Goal: Task Accomplishment & Management: Manage account settings

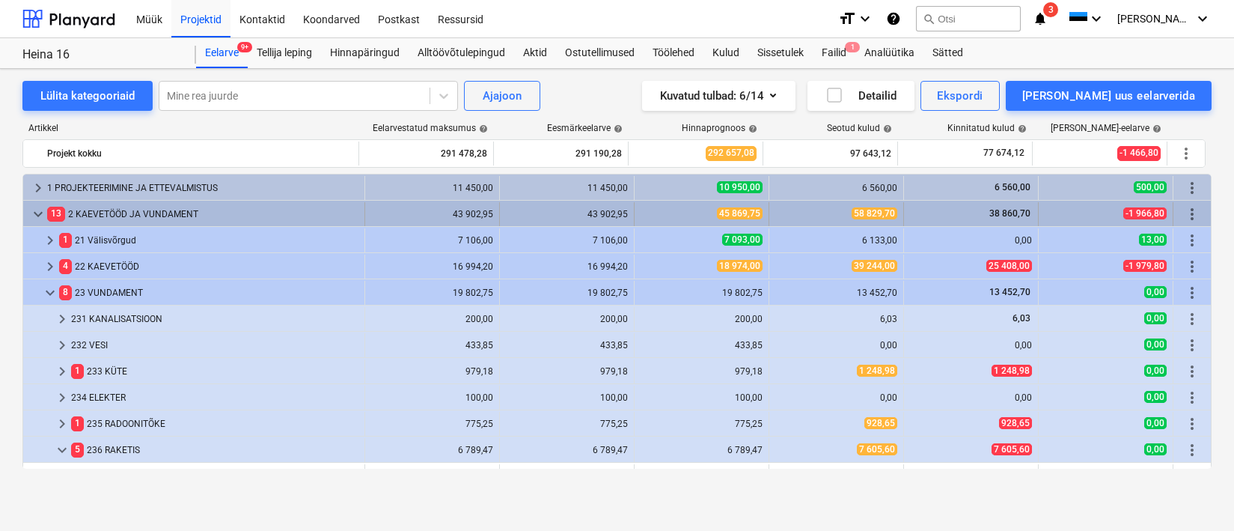
click at [29, 216] on span "keyboard_arrow_down" at bounding box center [38, 214] width 18 height 18
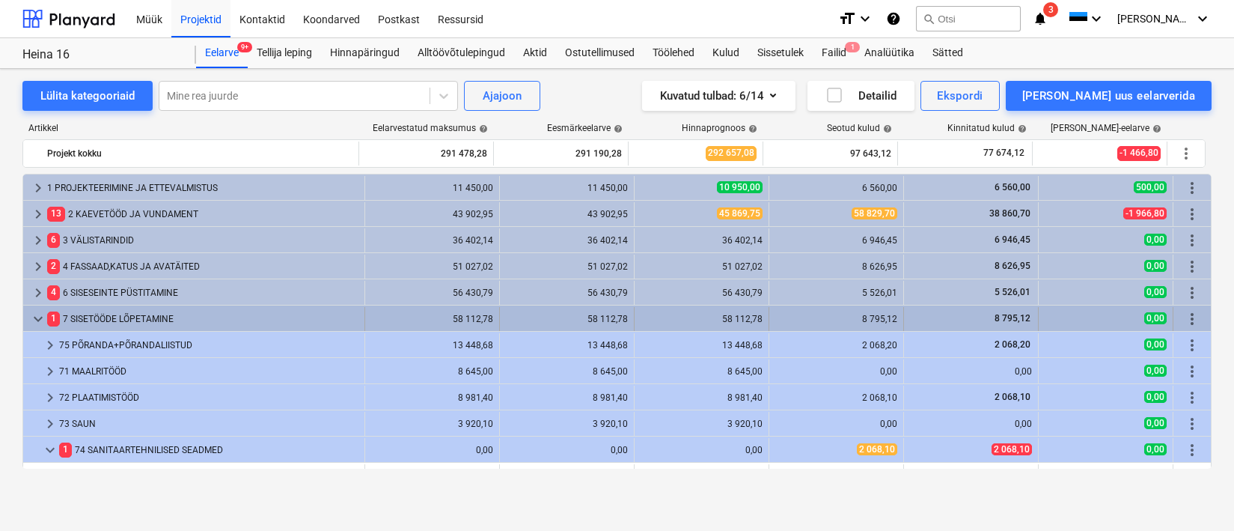
click at [37, 318] on span "keyboard_arrow_down" at bounding box center [38, 319] width 18 height 18
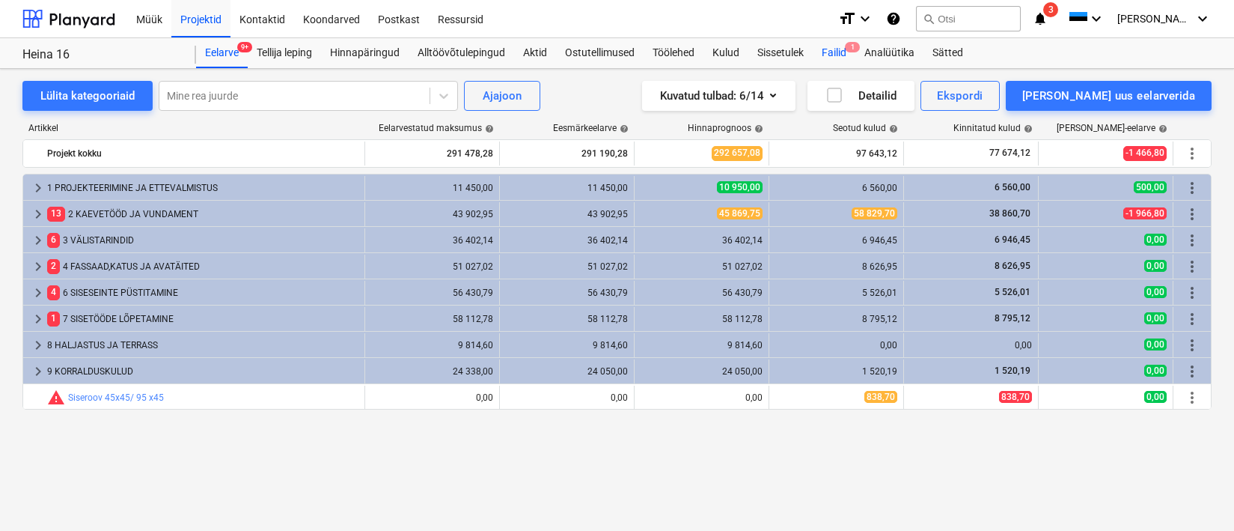
click at [828, 58] on div "Failid 1" at bounding box center [834, 53] width 43 height 30
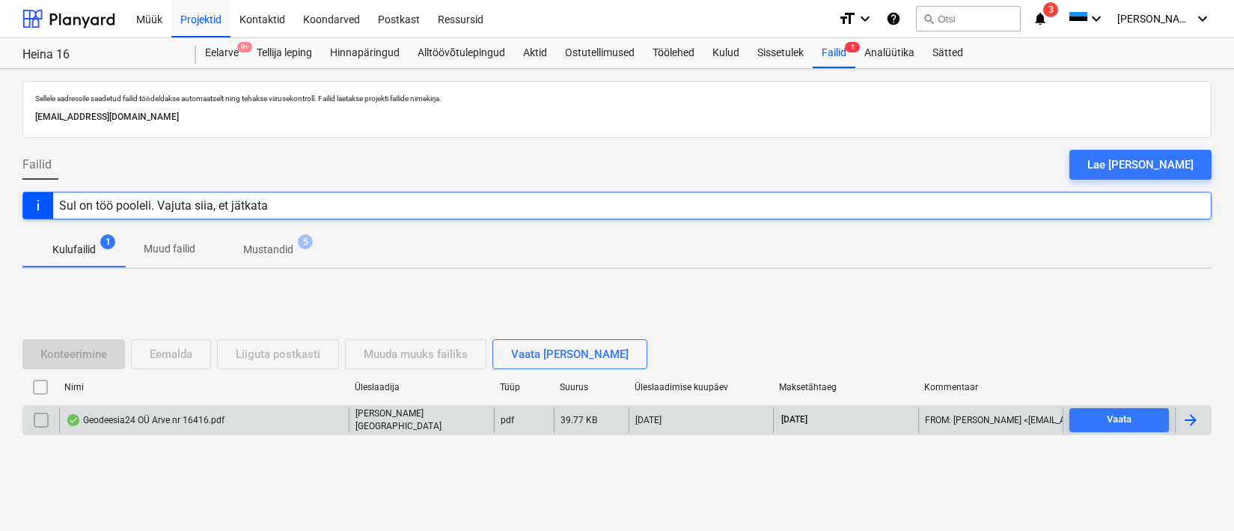
click at [154, 418] on div "Geodeesia24 OÜ Arve nr 16416.pdf" at bounding box center [145, 420] width 159 height 12
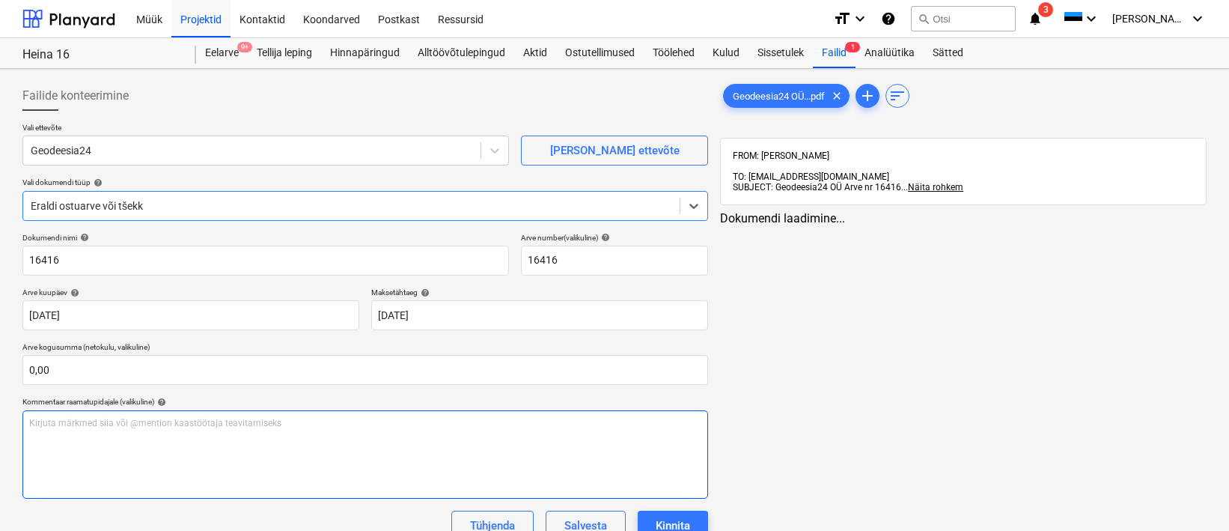
type input "16416"
type input "[DATE]"
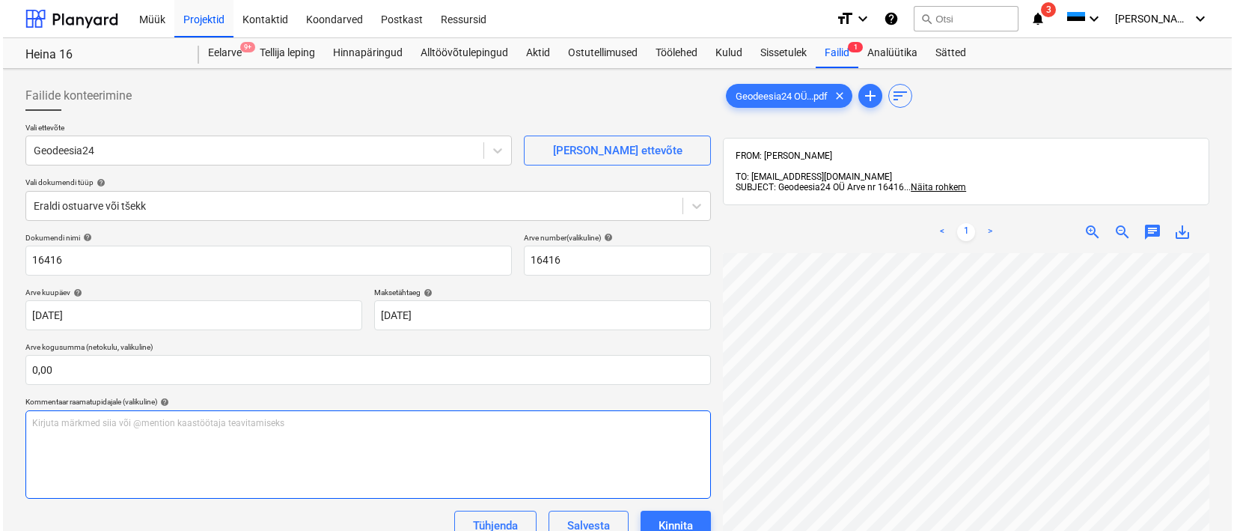
scroll to position [213, 0]
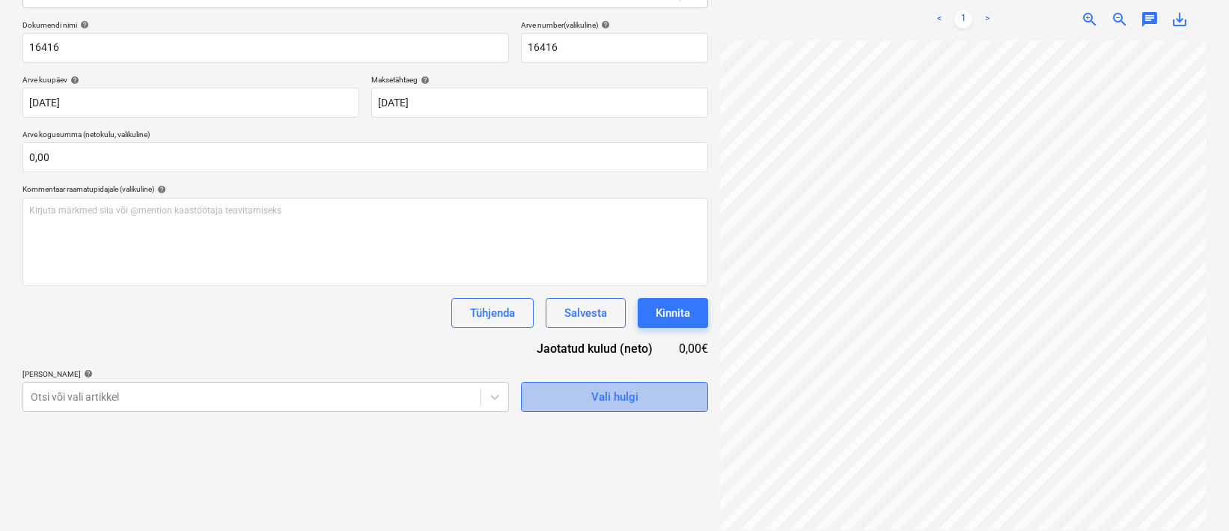
click at [641, 402] on span "Vali hulgi" at bounding box center [615, 396] width 150 height 19
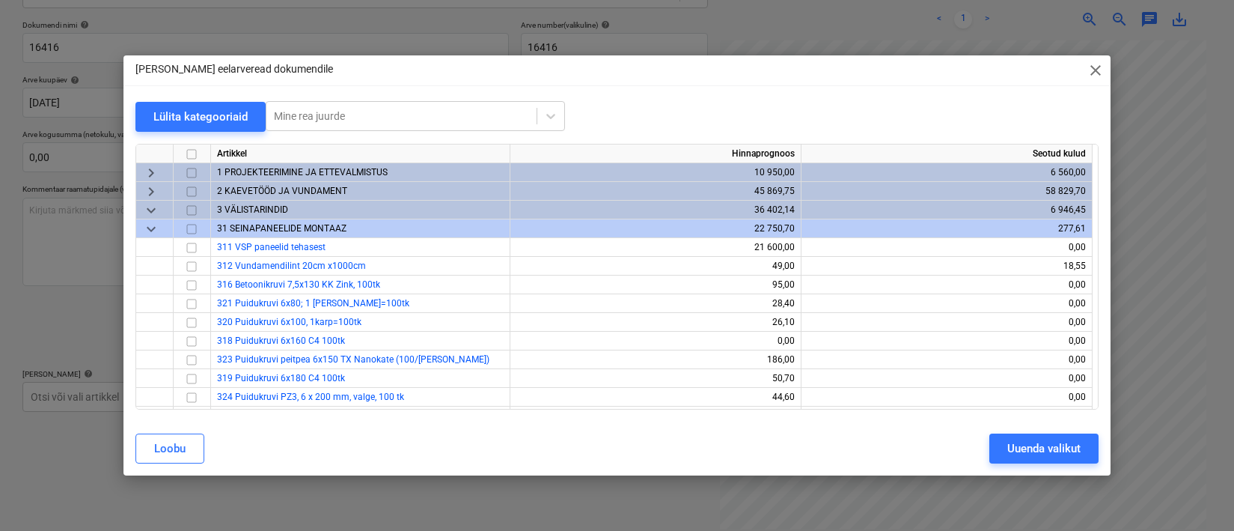
click at [314, 189] on span "2 KAEVETÖÖD JA VUNDAMENT" at bounding box center [282, 191] width 130 height 10
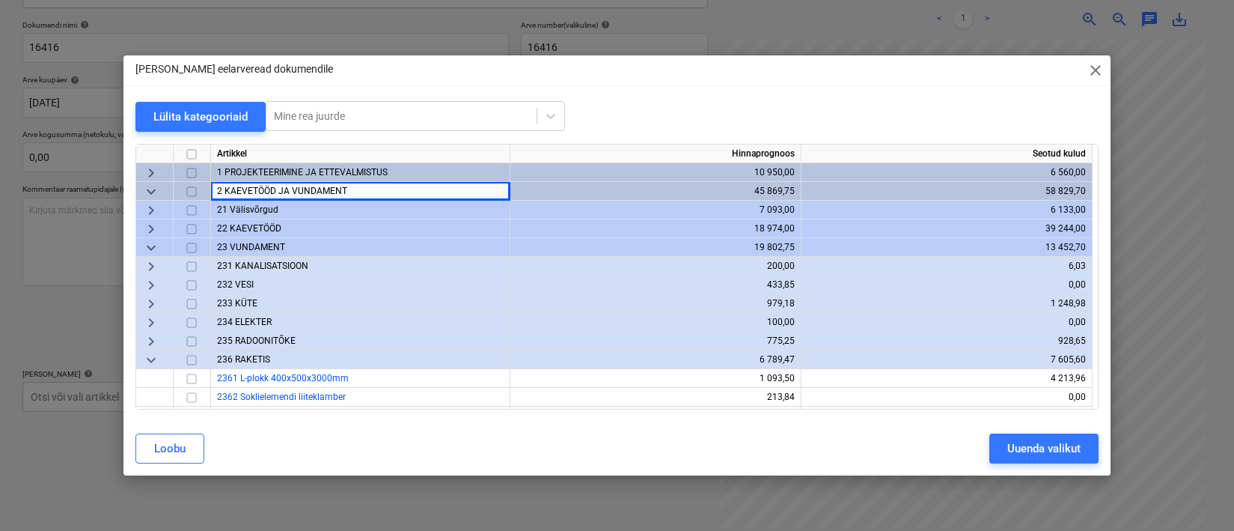
scroll to position [3, 0]
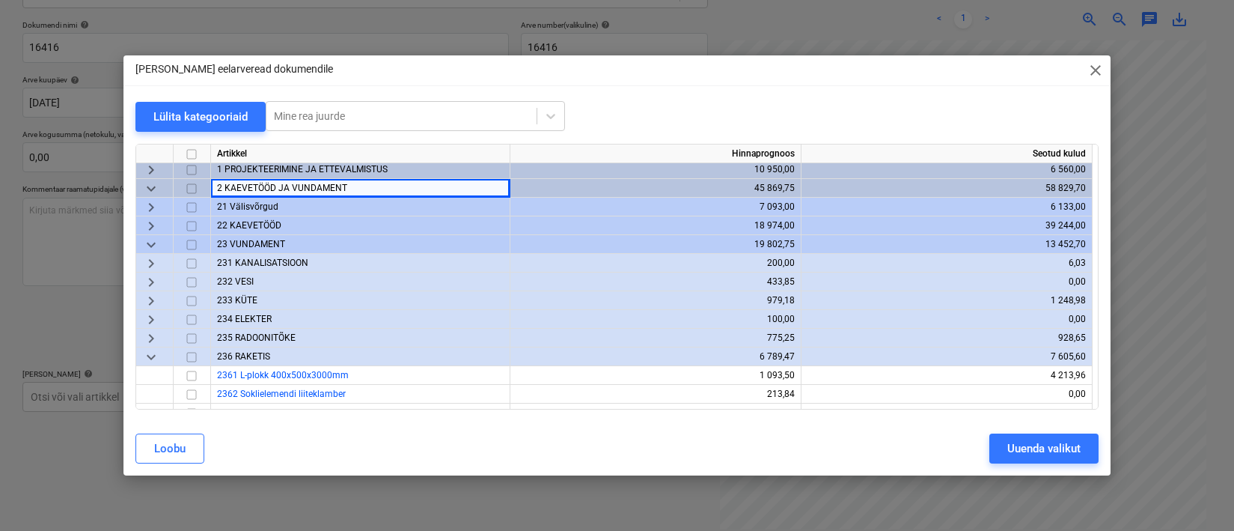
click at [253, 204] on span "21 Välisvõrgud" at bounding box center [247, 206] width 61 height 10
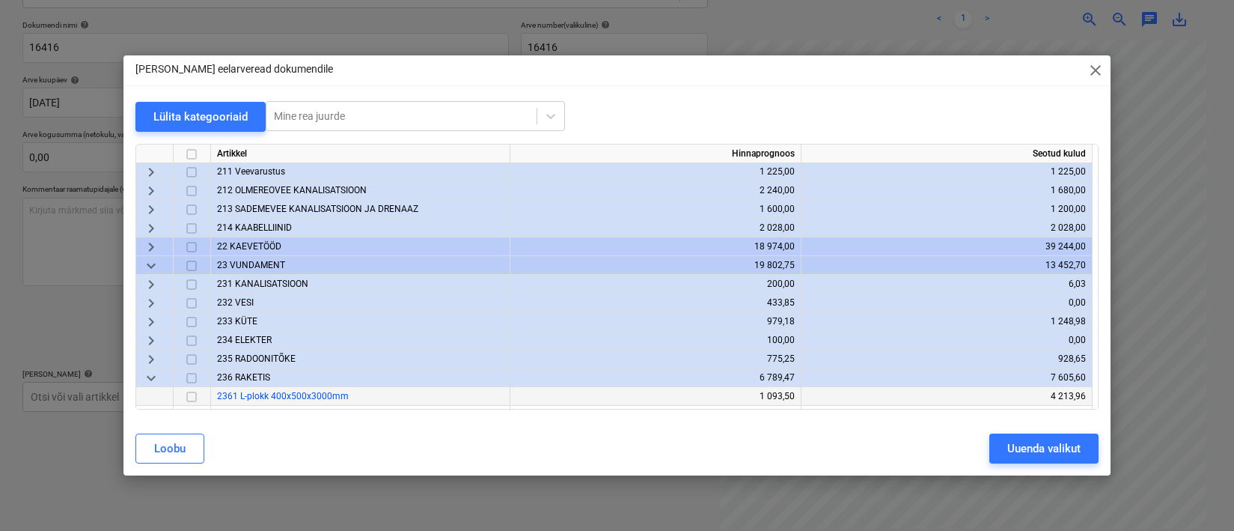
scroll to position [0, 0]
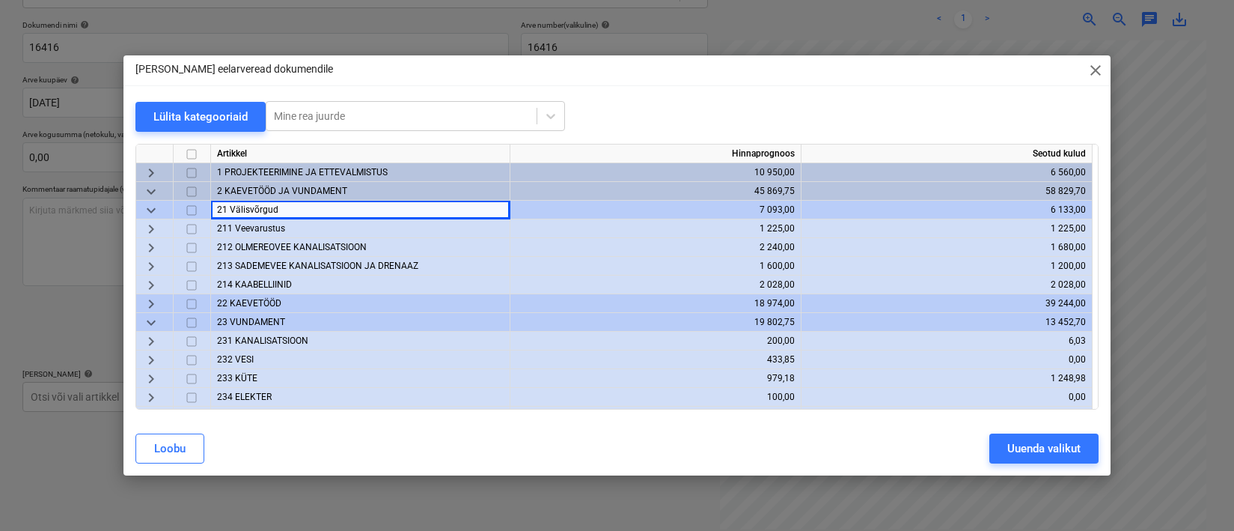
click at [269, 305] on span "22 KAEVETÖÖD" at bounding box center [249, 303] width 64 height 10
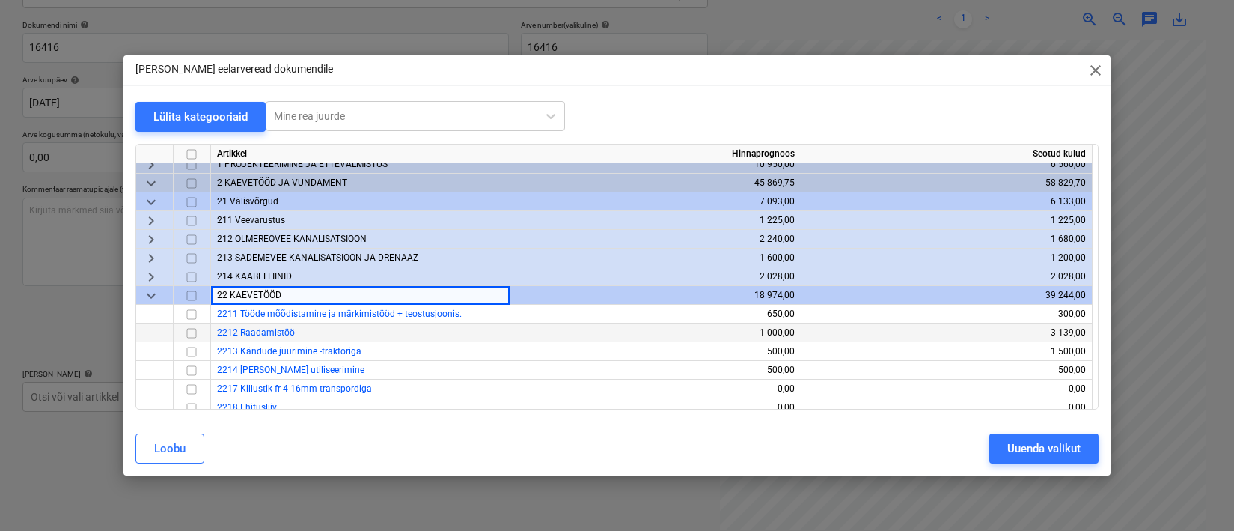
scroll to position [19, 0]
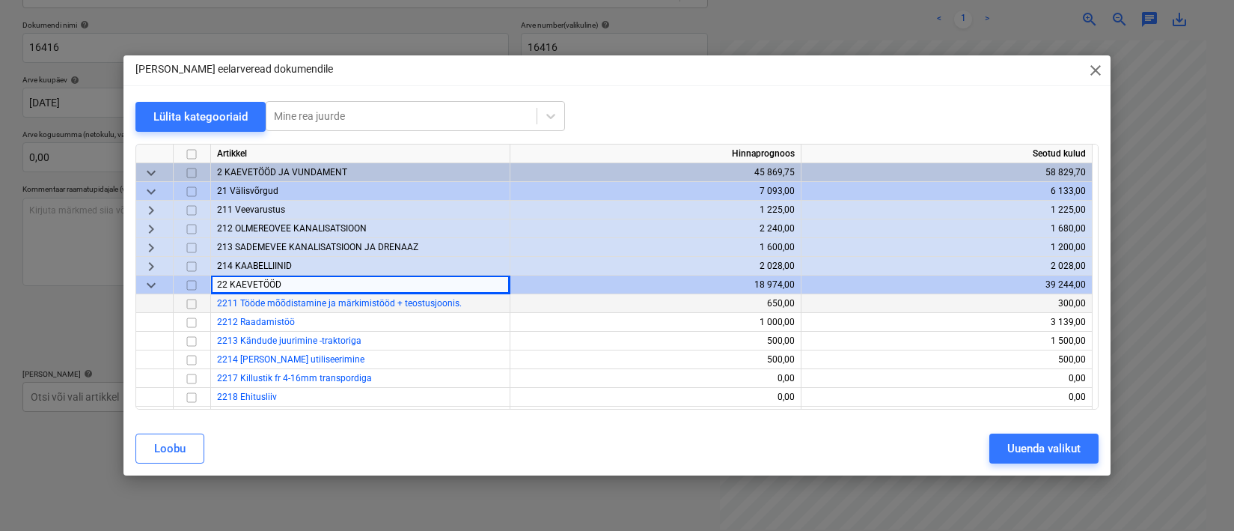
click at [195, 302] on input "checkbox" at bounding box center [192, 304] width 18 height 18
click at [995, 451] on button "Uuenda valikut" at bounding box center [1043, 448] width 109 height 30
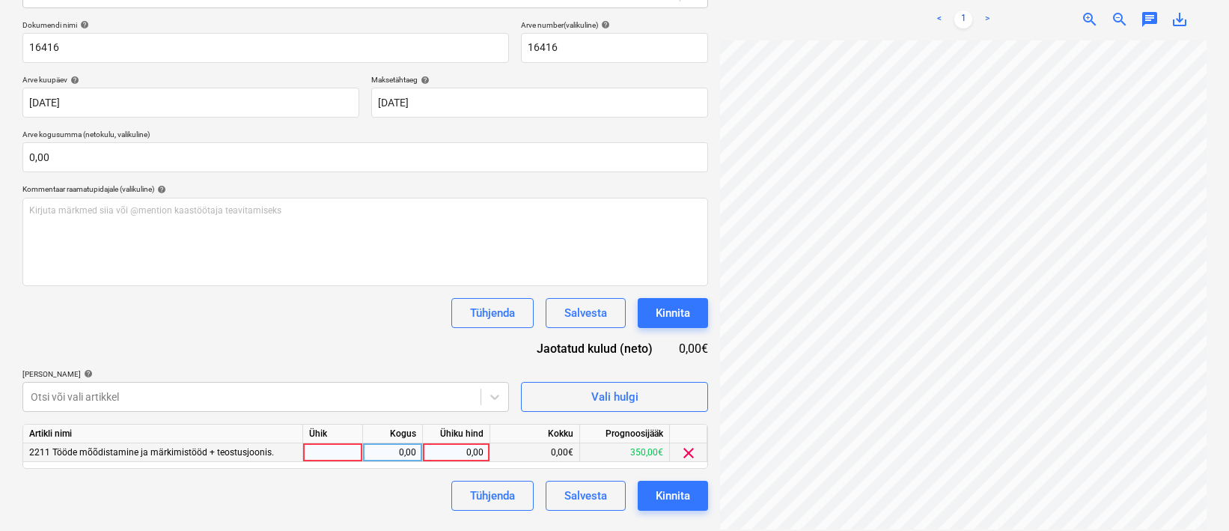
click at [316, 450] on div at bounding box center [333, 452] width 60 height 19
type input "1"
click at [379, 445] on div "0,00" at bounding box center [392, 452] width 47 height 19
click at [458, 450] on div "0,00" at bounding box center [456, 452] width 55 height 19
type input "450"
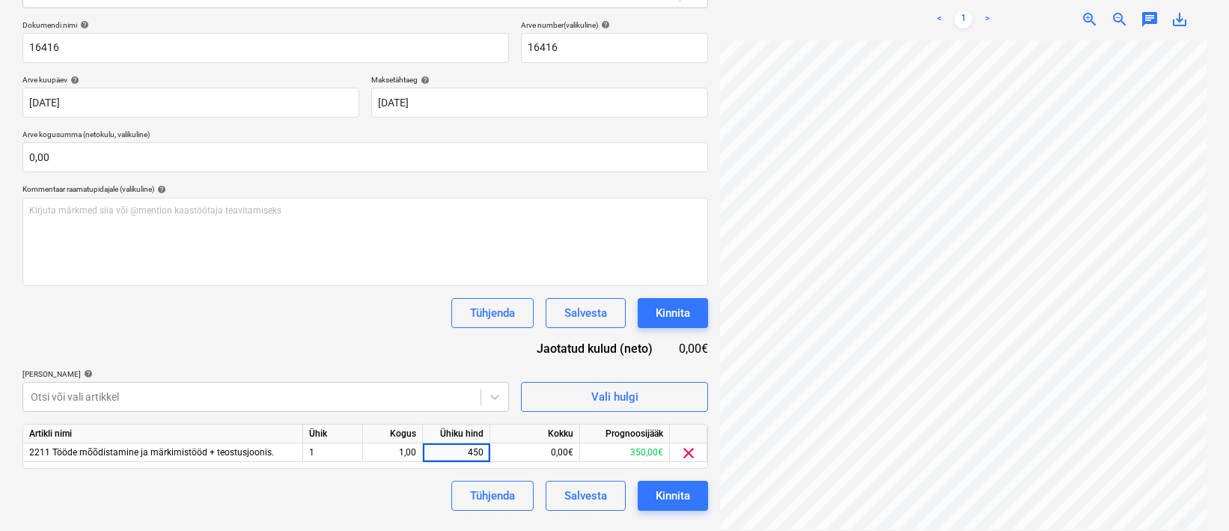
click at [380, 489] on div "Tühjenda Salvesta Kinnita" at bounding box center [364, 495] width 685 height 30
click at [694, 502] on button "Kinnita" at bounding box center [673, 495] width 70 height 30
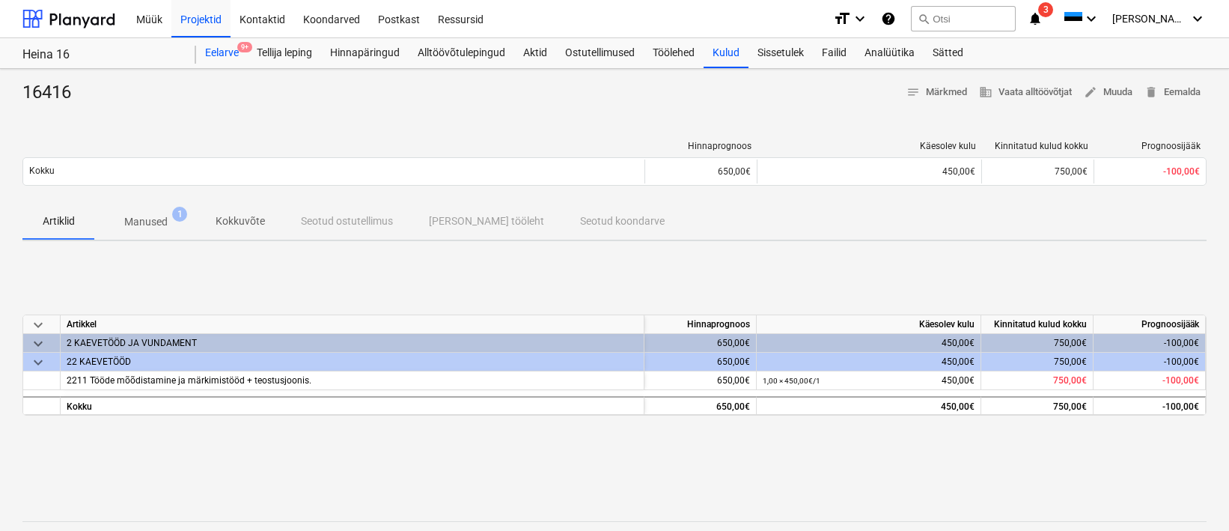
click at [230, 58] on div "Eelarve 9+" at bounding box center [222, 53] width 52 height 30
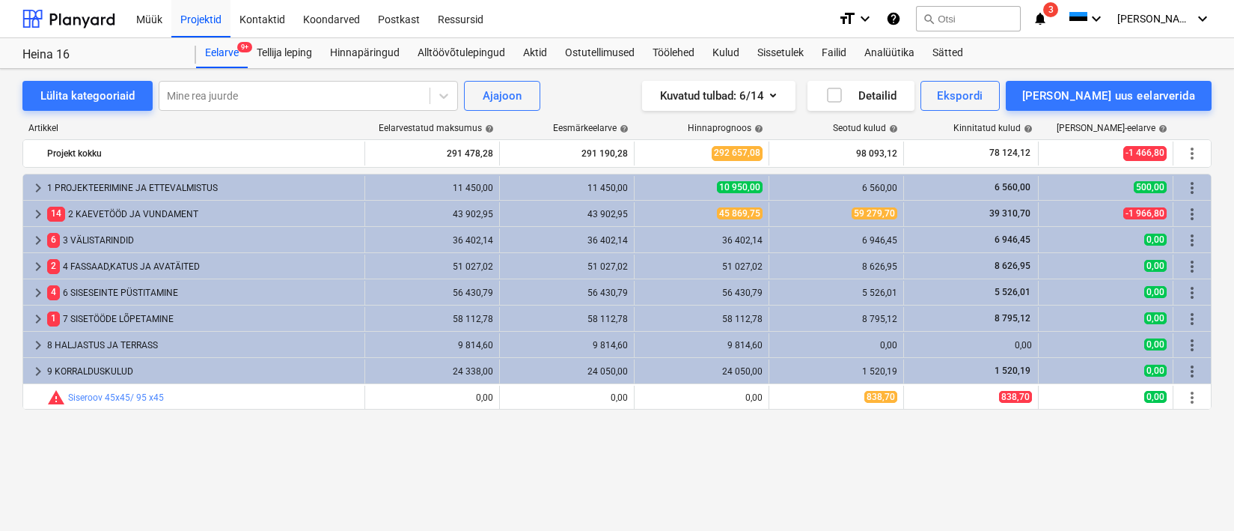
click at [124, 213] on div "14 2 KAEVETÖÖD JA VUNDAMENT" at bounding box center [202, 214] width 311 height 24
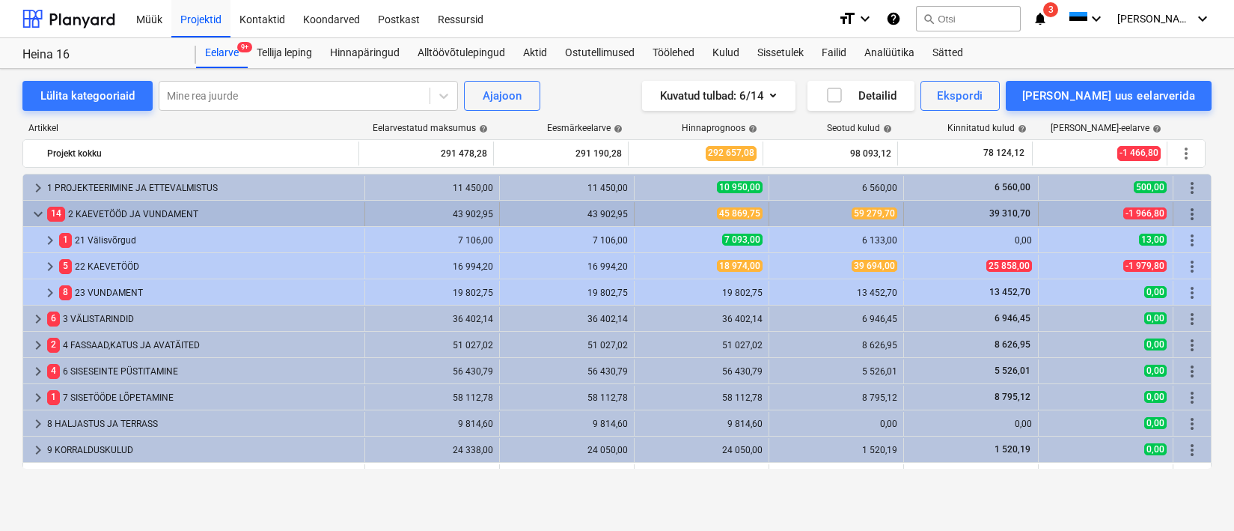
click at [73, 209] on div "14 2 KAEVETÖÖD JA VUNDAMENT" at bounding box center [202, 214] width 311 height 24
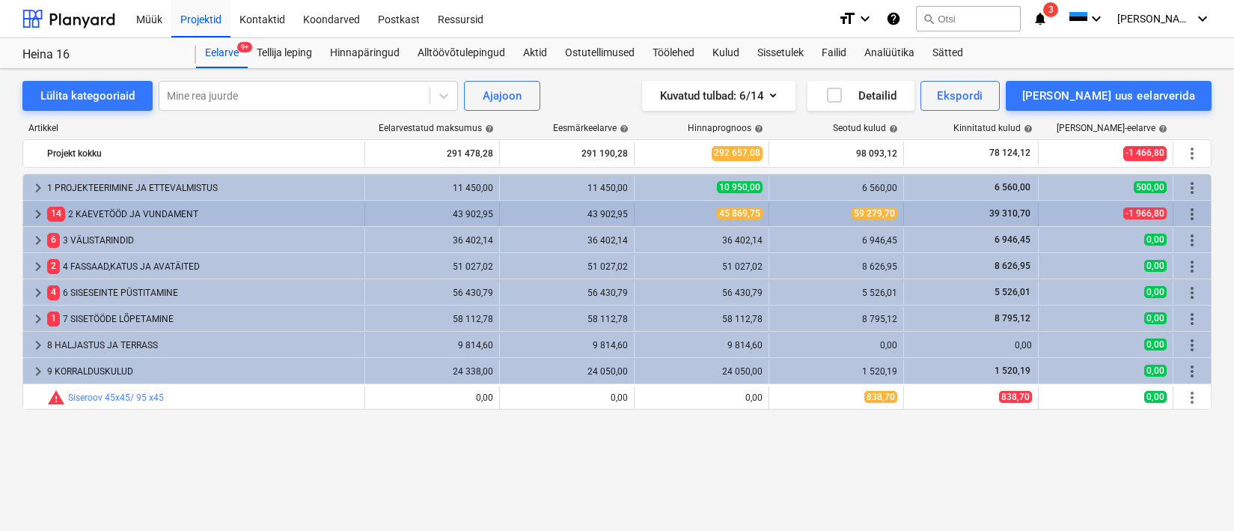
click at [111, 221] on div "14 2 KAEVETÖÖD JA VUNDAMENT" at bounding box center [202, 214] width 311 height 24
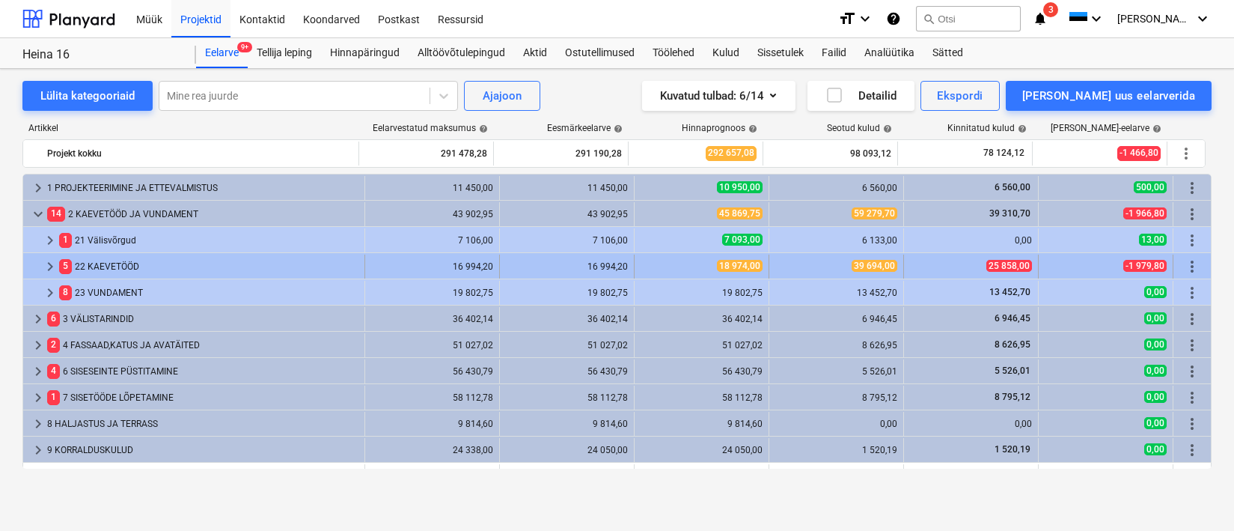
click at [124, 263] on div "5 22 KAEVETÖÖD" at bounding box center [208, 266] width 299 height 24
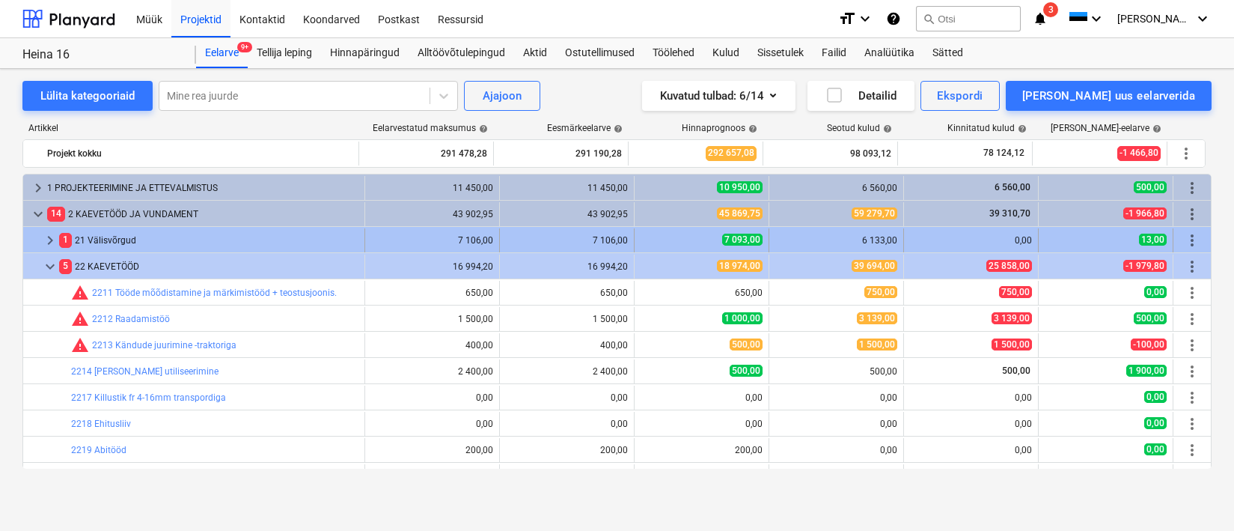
click at [153, 236] on div "1 21 Välisvõrgud" at bounding box center [208, 240] width 299 height 24
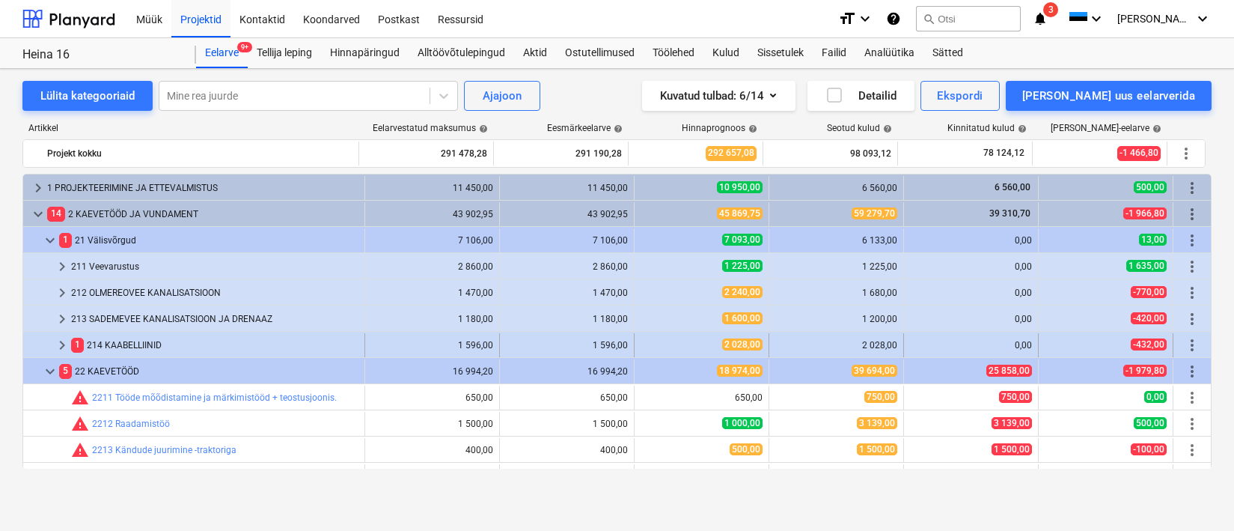
click at [162, 346] on div "1 214 KAABELLIINID" at bounding box center [214, 345] width 287 height 24
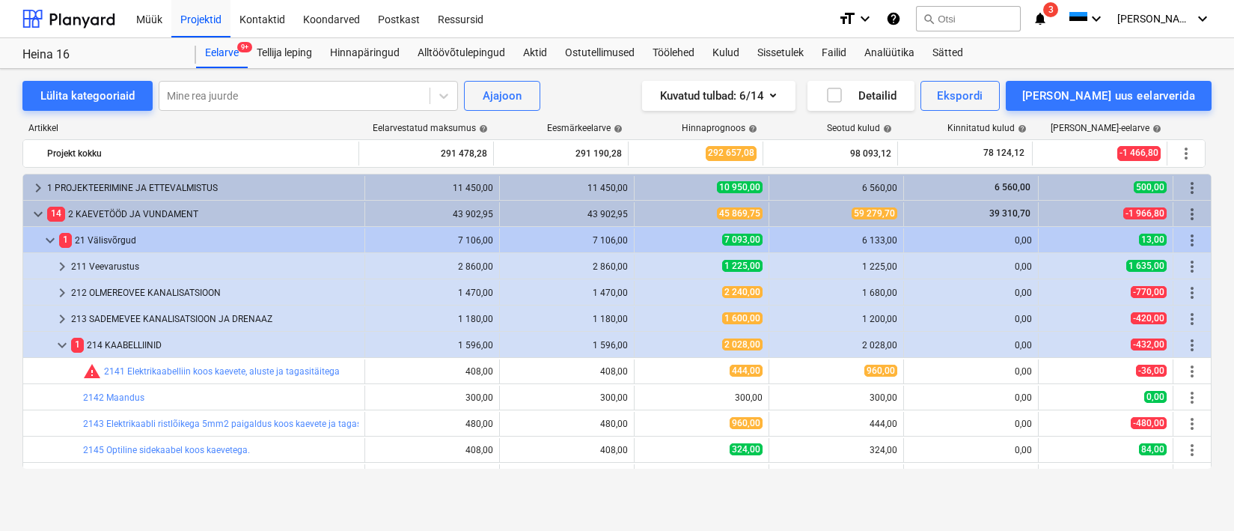
click at [213, 16] on div "Projektid" at bounding box center [200, 18] width 59 height 38
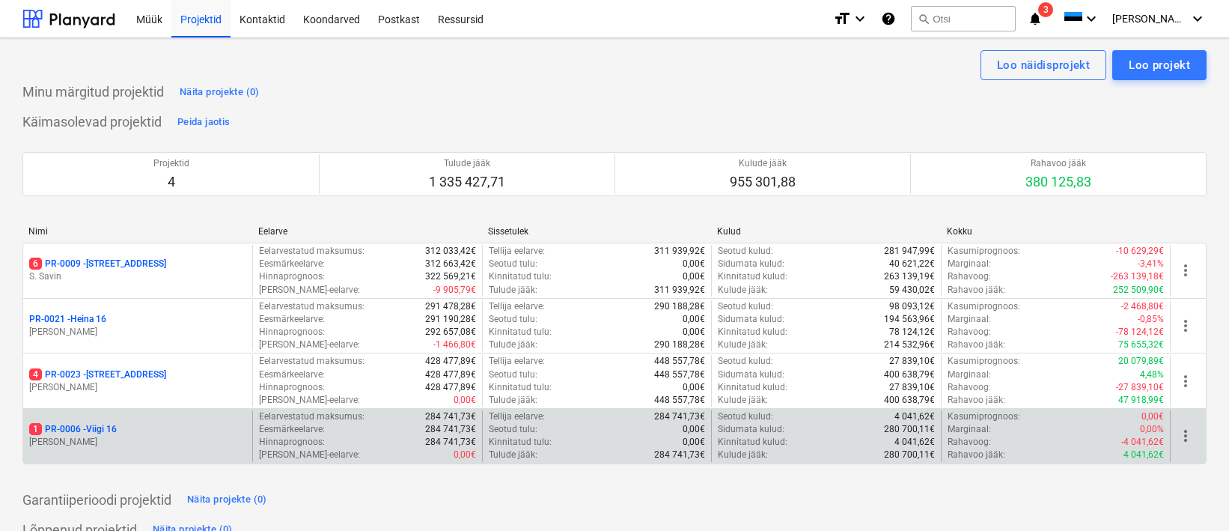
click at [102, 424] on p "1 PR-0006 - Viigi 16" at bounding box center [73, 429] width 88 height 13
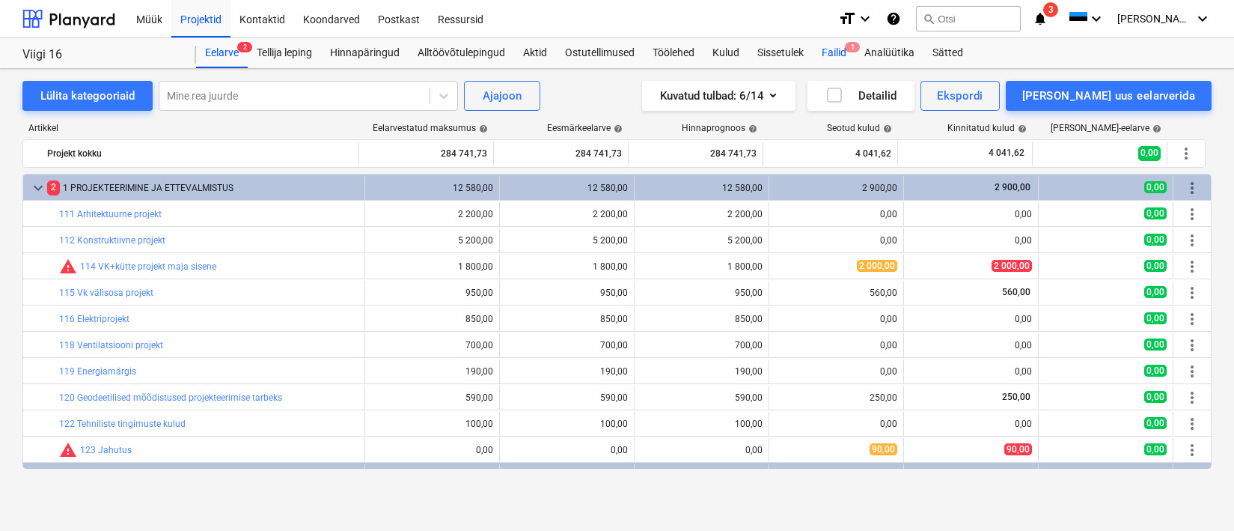
click at [827, 51] on div "Failid 1" at bounding box center [834, 53] width 43 height 30
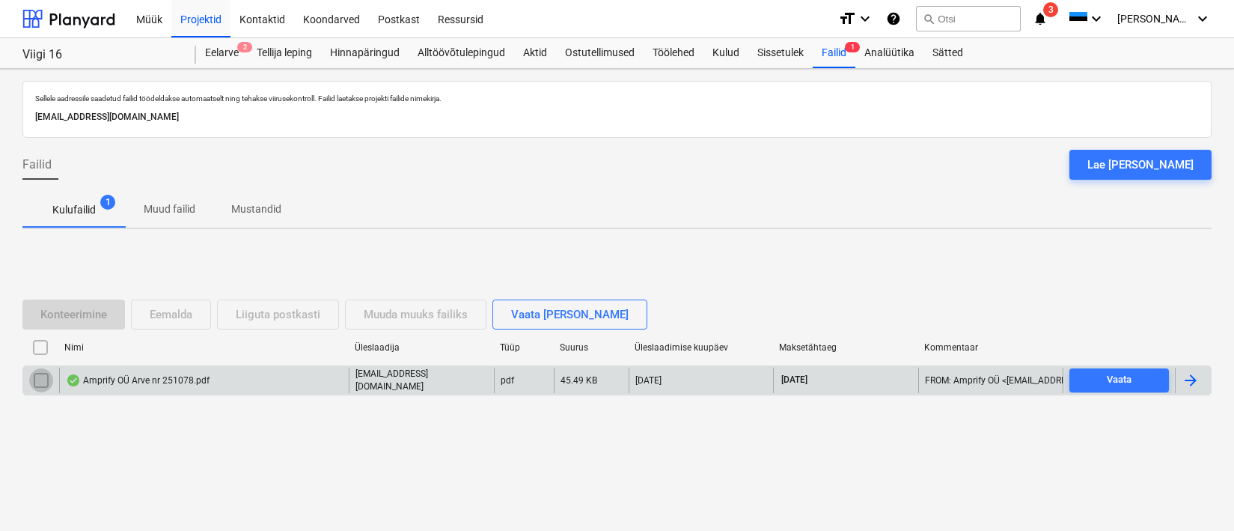
click at [49, 379] on input "checkbox" at bounding box center [41, 380] width 24 height 24
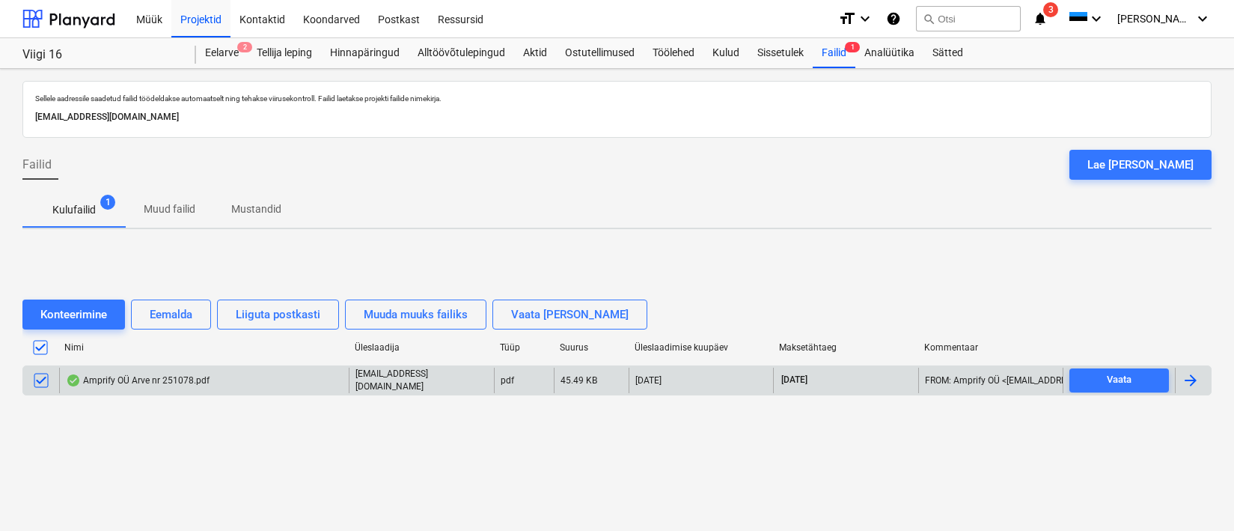
click at [165, 422] on div "Konteerimine Eemalda Liiguta postkasti Muuda muuks failiks Vaata [PERSON_NAME] …" at bounding box center [616, 353] width 1189 height 144
click at [144, 385] on div "Amprify OÜ Arve nr 251078.pdf" at bounding box center [138, 380] width 144 height 12
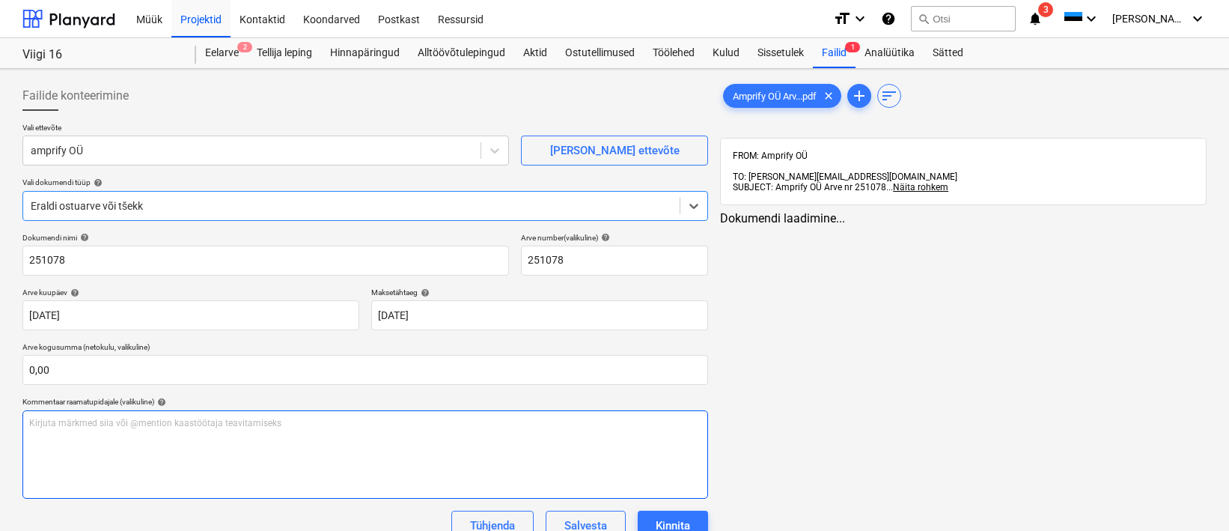
type input "251078"
type input "[DATE]"
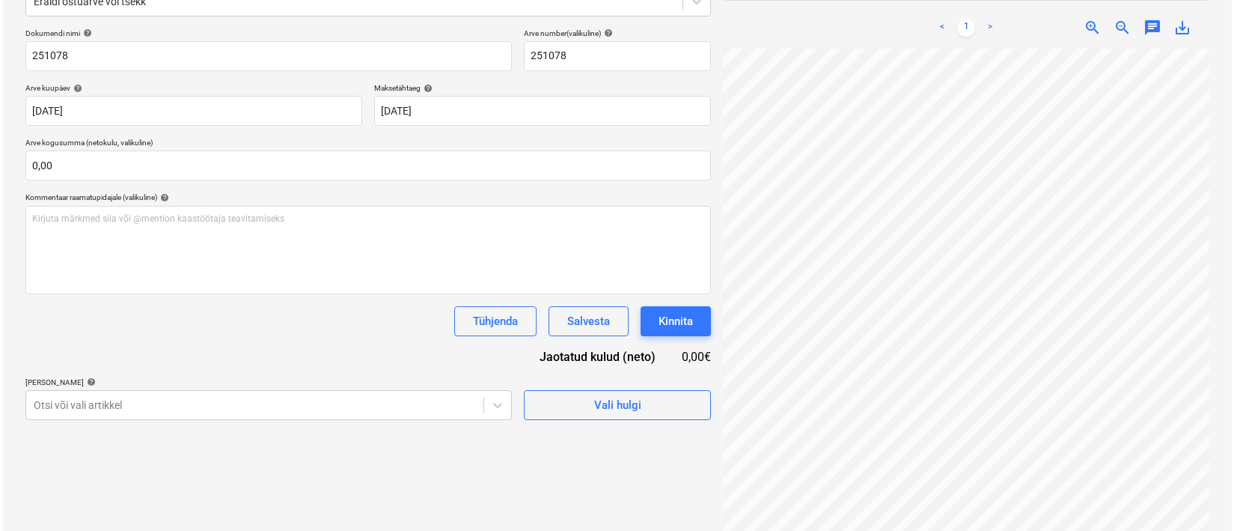
scroll to position [213, 0]
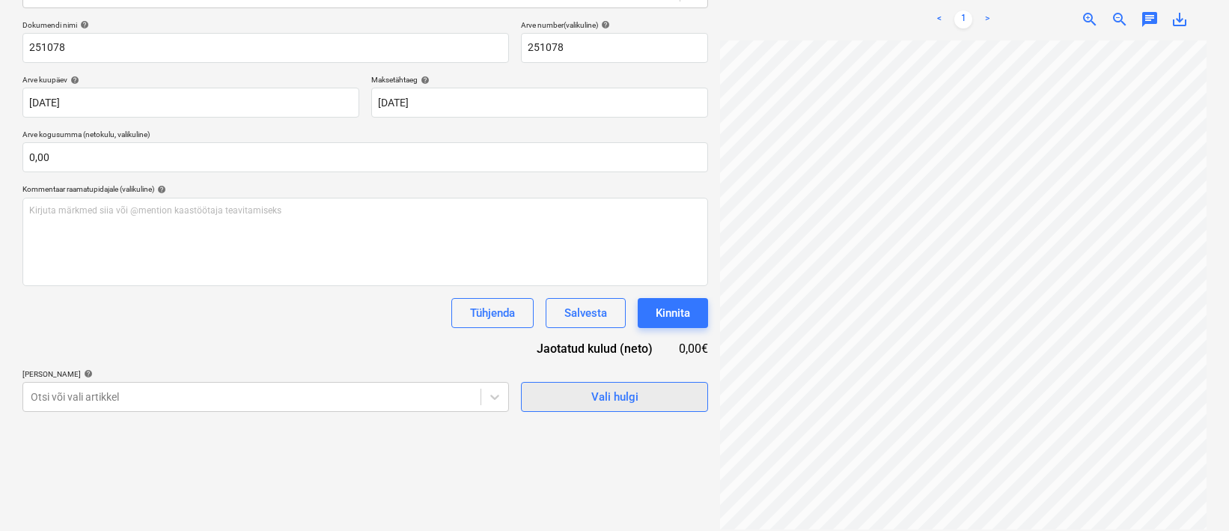
click at [624, 403] on div "Vali hulgi" at bounding box center [614, 396] width 47 height 19
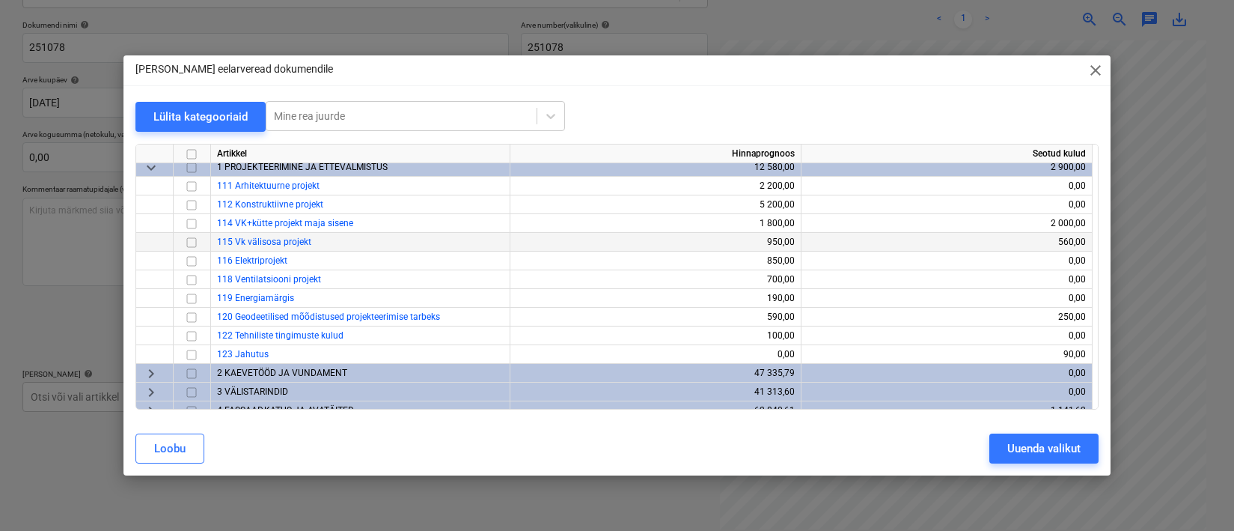
scroll to position [0, 0]
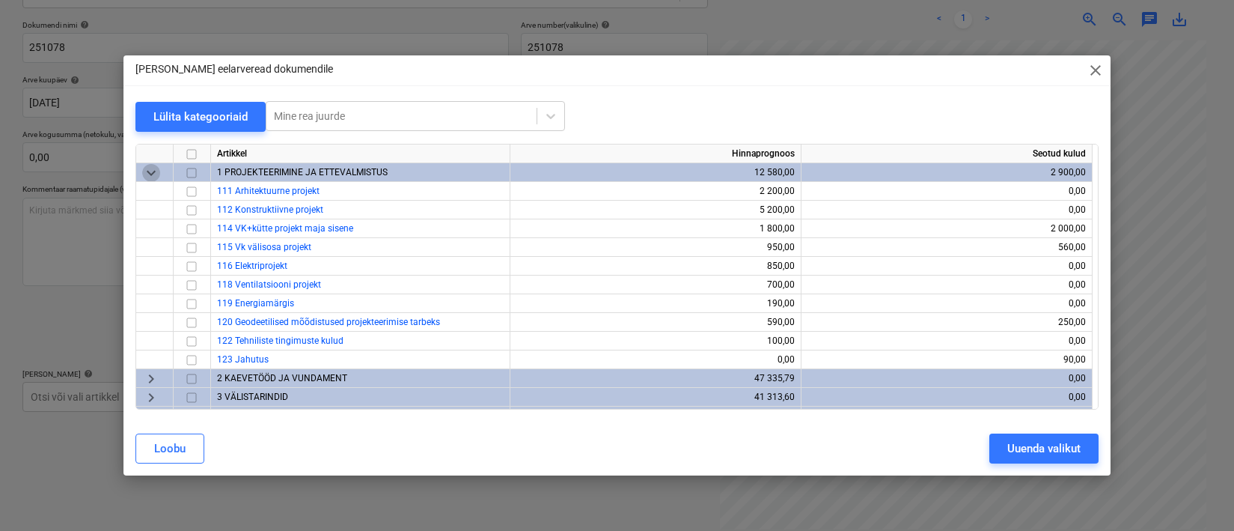
click at [151, 169] on span "keyboard_arrow_down" at bounding box center [151, 173] width 18 height 18
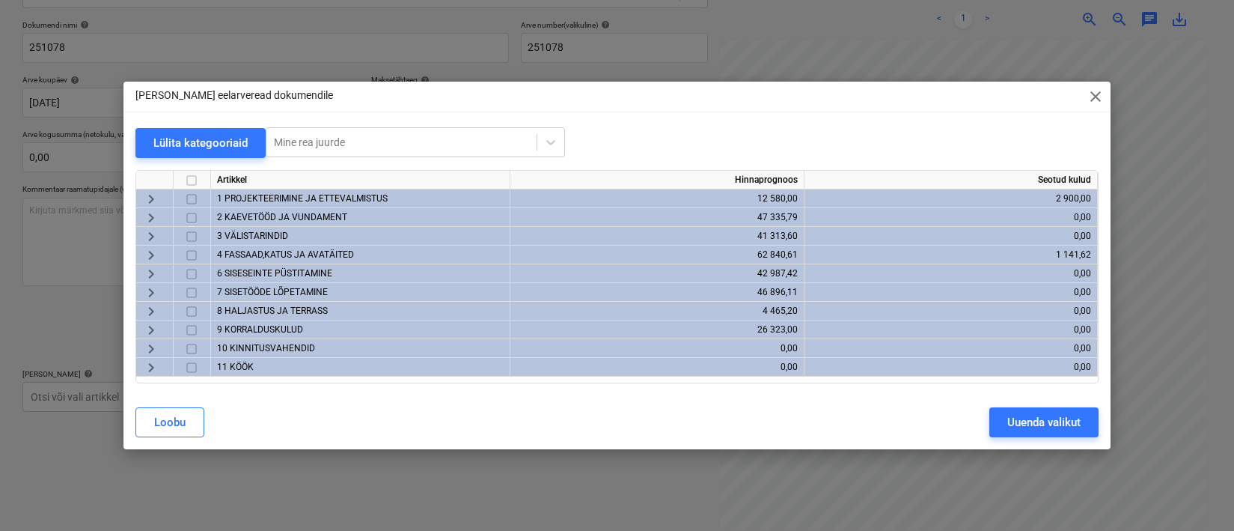
click at [263, 215] on span "2 KAEVETÖÖD JA VUNDAMENT" at bounding box center [282, 217] width 130 height 10
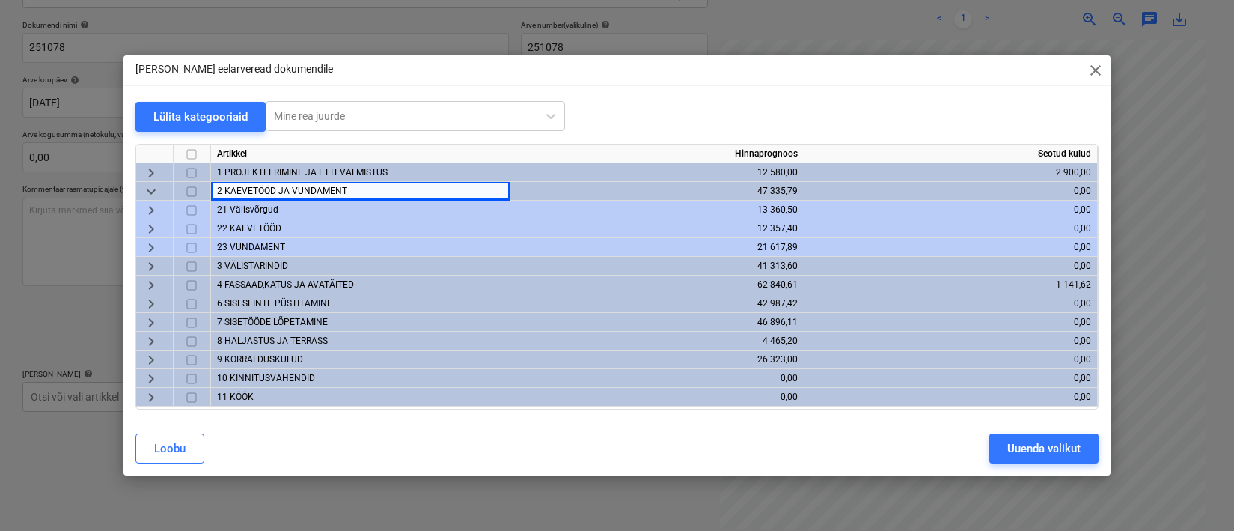
click at [239, 208] on span "21 Välisvõrgud" at bounding box center [247, 209] width 61 height 10
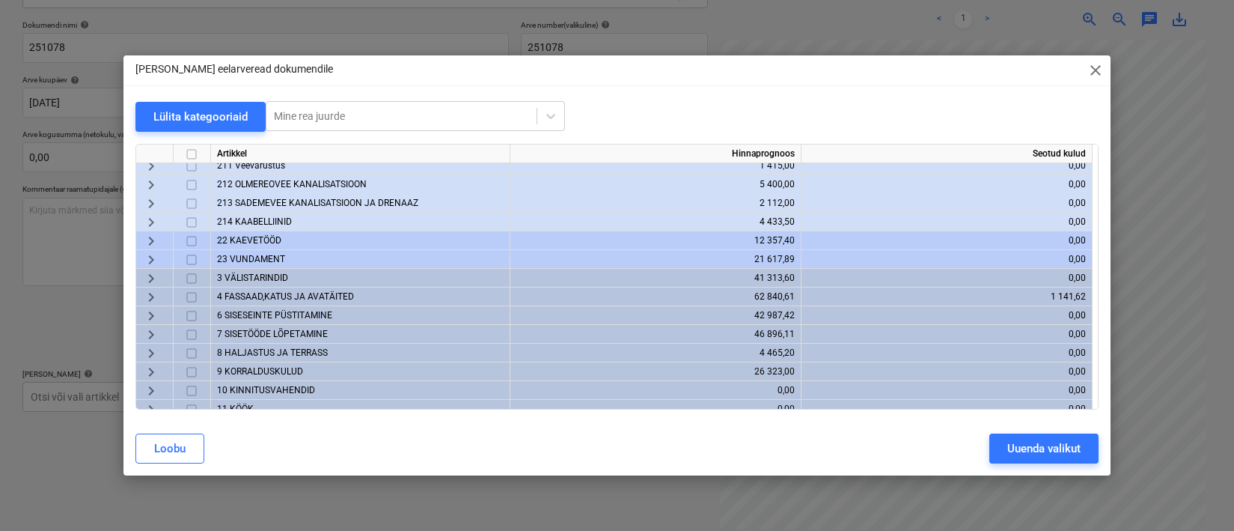
scroll to position [73, 0]
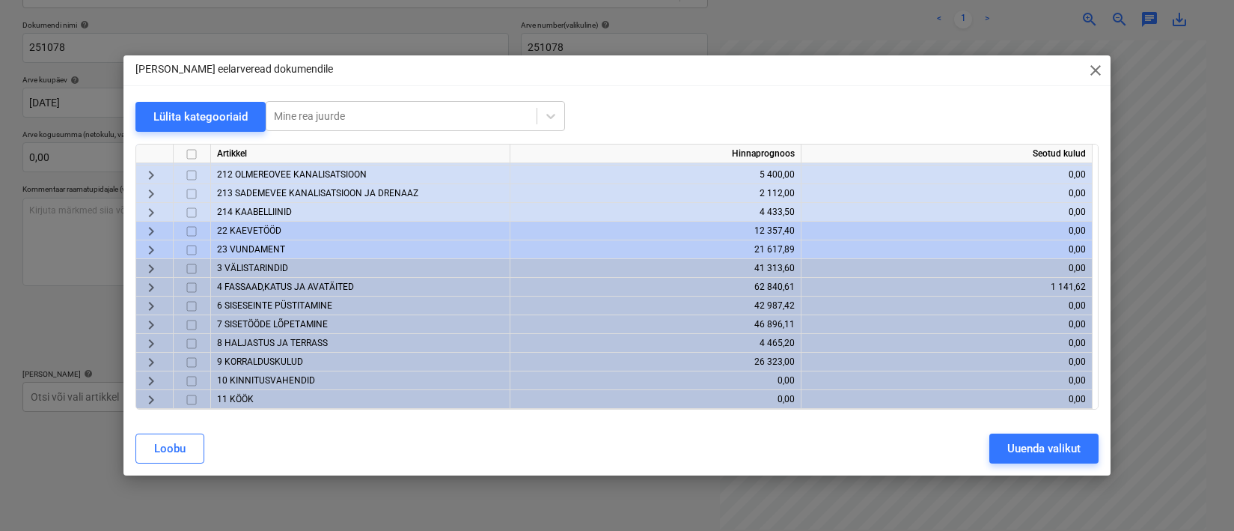
click at [251, 263] on span "3 VÄLISTARINDID" at bounding box center [252, 268] width 71 height 10
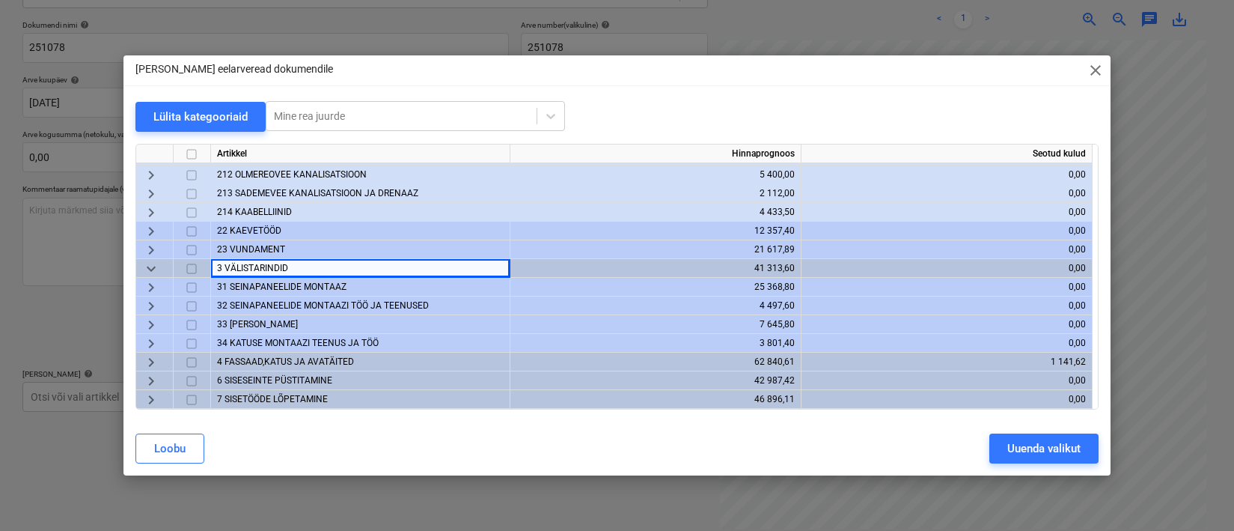
click at [150, 263] on span "keyboard_arrow_down" at bounding box center [151, 269] width 18 height 18
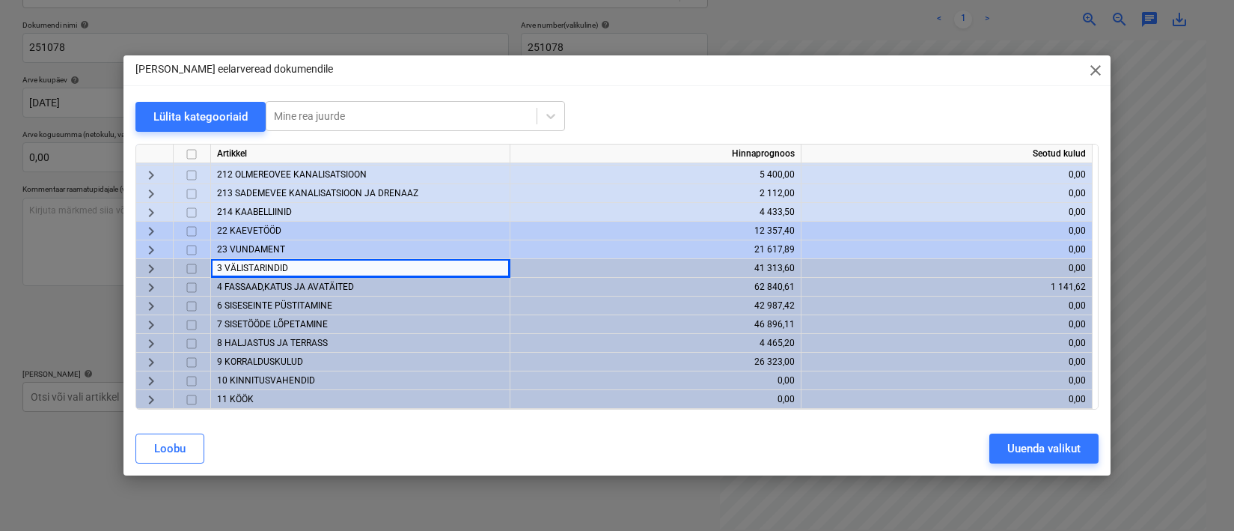
click at [232, 284] on span "4 FASSAAD,KATUS JA AVATÄITED" at bounding box center [285, 286] width 137 height 10
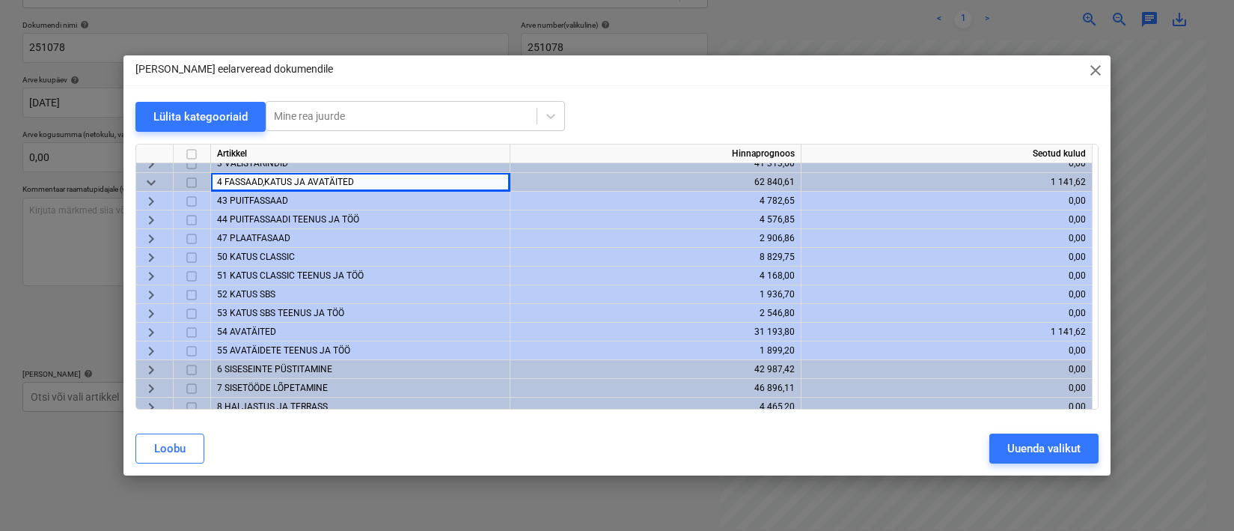
scroll to position [191, 0]
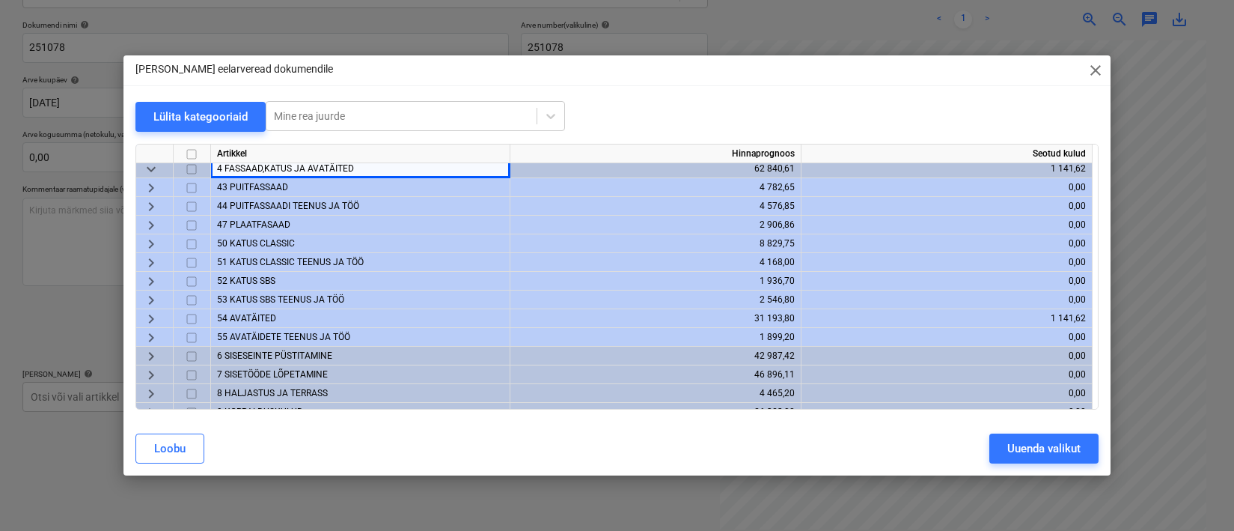
click at [153, 172] on span "keyboard_arrow_down" at bounding box center [151, 169] width 18 height 18
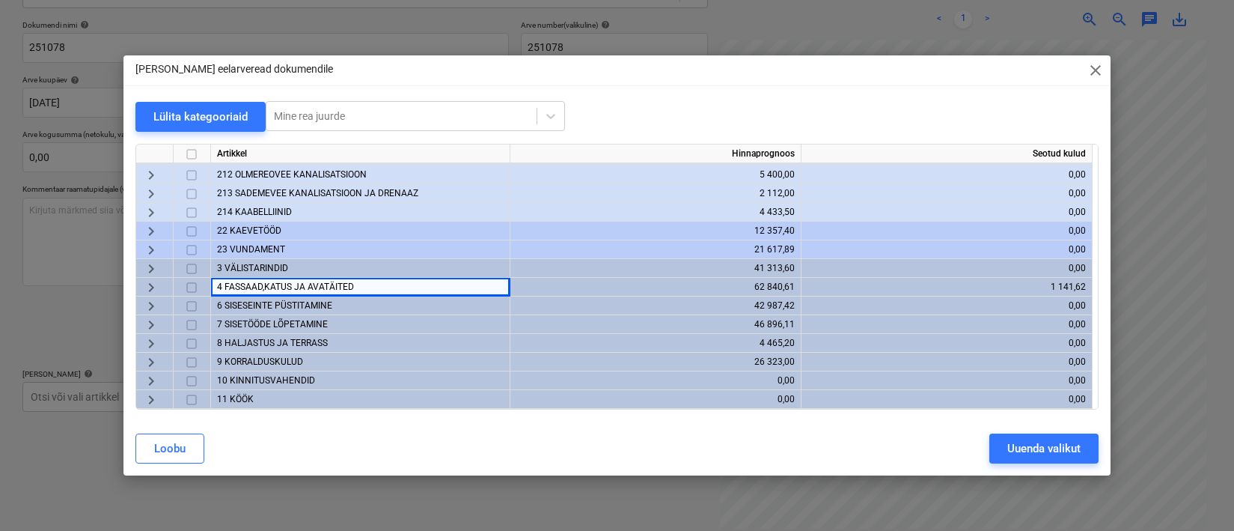
click at [269, 303] on span "6 SISESEINTE PÜSTITAMINE" at bounding box center [274, 305] width 115 height 10
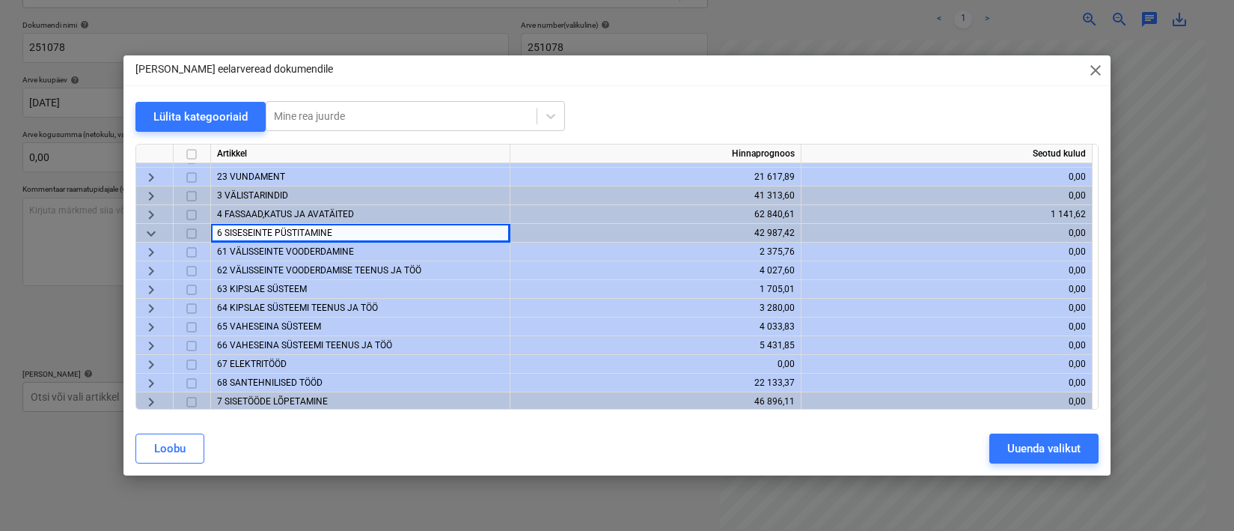
scroll to position [159, 0]
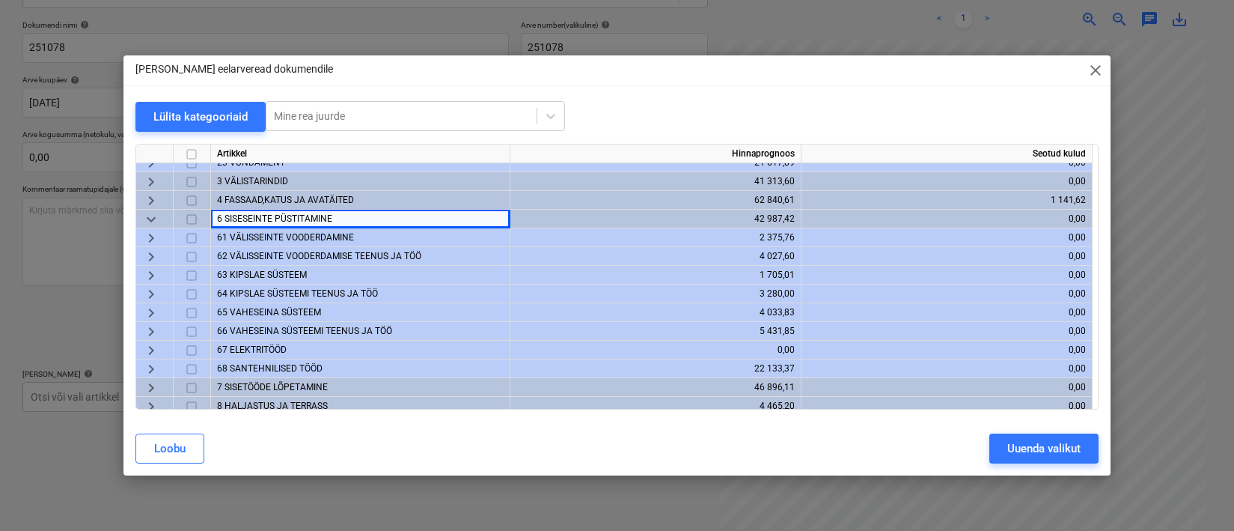
click at [271, 349] on span "67 ELEKTRITÖÖD" at bounding box center [252, 349] width 70 height 10
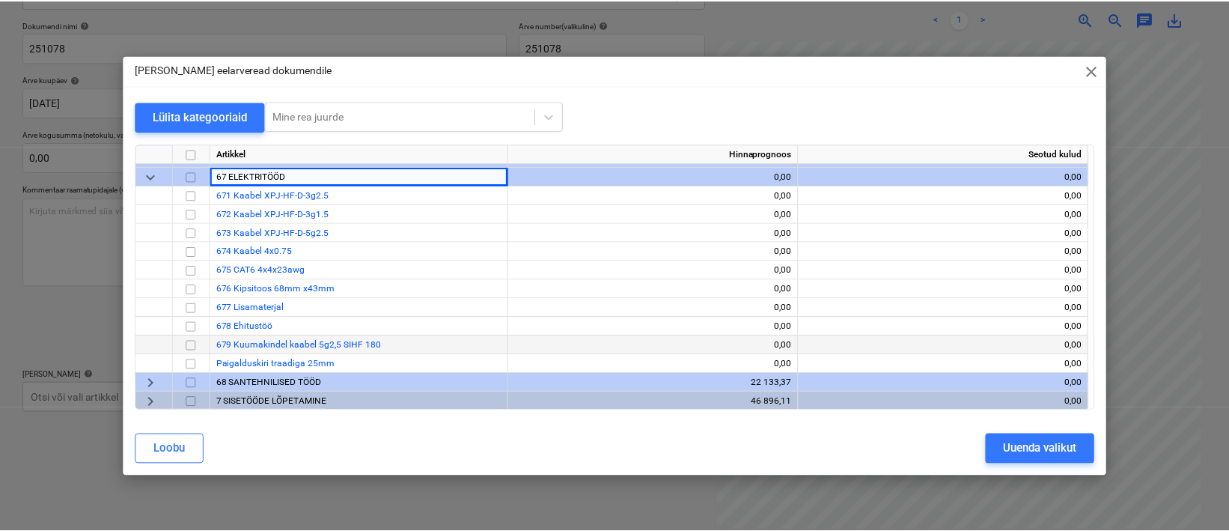
scroll to position [336, 0]
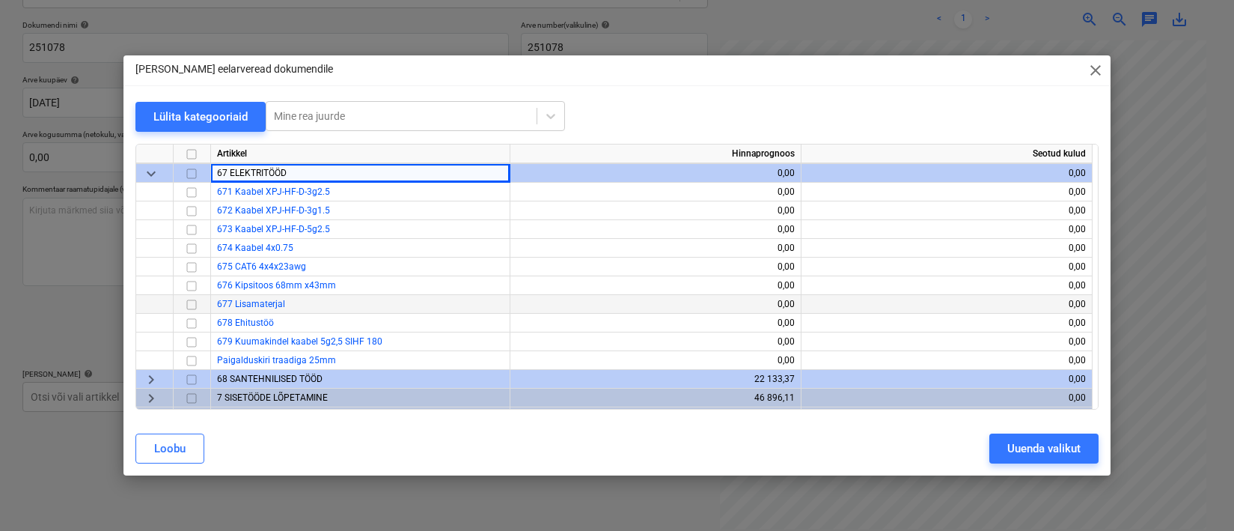
click at [190, 305] on input "checkbox" at bounding box center [192, 305] width 18 height 18
click at [1019, 450] on div "Uuenda valikut" at bounding box center [1043, 448] width 73 height 19
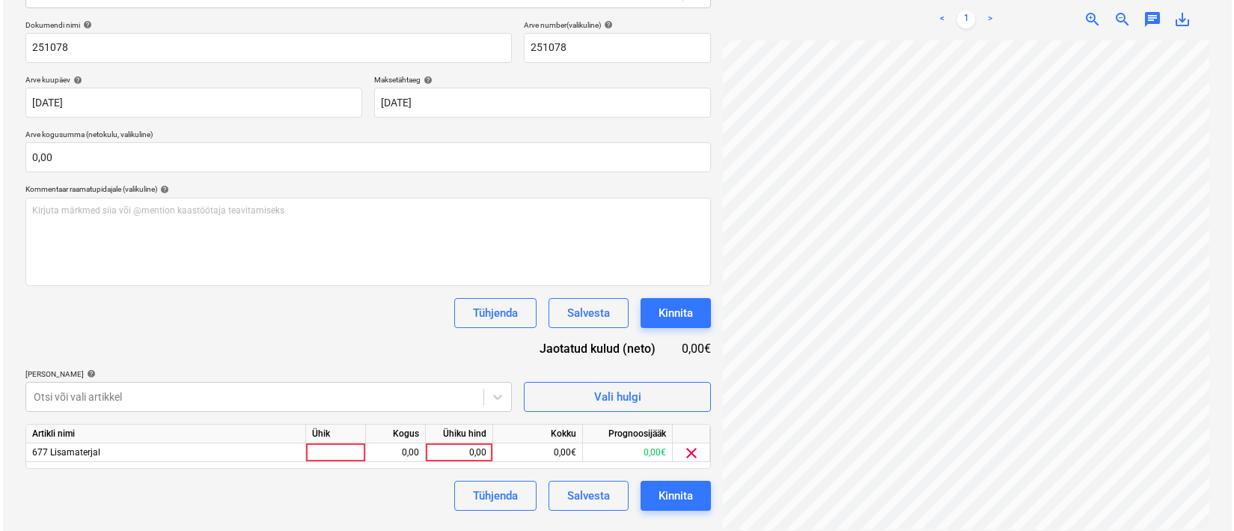
scroll to position [256, 76]
click at [323, 447] on div at bounding box center [333, 452] width 60 height 19
type input "1"
click at [409, 454] on div "0,00" at bounding box center [392, 452] width 47 height 19
type input "1"
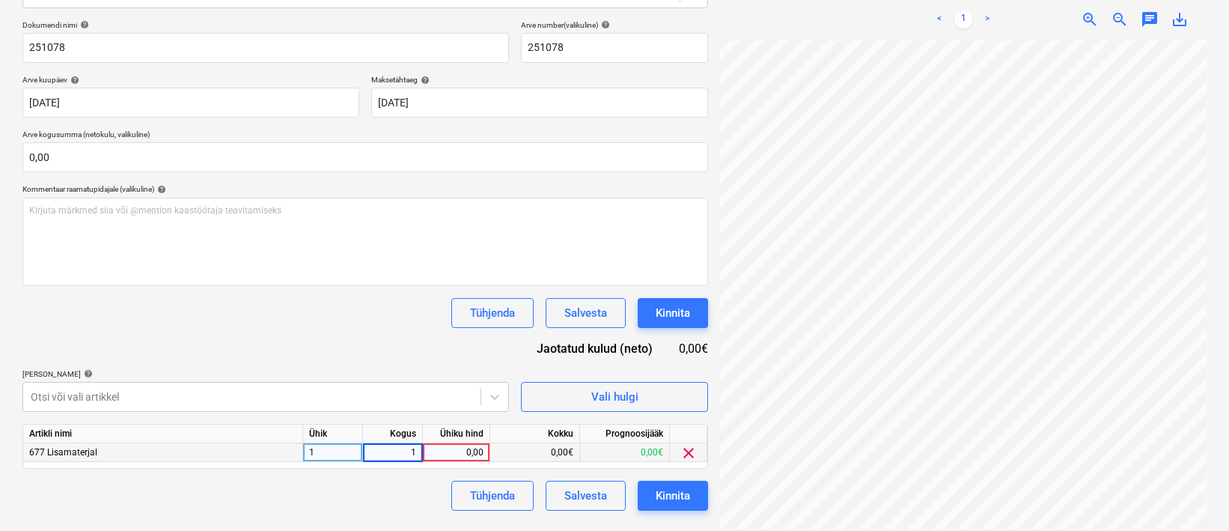
click at [450, 456] on div "0,00" at bounding box center [456, 452] width 55 height 19
type input "1"
type input "278,07"
click at [416, 477] on div "Dokumendi nimi help 251078 Arve number (valikuline) help 251078 Arve kuupäev he…" at bounding box center [364, 265] width 685 height 490
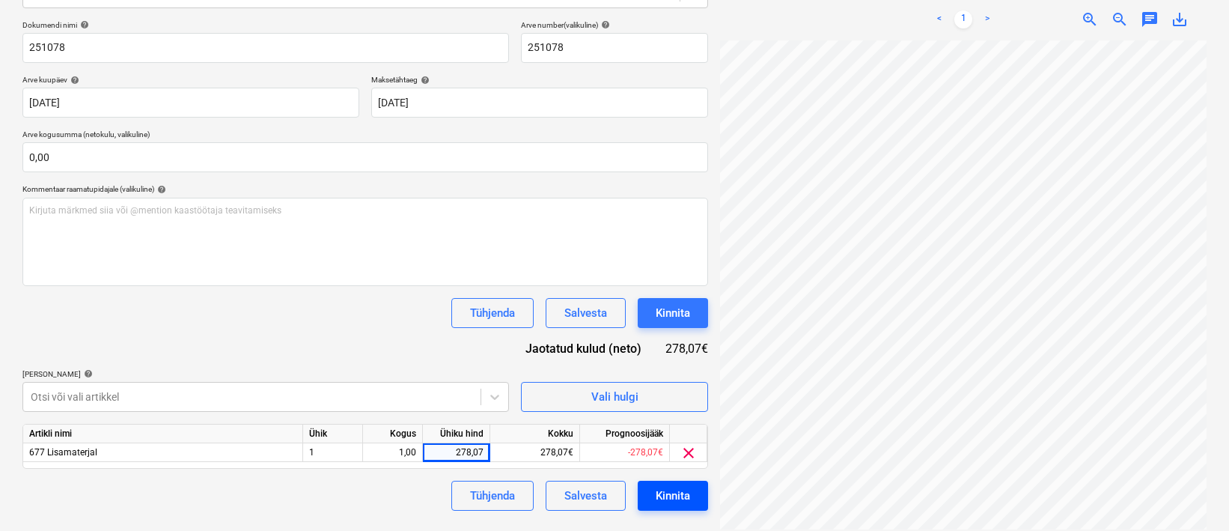
click at [657, 495] on div "Kinnita" at bounding box center [673, 495] width 34 height 19
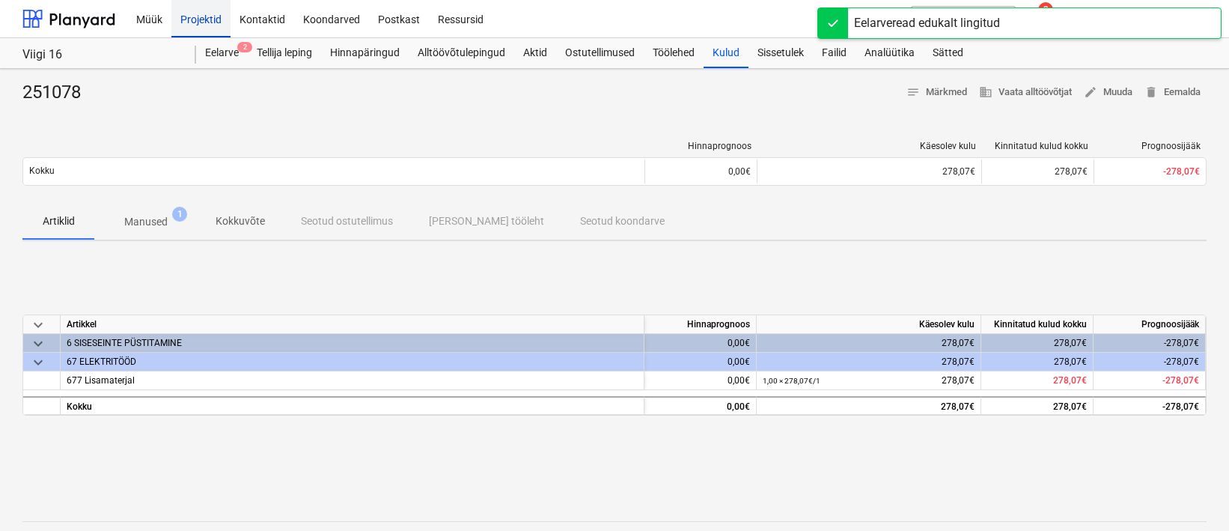
click at [195, 28] on div "Projektid" at bounding box center [200, 18] width 59 height 38
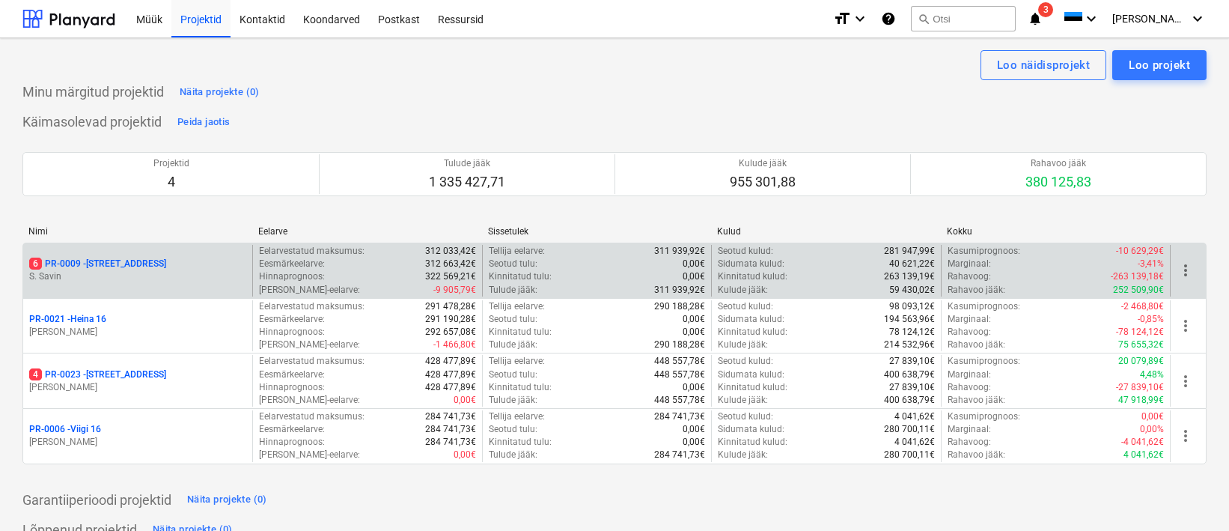
click at [134, 257] on p "6 PR-0009 - Pohla tee 4" at bounding box center [97, 263] width 137 height 13
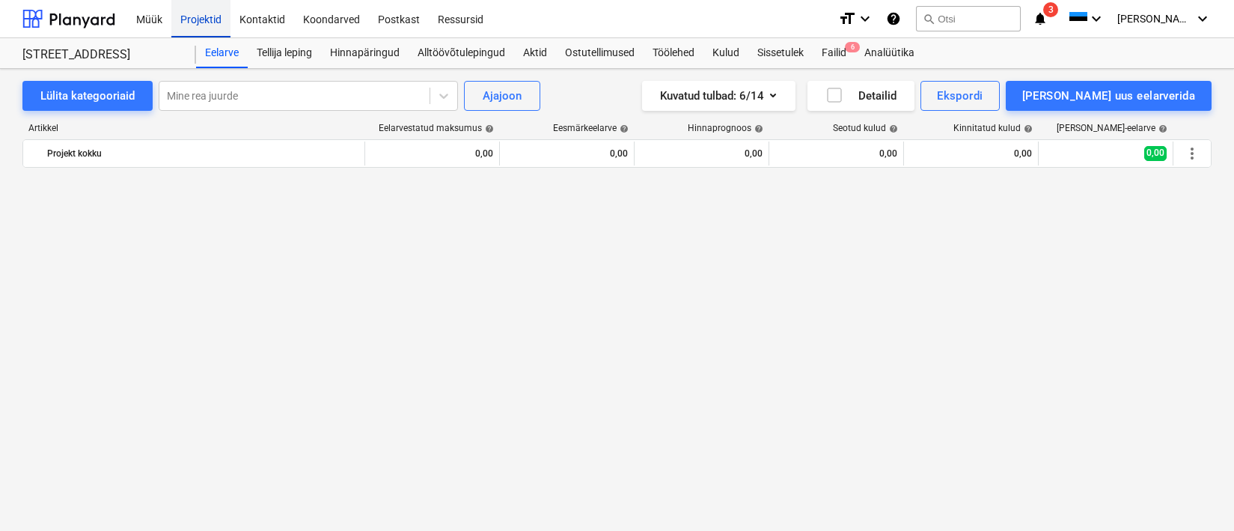
click at [187, 16] on div "Projektid" at bounding box center [200, 18] width 59 height 38
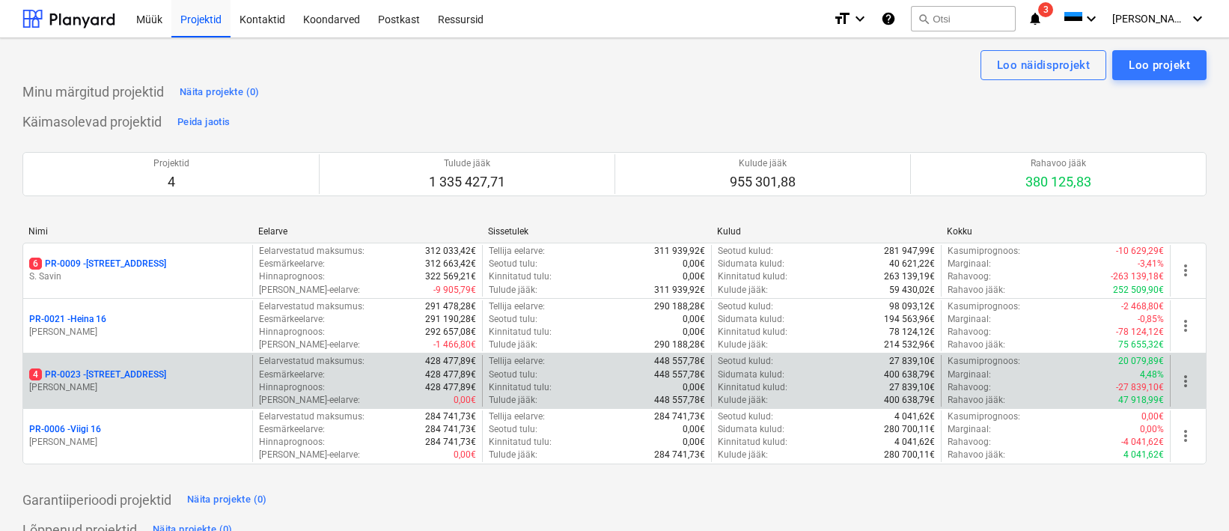
click at [123, 368] on p "4 PR-0023 - Kanarbriku tee 7" at bounding box center [97, 374] width 137 height 13
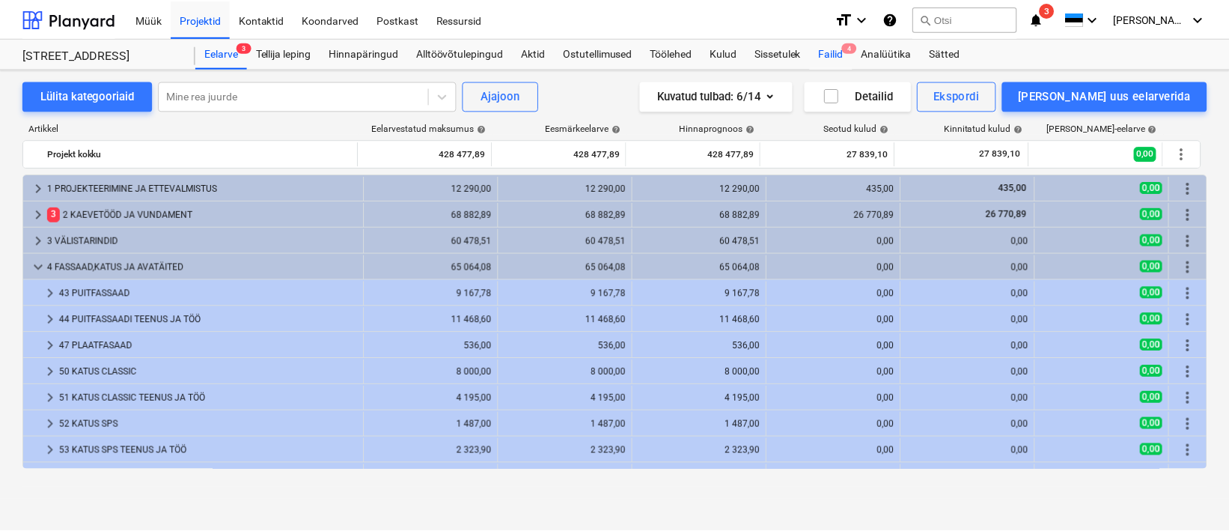
scroll to position [258, 0]
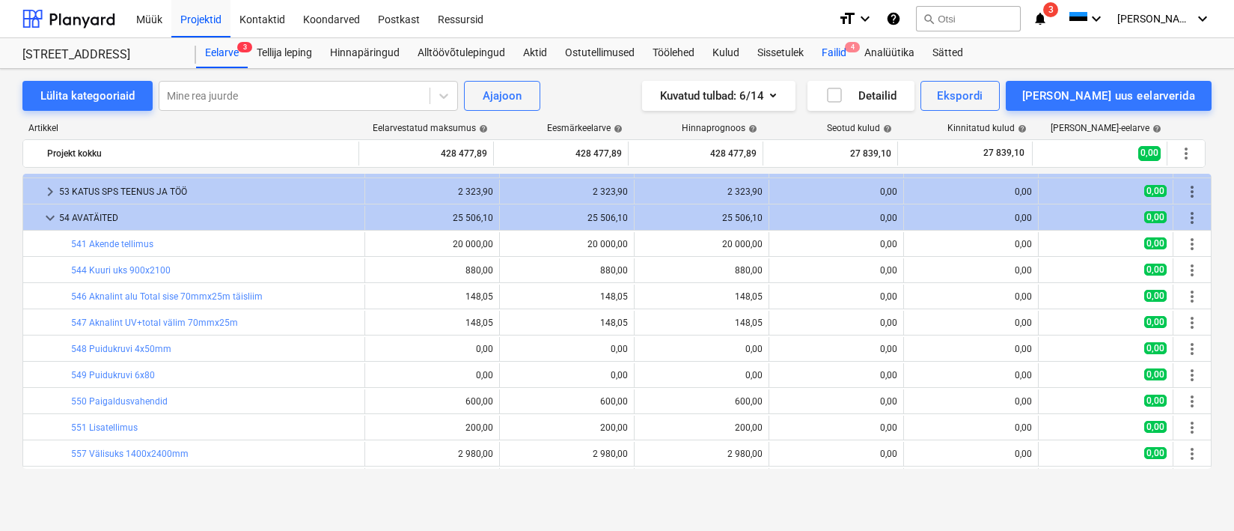
click at [839, 55] on div "Failid 4" at bounding box center [834, 53] width 43 height 30
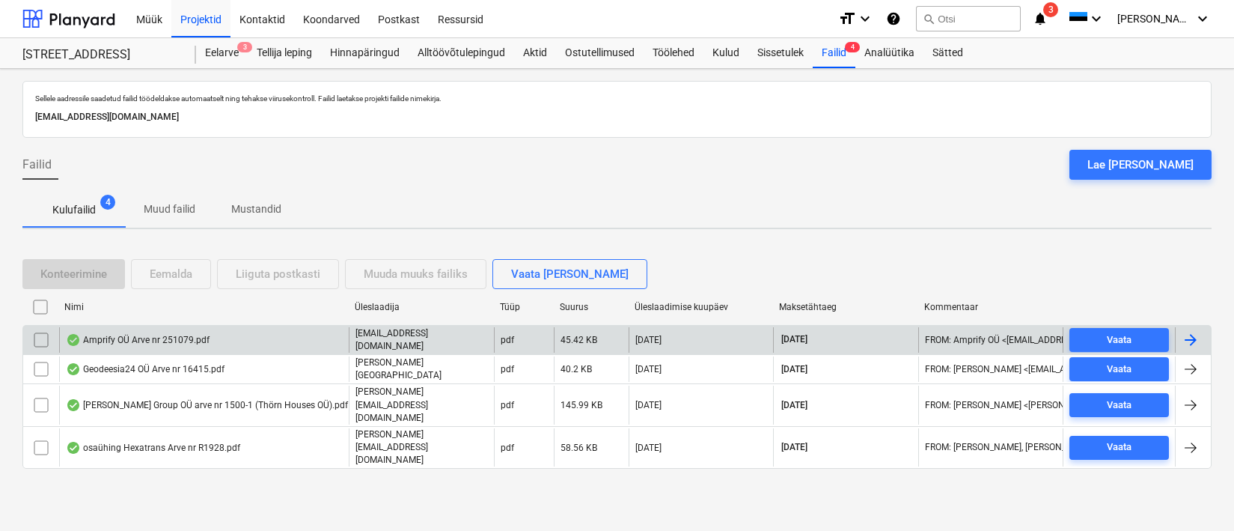
click at [112, 340] on div "Amprify OÜ Arve nr 251079.pdf" at bounding box center [138, 340] width 144 height 12
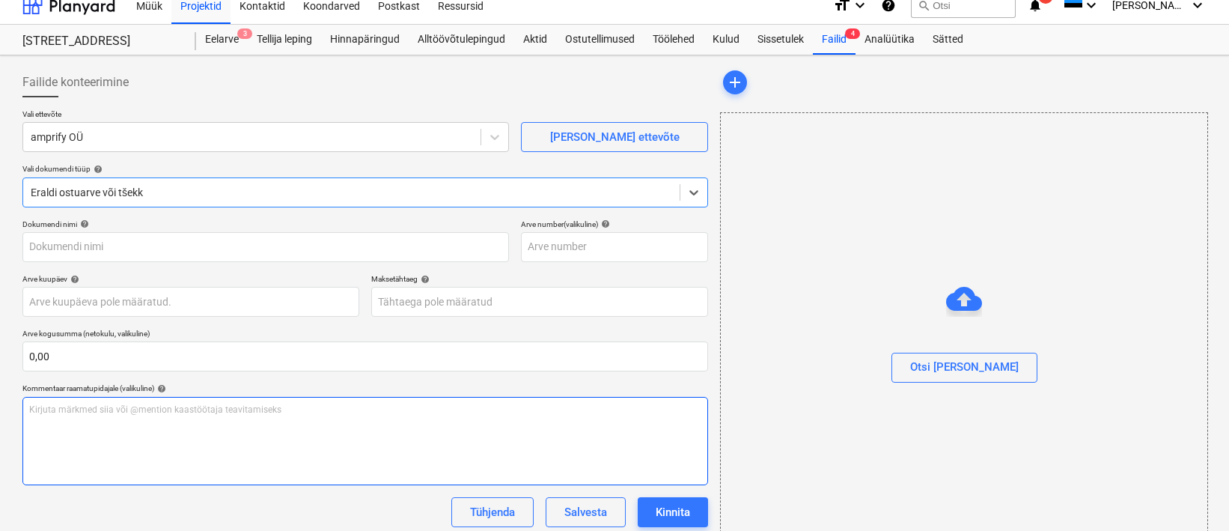
type input "251079"
type input "[DATE]"
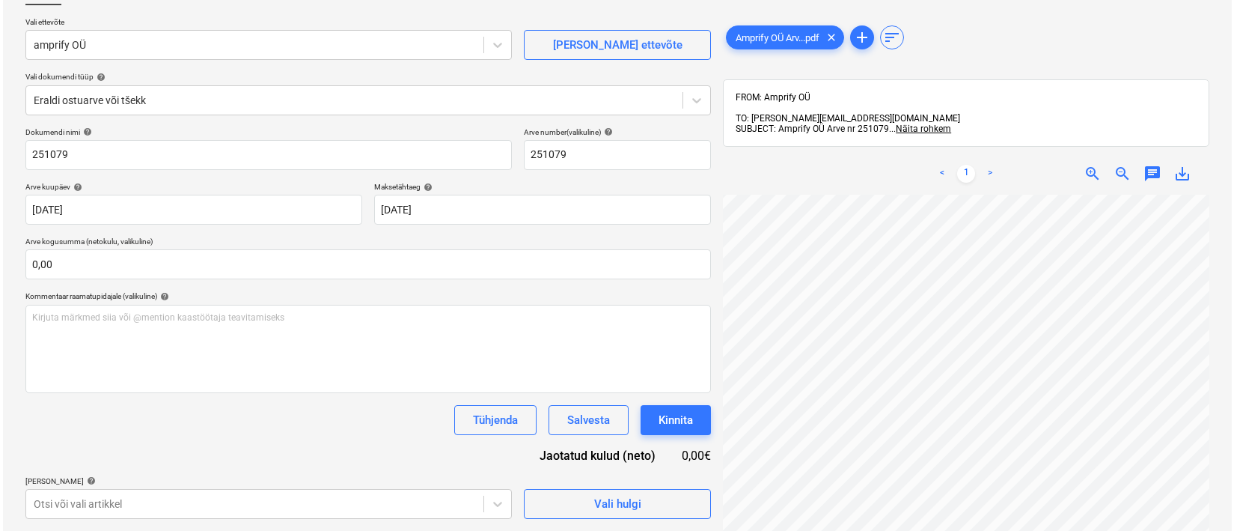
scroll to position [169, 40]
click at [650, 507] on span "Vali hulgi" at bounding box center [615, 503] width 150 height 19
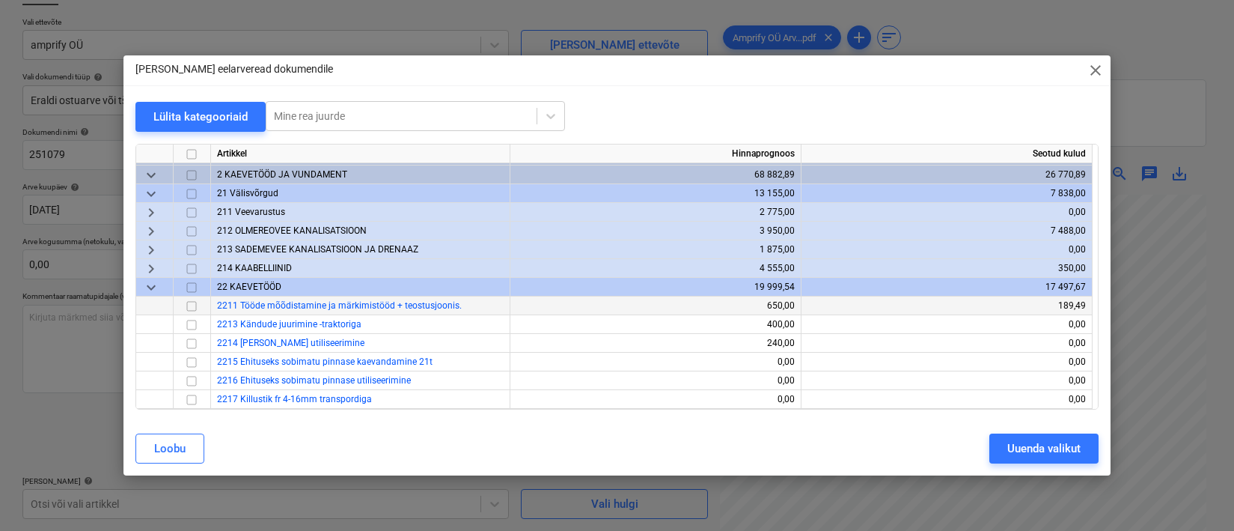
scroll to position [19, 0]
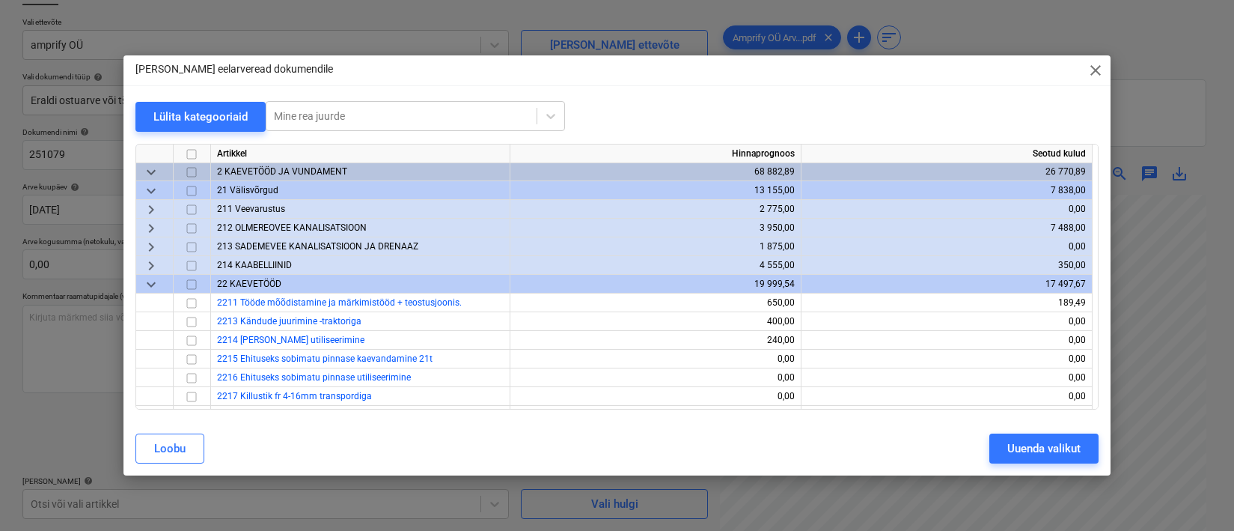
click at [257, 263] on span "214 KAABELLIINID" at bounding box center [254, 265] width 75 height 10
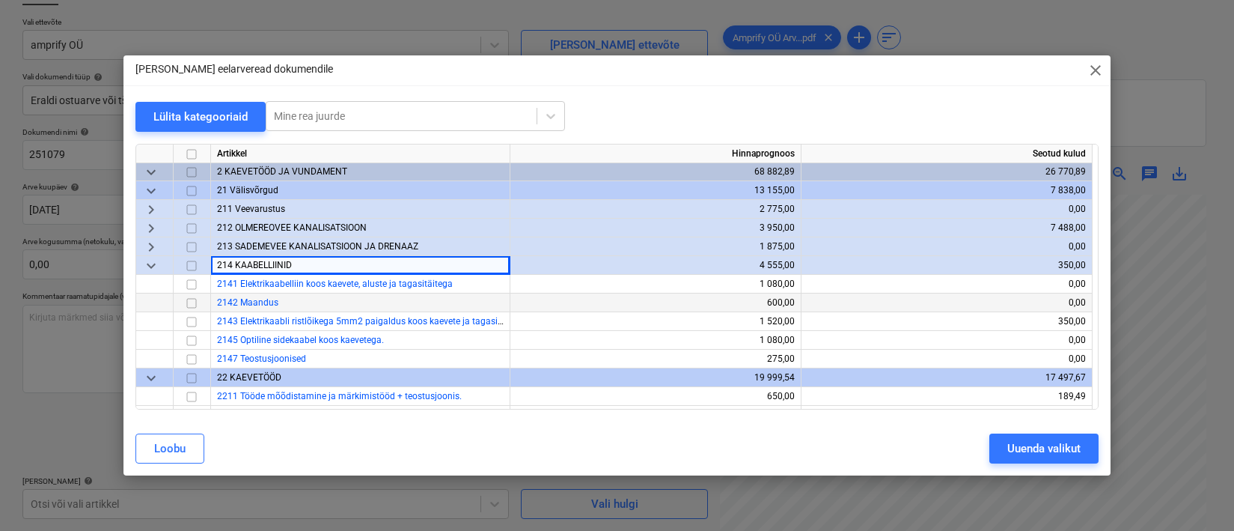
click at [194, 299] on input "checkbox" at bounding box center [192, 303] width 18 height 18
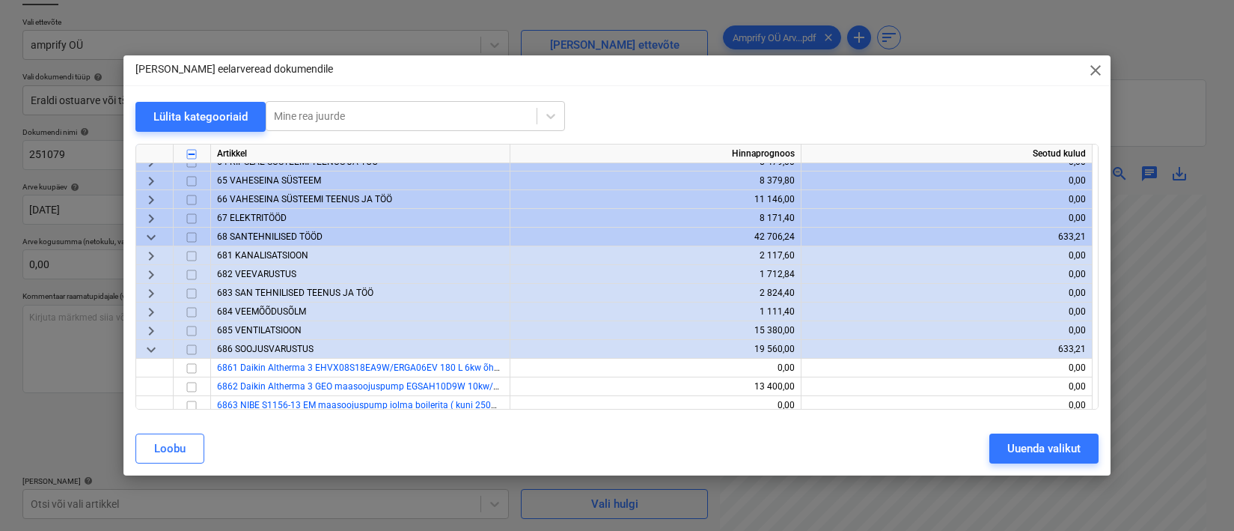
scroll to position [1040, 0]
click at [272, 212] on span "67 ELEKTRITÖÖD" at bounding box center [252, 217] width 70 height 10
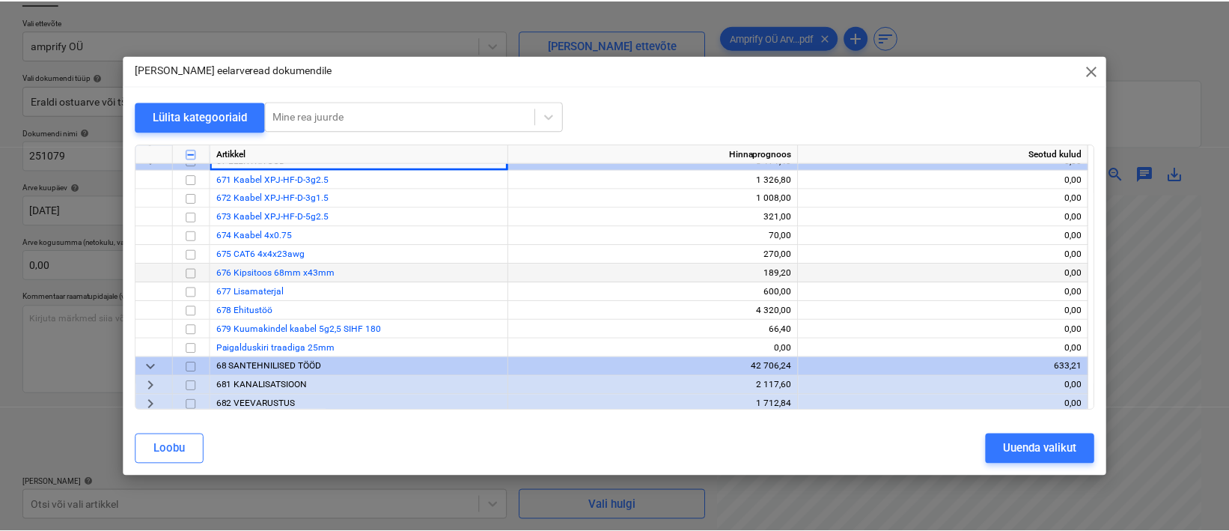
scroll to position [1156, 0]
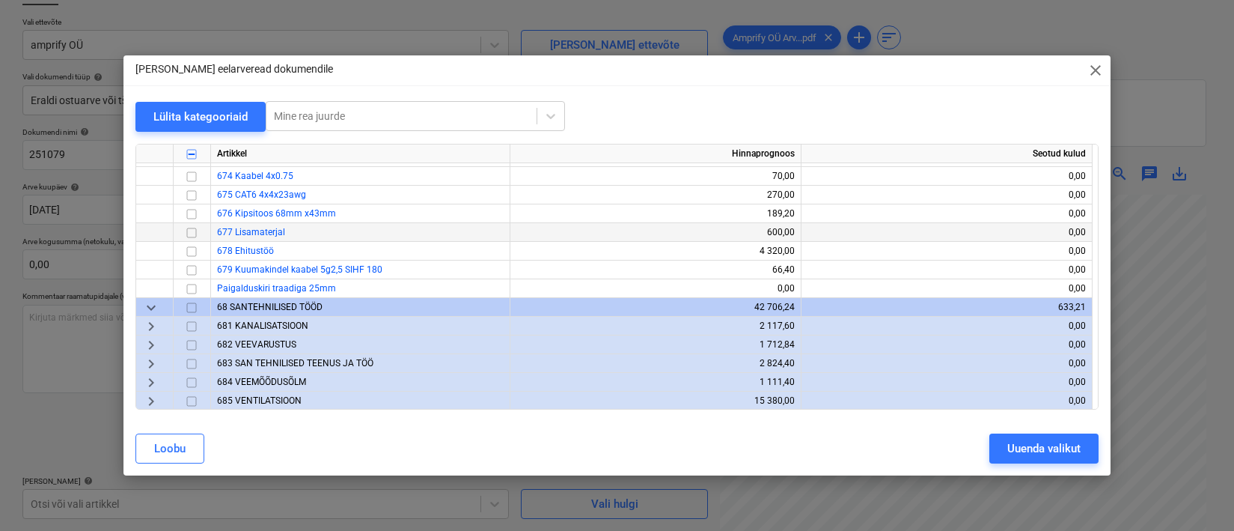
click at [194, 229] on input "checkbox" at bounding box center [192, 233] width 18 height 18
click at [1048, 453] on div "Uuenda valikut" at bounding box center [1043, 448] width 73 height 19
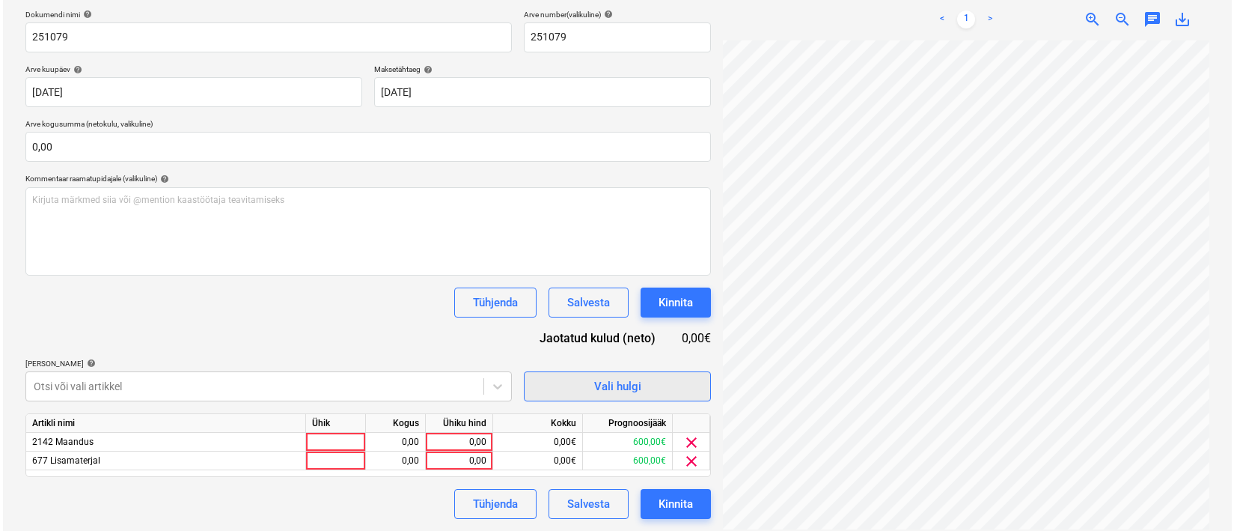
scroll to position [174, 79]
click at [326, 441] on div at bounding box center [333, 442] width 60 height 19
type input "1"
click at [385, 443] on div "0,00" at bounding box center [392, 442] width 47 height 19
type input "2"
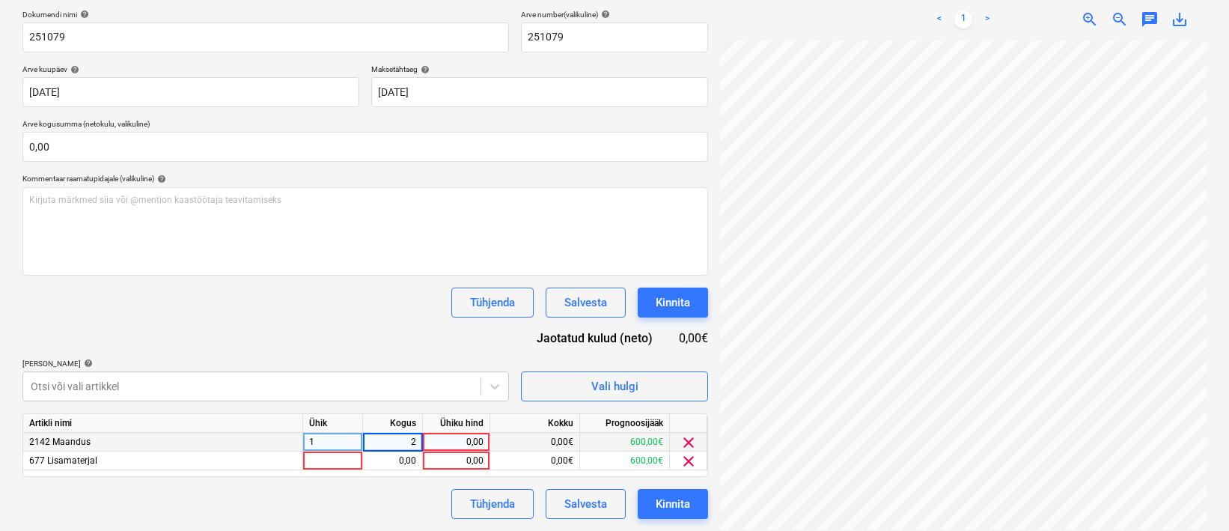
click at [448, 440] on div "0,00" at bounding box center [456, 442] width 55 height 19
type input "260"
click at [407, 492] on div "Tühjenda Salvesta Kinnita" at bounding box center [364, 504] width 685 height 30
click at [343, 456] on div at bounding box center [333, 460] width 60 height 19
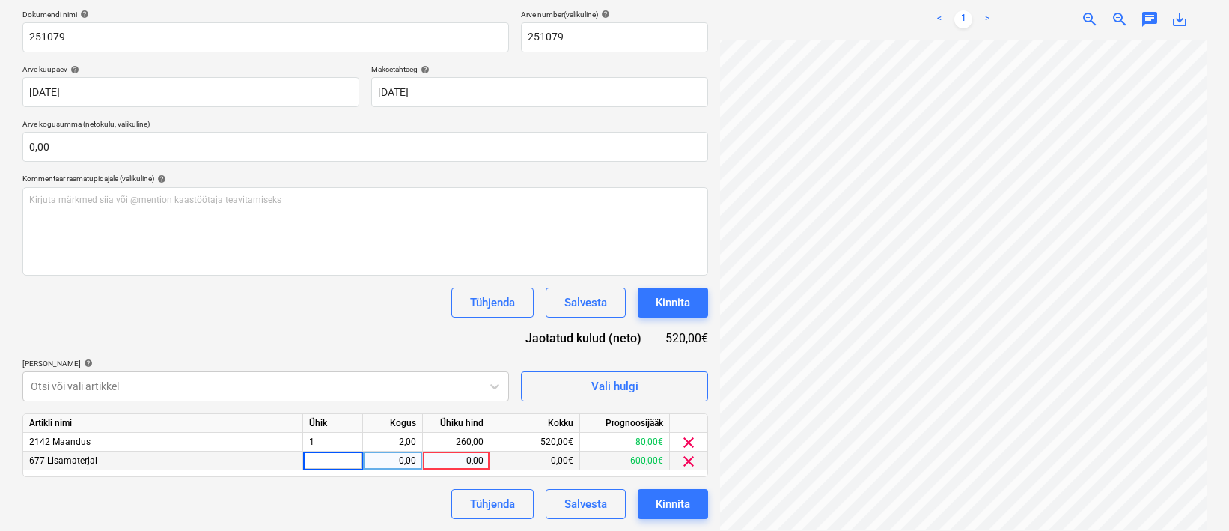
type input "1"
click at [394, 459] on div "0,00" at bounding box center [392, 460] width 47 height 19
click at [453, 462] on div "0,00" at bounding box center [456, 460] width 55 height 19
type input "353,54"
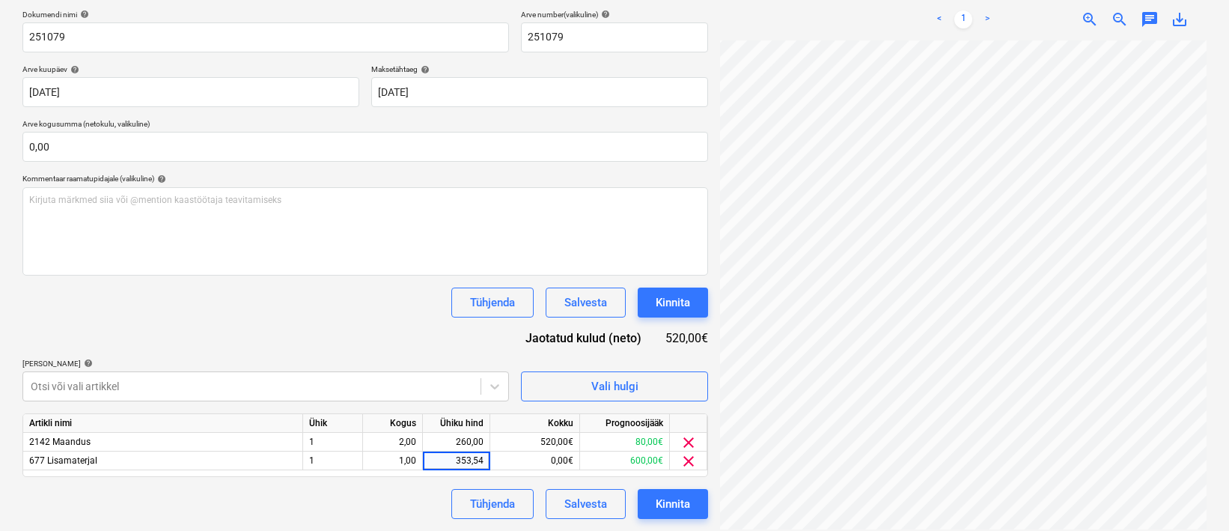
click at [406, 496] on div "Tühjenda Salvesta Kinnita" at bounding box center [364, 504] width 685 height 30
click at [690, 504] on button "Kinnita" at bounding box center [673, 504] width 70 height 30
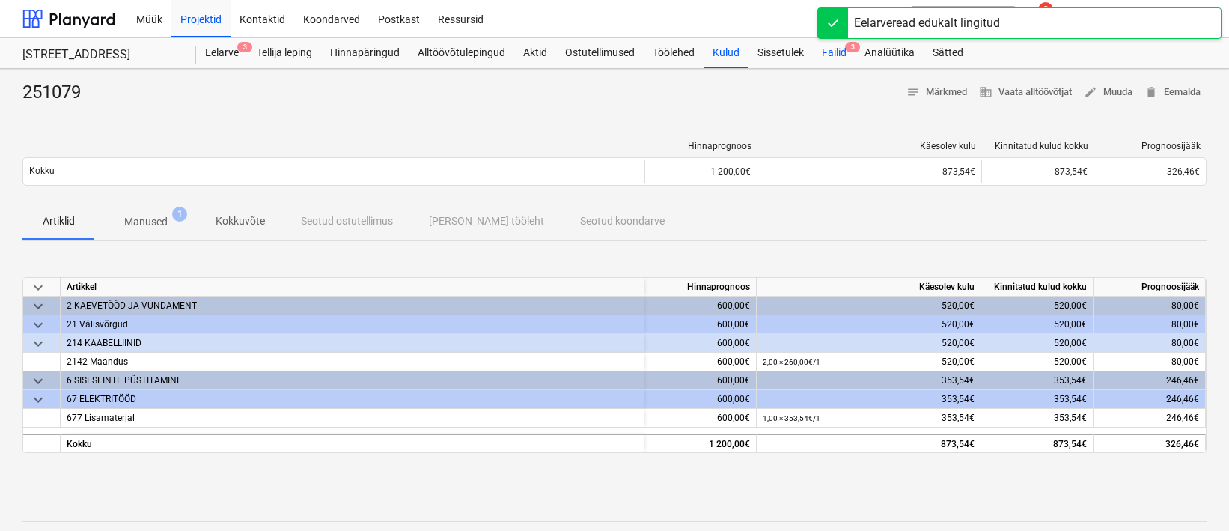
click at [844, 57] on div "Failid 3" at bounding box center [834, 53] width 43 height 30
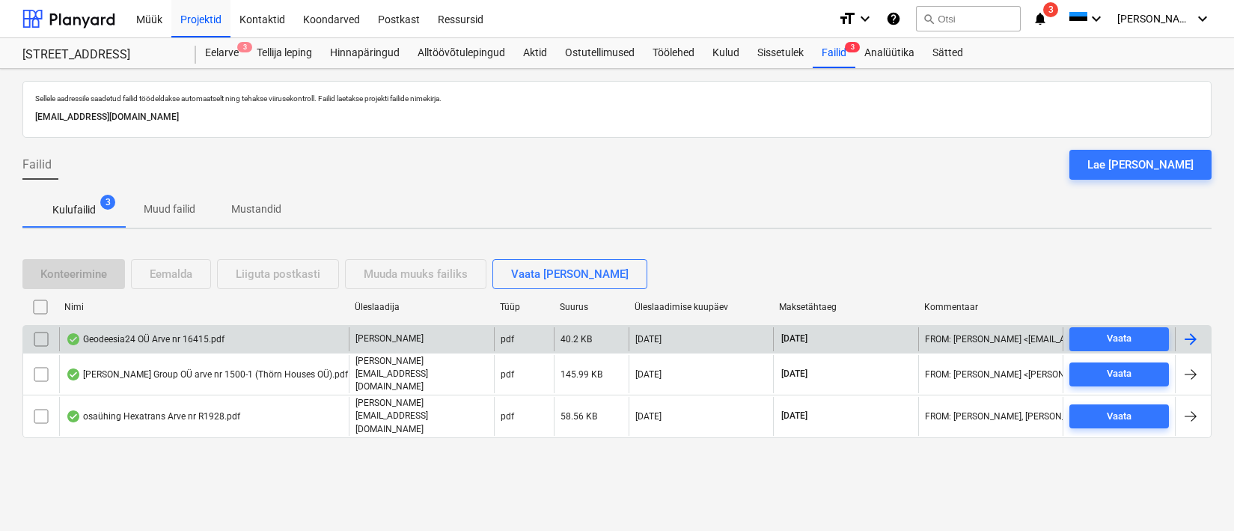
click at [122, 345] on div "Geodeesia24 OÜ Arve nr 16415.pdf" at bounding box center [145, 339] width 159 height 12
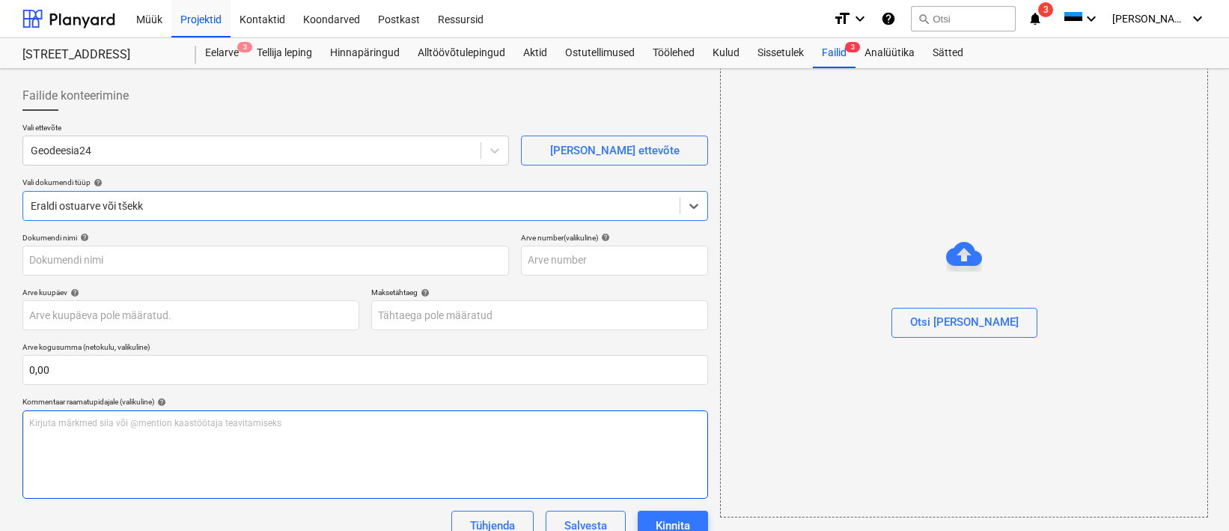
scroll to position [106, 0]
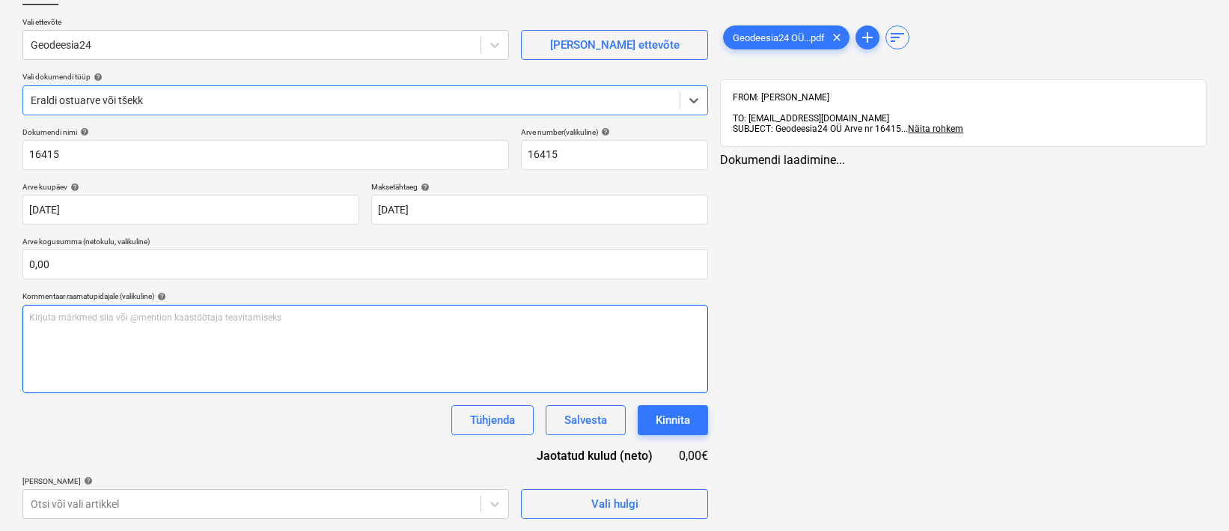
type input "16415"
type input "[DATE]"
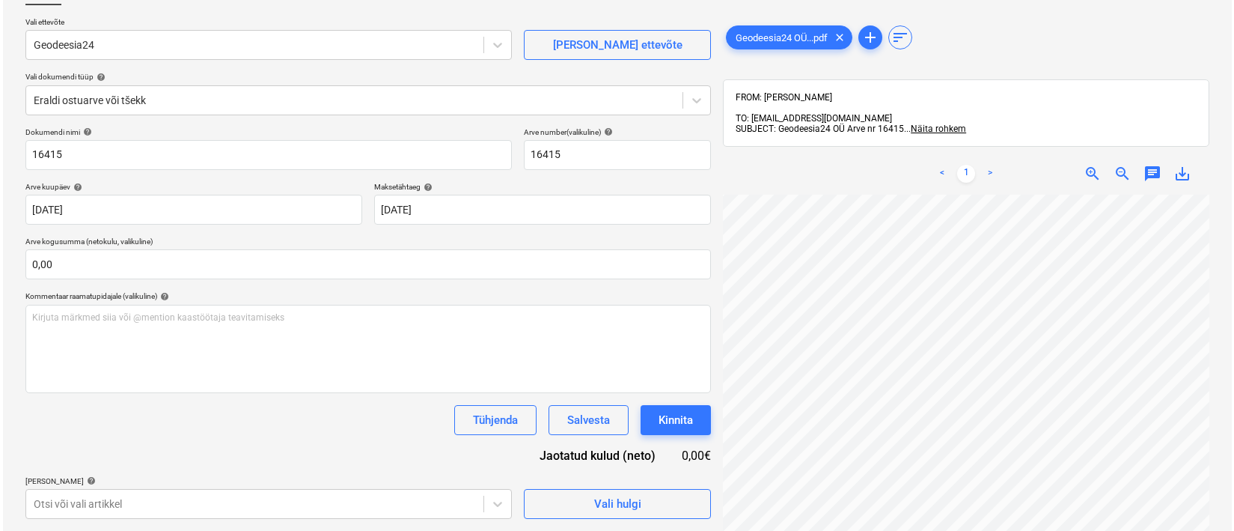
scroll to position [148, 40]
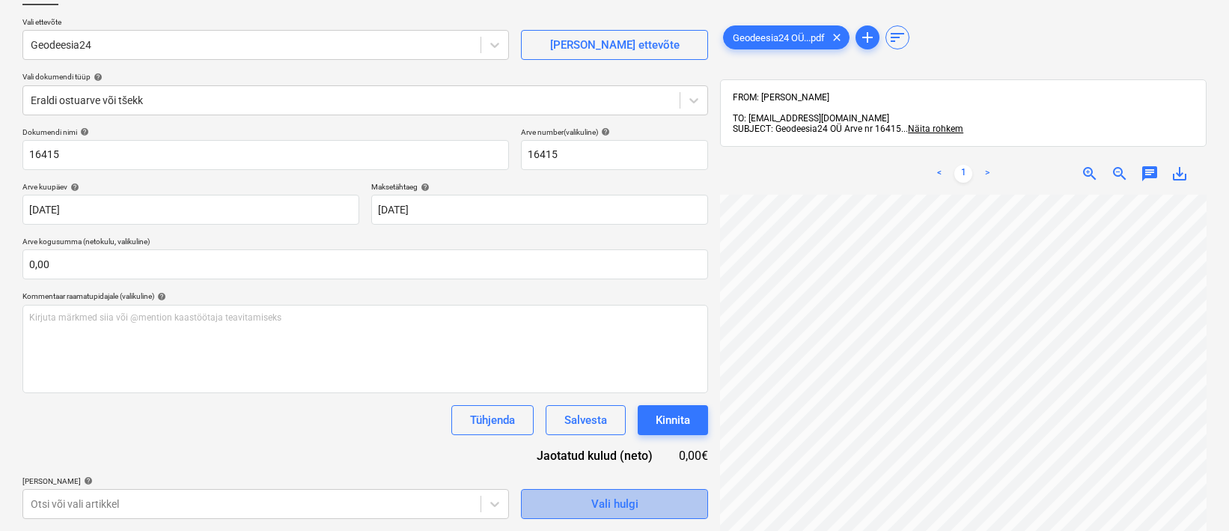
click at [632, 508] on div "Vali hulgi" at bounding box center [614, 503] width 47 height 19
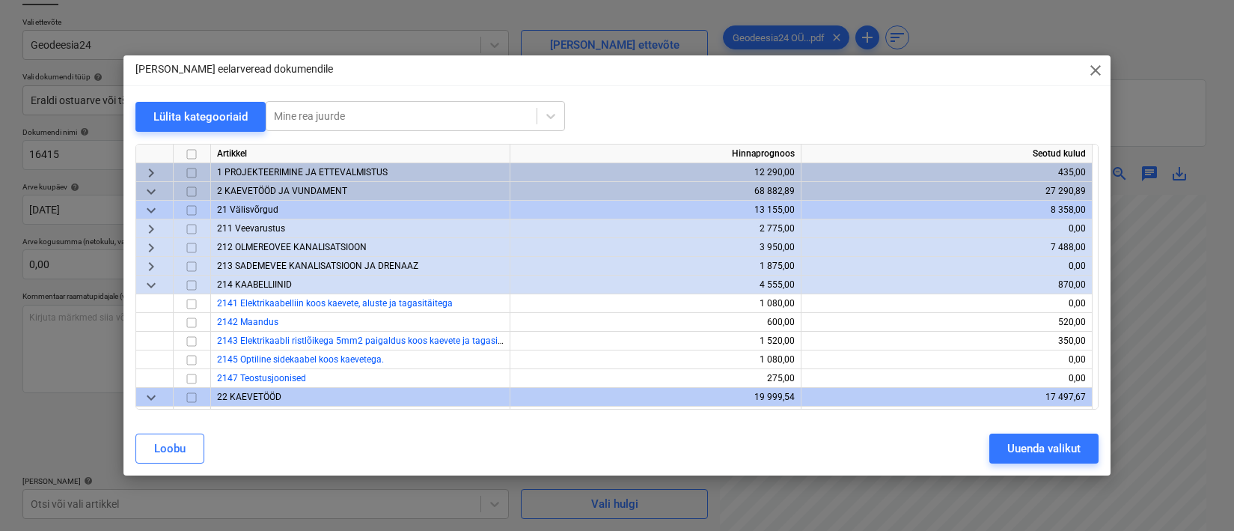
click at [153, 201] on span "keyboard_arrow_down" at bounding box center [151, 210] width 18 height 18
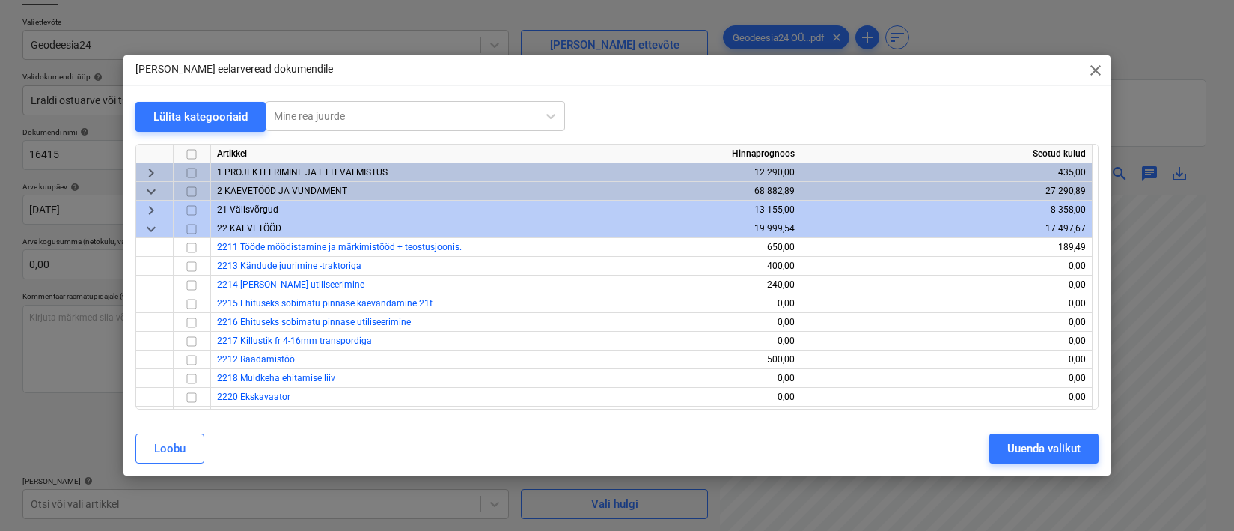
click at [150, 224] on span "keyboard_arrow_down" at bounding box center [151, 229] width 18 height 18
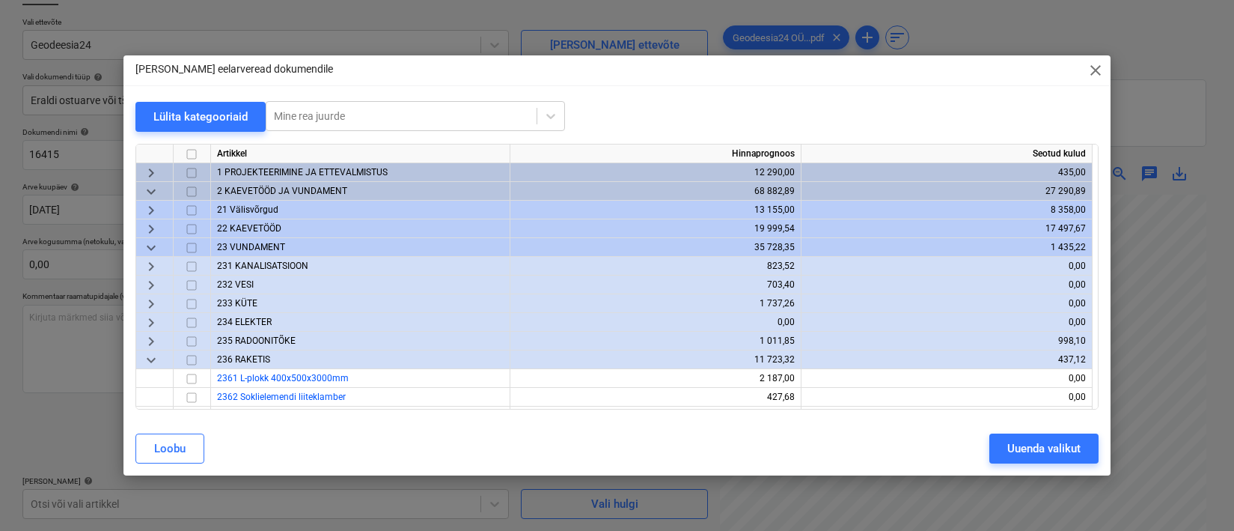
scroll to position [15, 0]
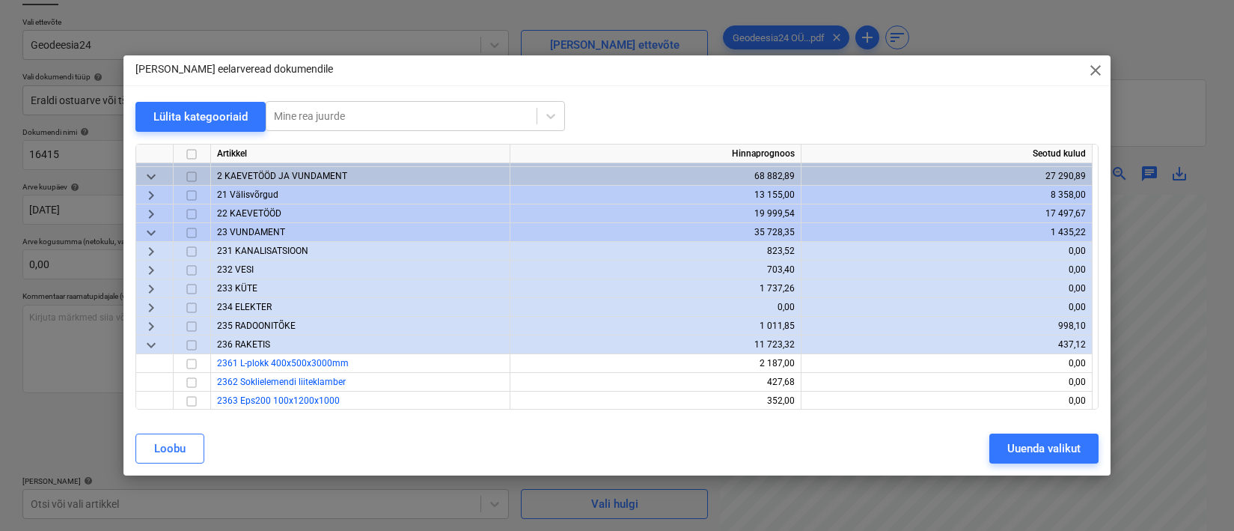
click at [261, 199] on span "21 Välisvõrgud" at bounding box center [247, 194] width 61 height 10
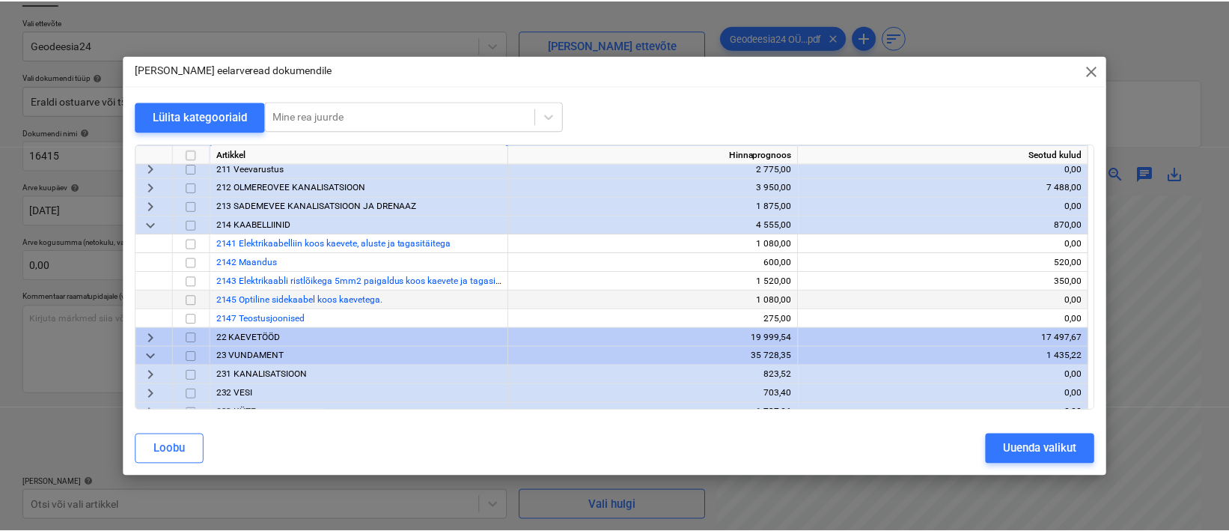
scroll to position [152, 0]
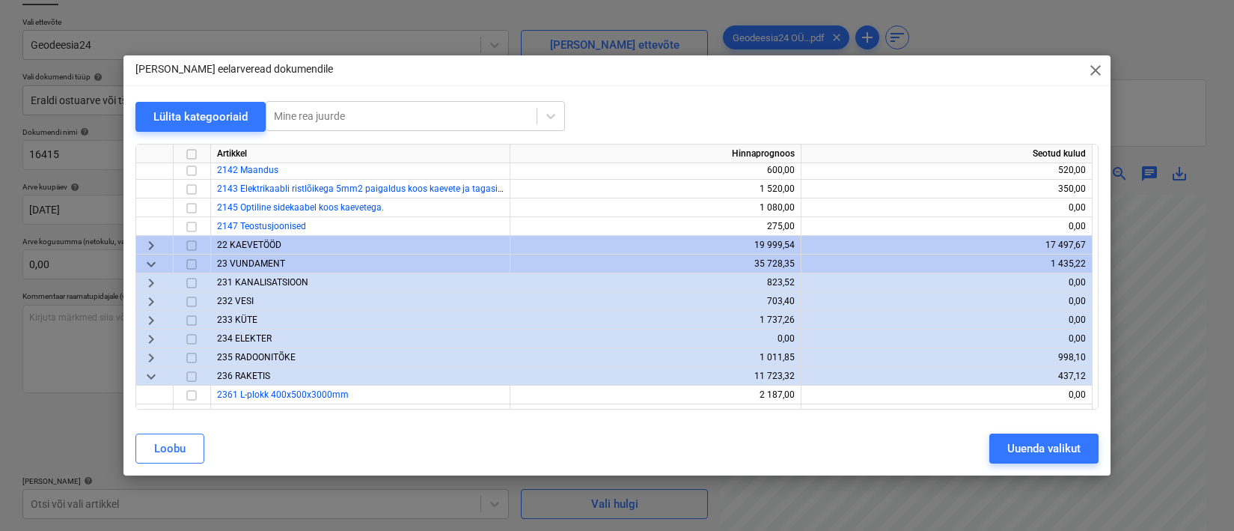
click at [249, 243] on span "22 KAEVETÖÖD" at bounding box center [249, 244] width 64 height 10
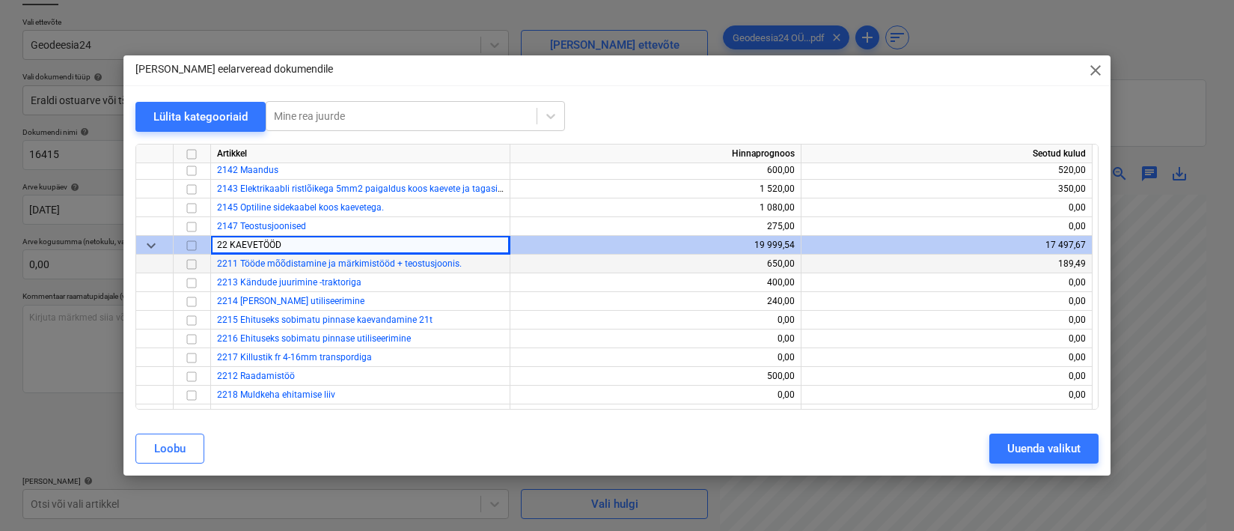
click at [194, 263] on input "checkbox" at bounding box center [192, 264] width 18 height 18
click at [1015, 454] on div "Uuenda valikut" at bounding box center [1043, 448] width 73 height 19
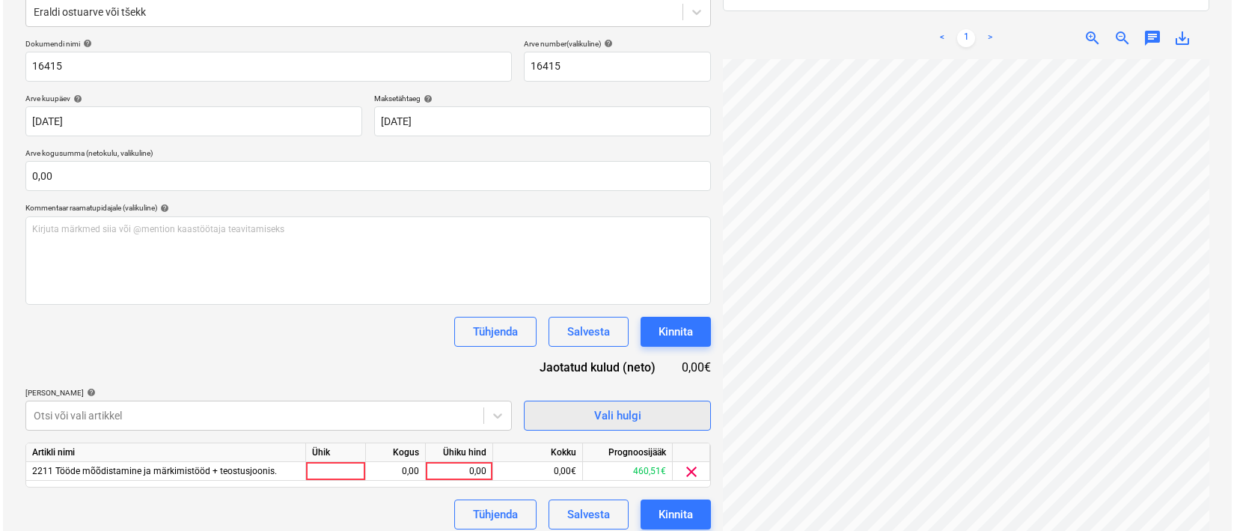
scroll to position [213, 0]
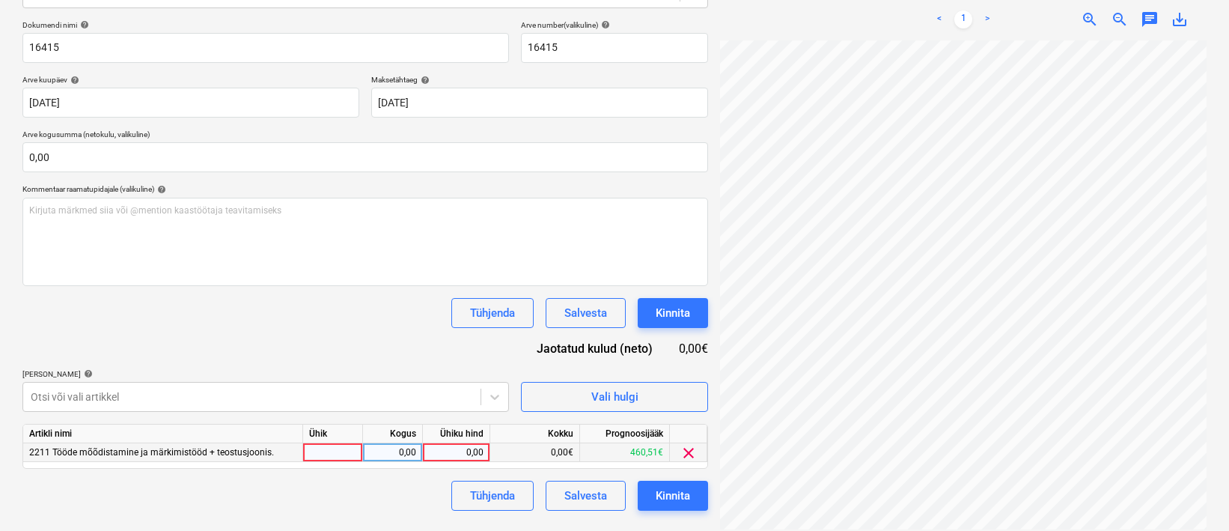
click at [358, 450] on div at bounding box center [333, 452] width 60 height 19
type input "1"
click at [410, 454] on div "0,00" at bounding box center [392, 452] width 47 height 19
type input "1"
click at [462, 453] on div "0,00" at bounding box center [456, 452] width 55 height 19
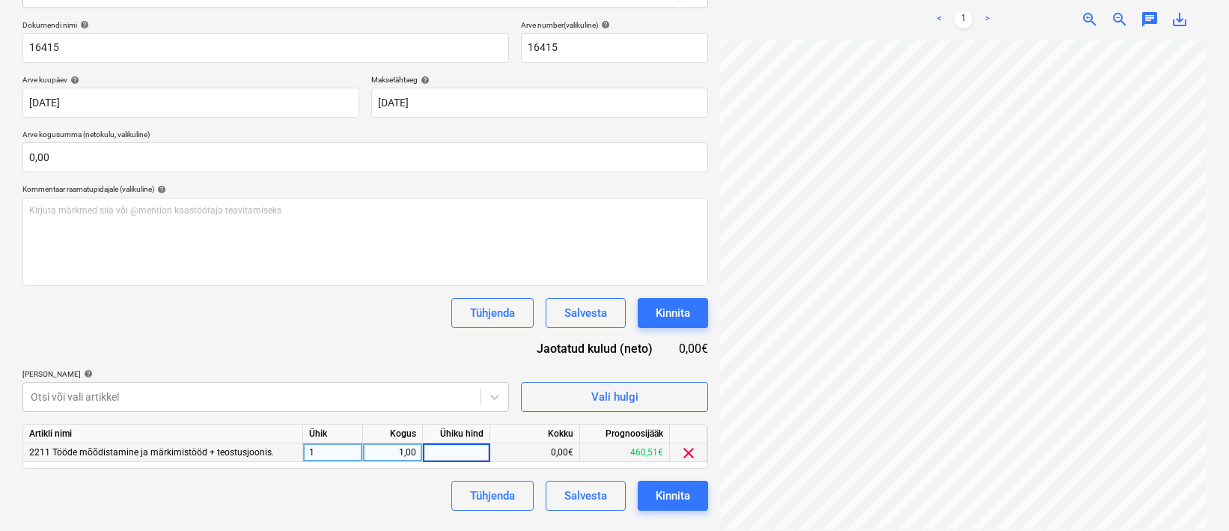
type input "2"
type input "450"
click at [379, 290] on div "Dokumendi nimi help 16415 Arve number (valikuline) help 16415 Arve kuupäev help…" at bounding box center [364, 265] width 685 height 490
click at [685, 493] on div "Kinnita" at bounding box center [673, 495] width 34 height 19
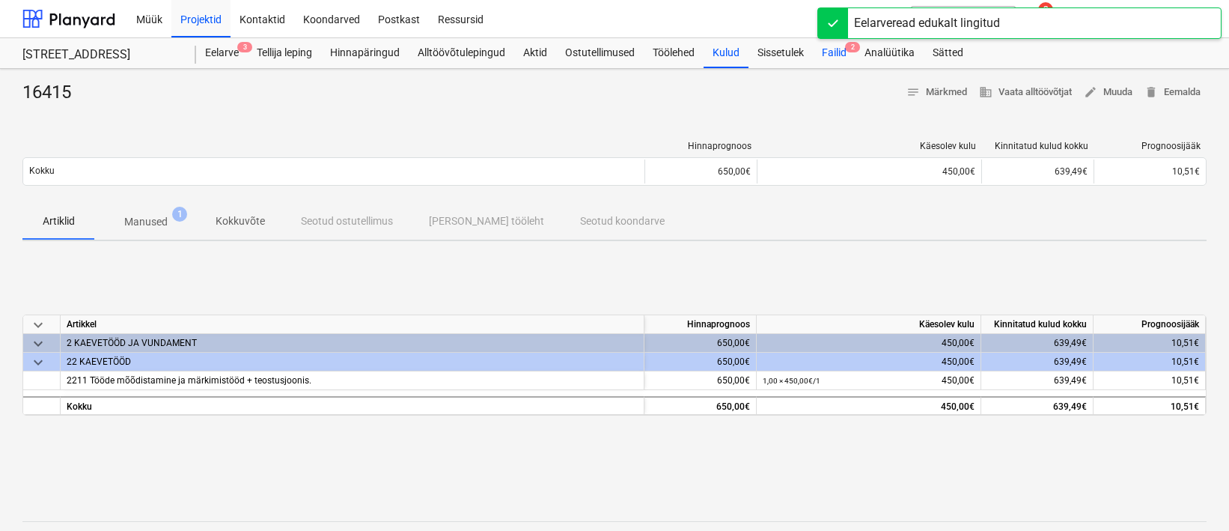
click at [828, 49] on div "Failid 2" at bounding box center [834, 53] width 43 height 30
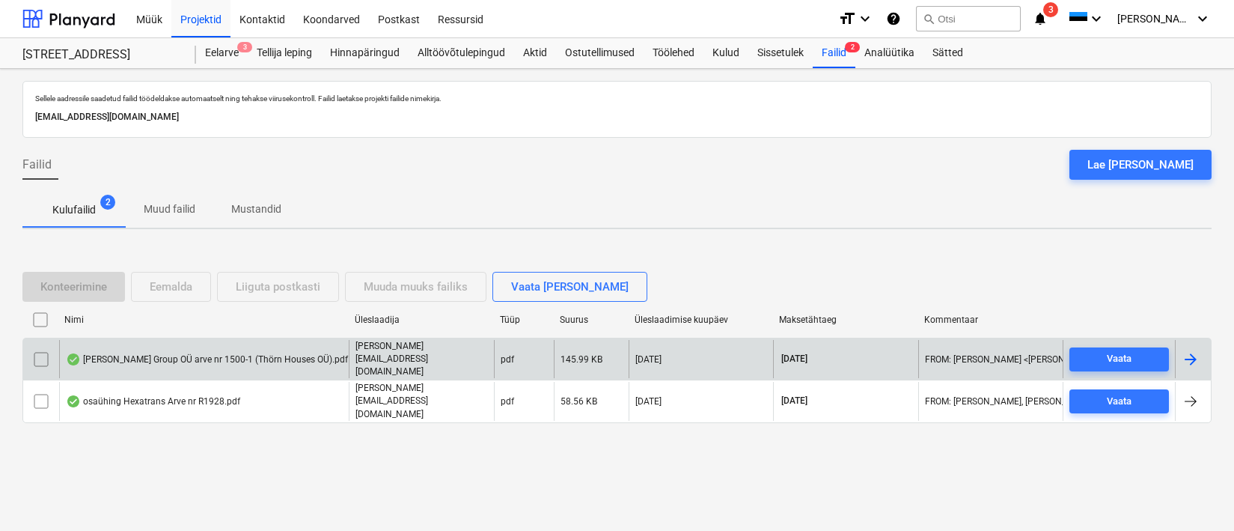
click at [128, 373] on div "[PERSON_NAME] Group OÜ arve nr 1500-1 (Thörn Houses OÜ).pdf" at bounding box center [204, 359] width 290 height 38
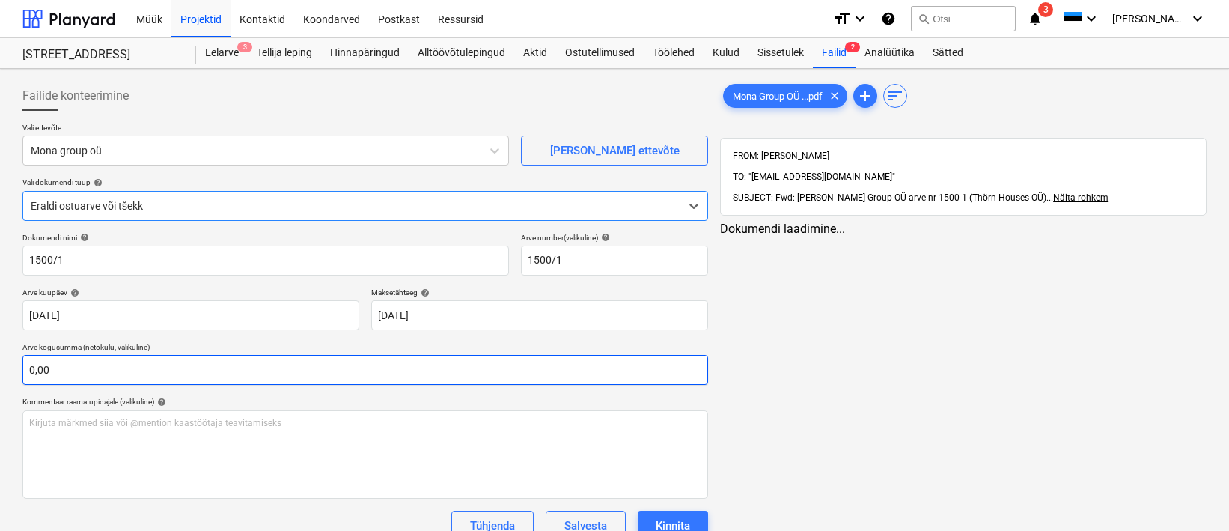
type input "1500/1"
type input "[DATE]"
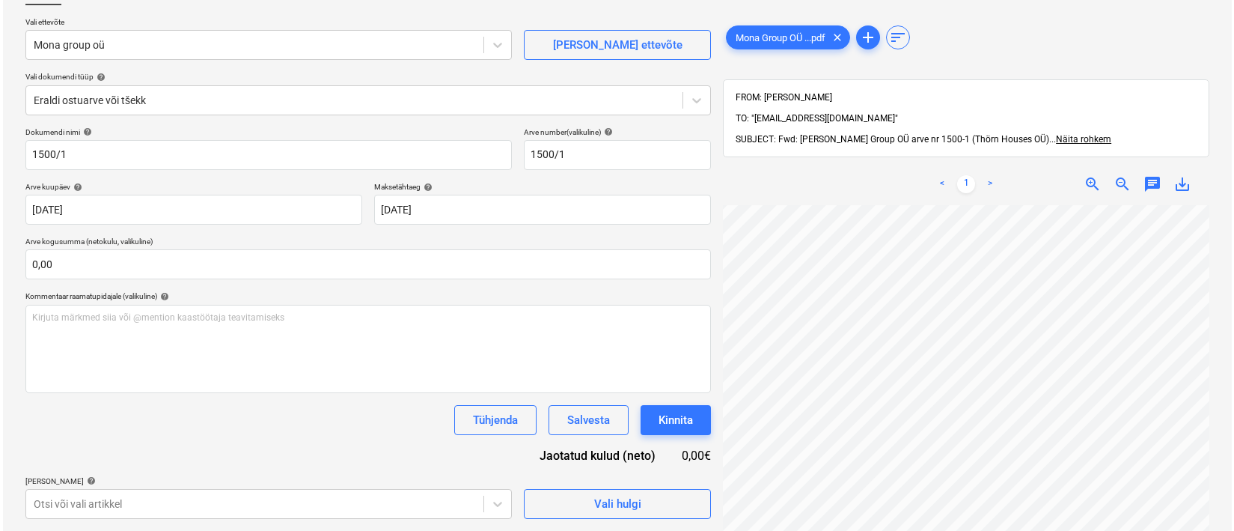
scroll to position [260, 24]
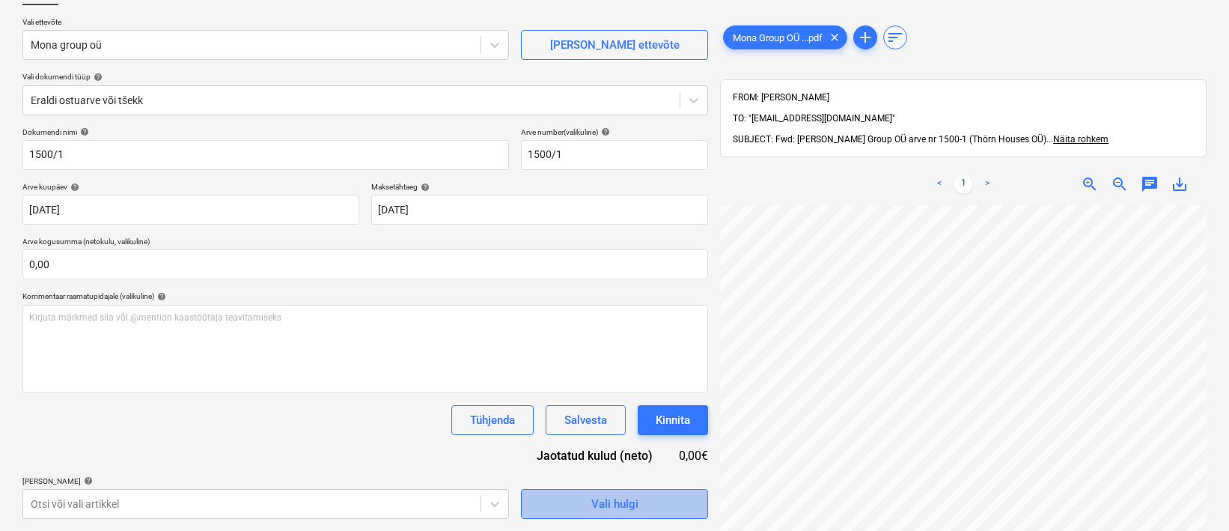
click at [614, 495] on div "Vali hulgi" at bounding box center [614, 503] width 47 height 19
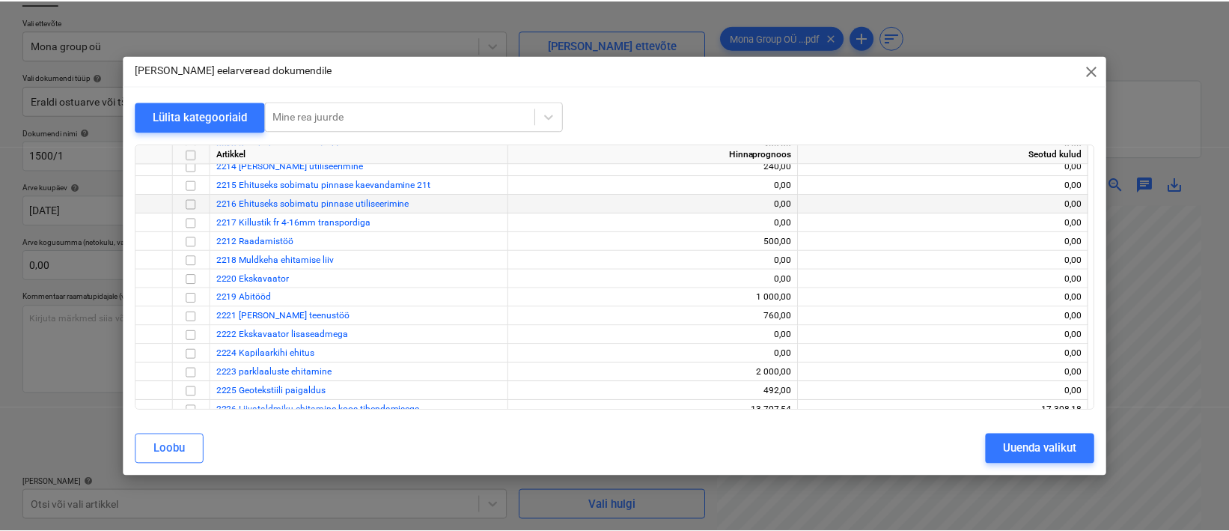
scroll to position [342, 0]
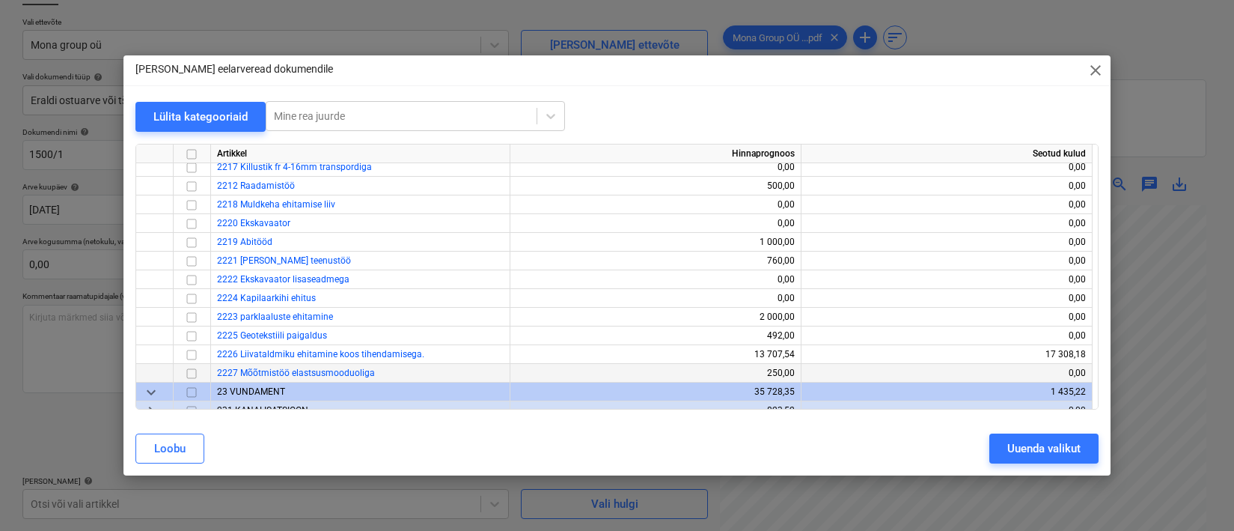
click at [195, 371] on input "checkbox" at bounding box center [192, 373] width 18 height 18
click at [1003, 446] on button "Uuenda valikut" at bounding box center [1043, 448] width 109 height 30
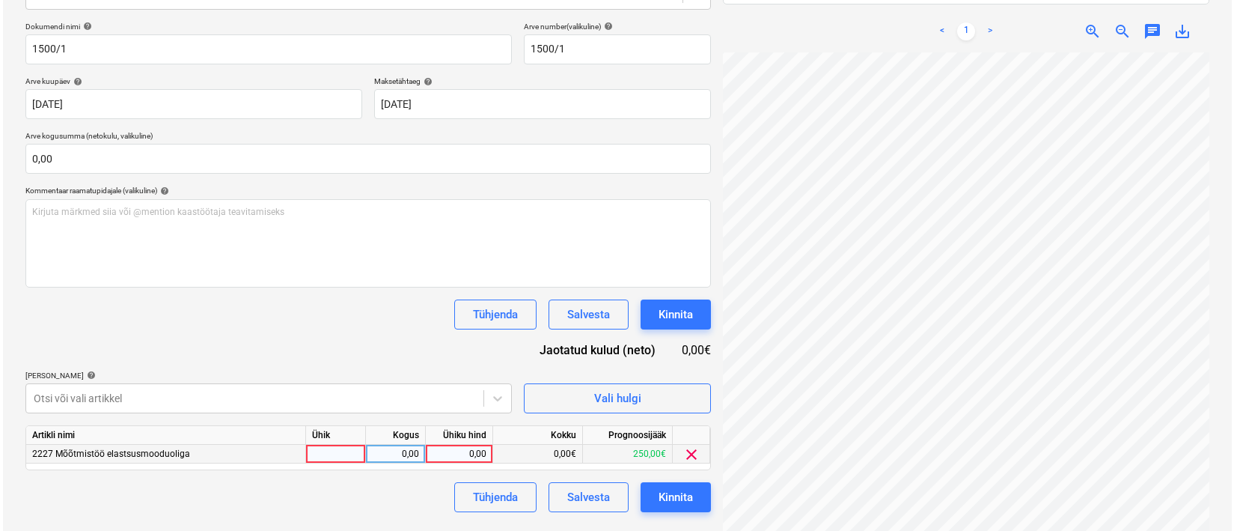
scroll to position [213, 0]
click at [335, 448] on div at bounding box center [333, 452] width 60 height 19
type input "1"
click at [412, 458] on div "0,00" at bounding box center [392, 452] width 47 height 19
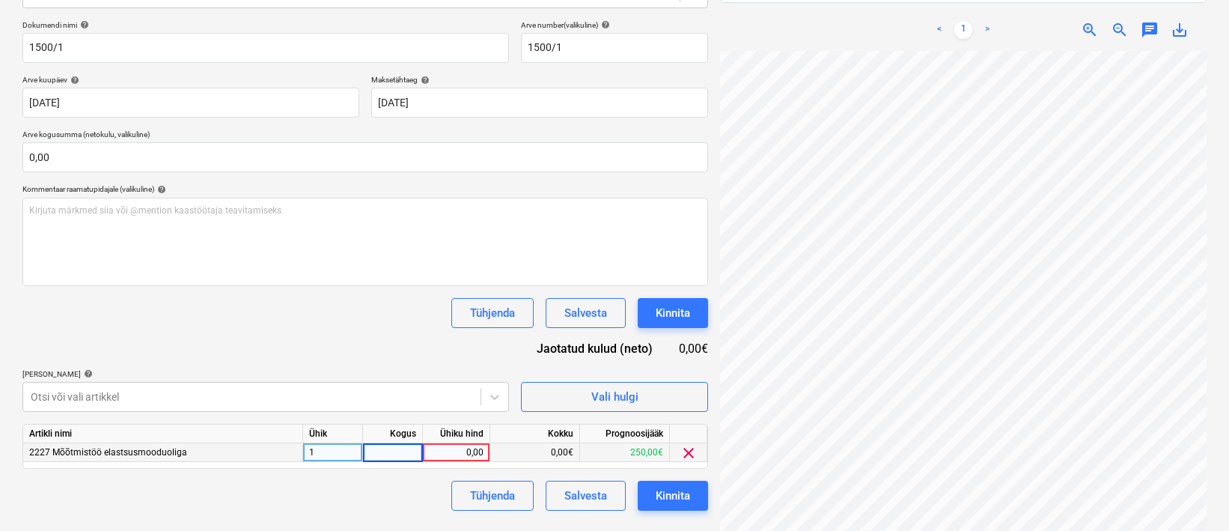
type input "1"
click at [464, 457] on div "0,00" at bounding box center [456, 452] width 55 height 19
type input "335"
click at [439, 482] on div "Tühjenda Salvesta Kinnita" at bounding box center [573, 495] width 269 height 30
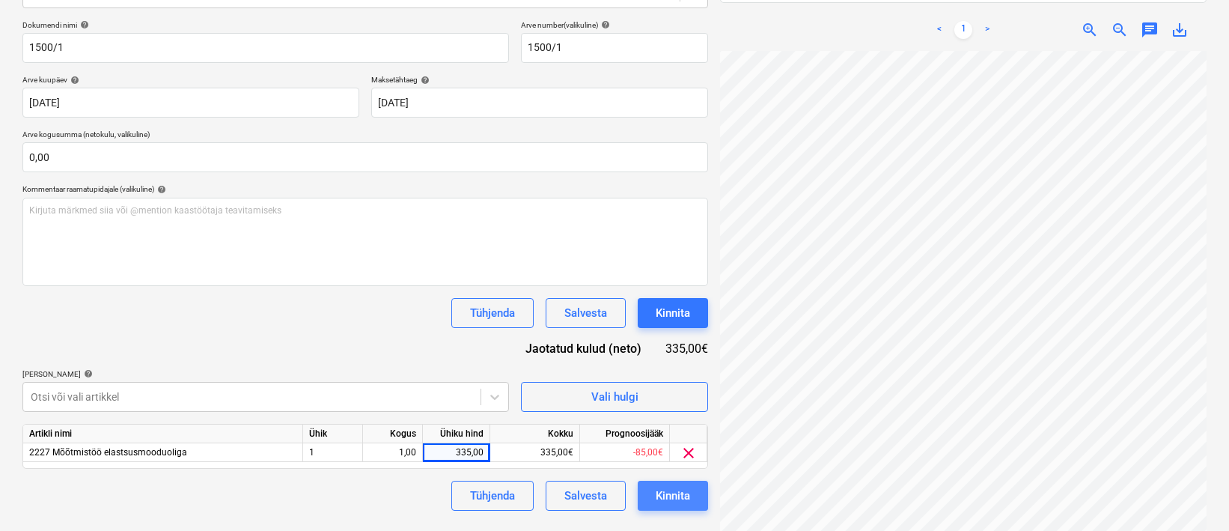
click at [662, 492] on div "Kinnita" at bounding box center [673, 495] width 34 height 19
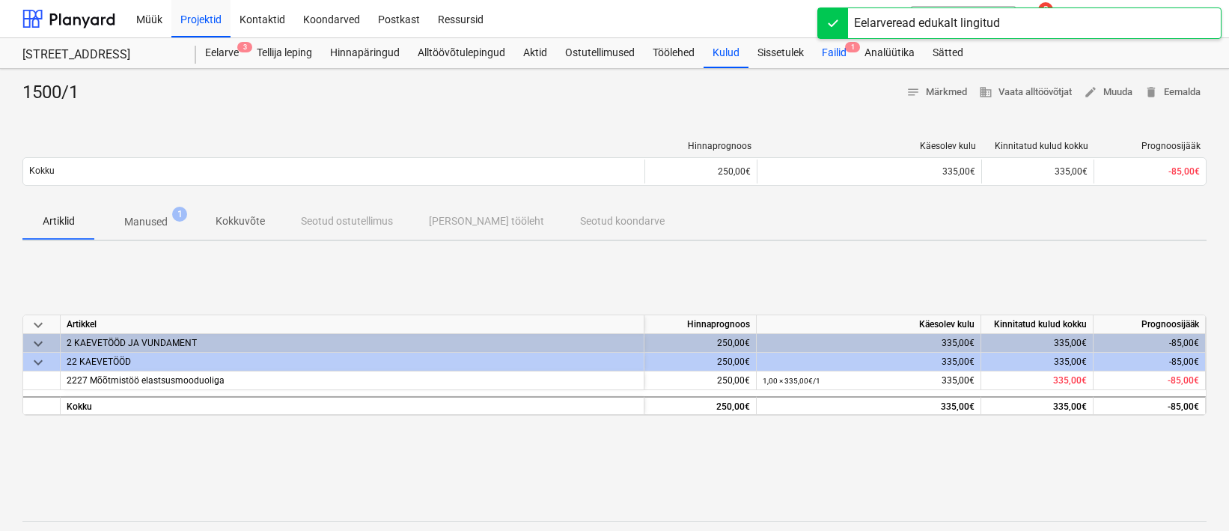
click at [843, 50] on div "Failid 1" at bounding box center [834, 53] width 43 height 30
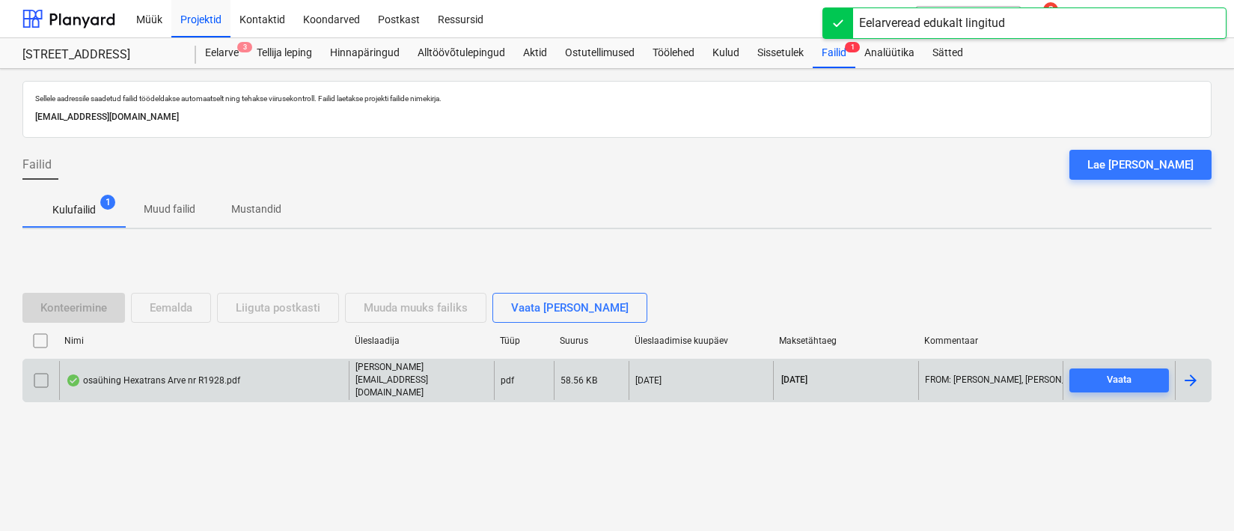
click at [125, 379] on div "osaühing Hexatrans Arve nr R1928.pdf" at bounding box center [153, 380] width 174 height 12
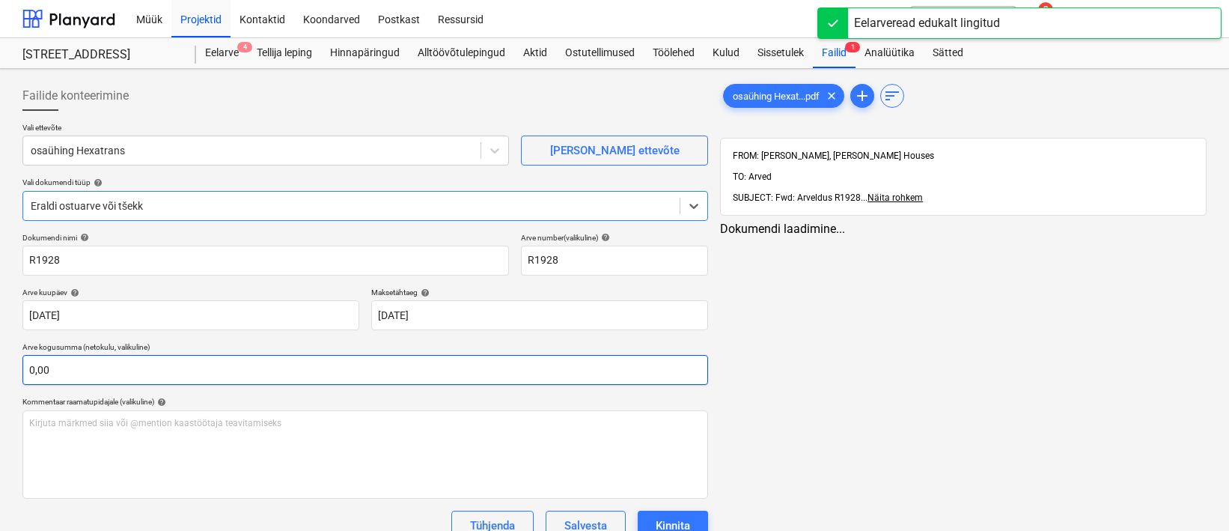
type input "R1928"
type input "[DATE]"
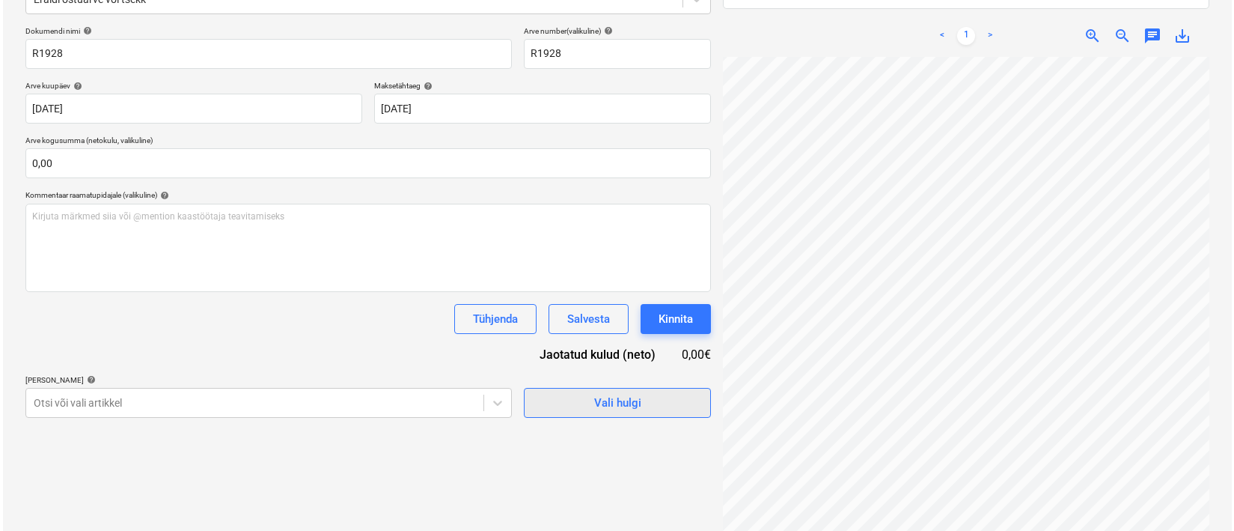
scroll to position [213, 0]
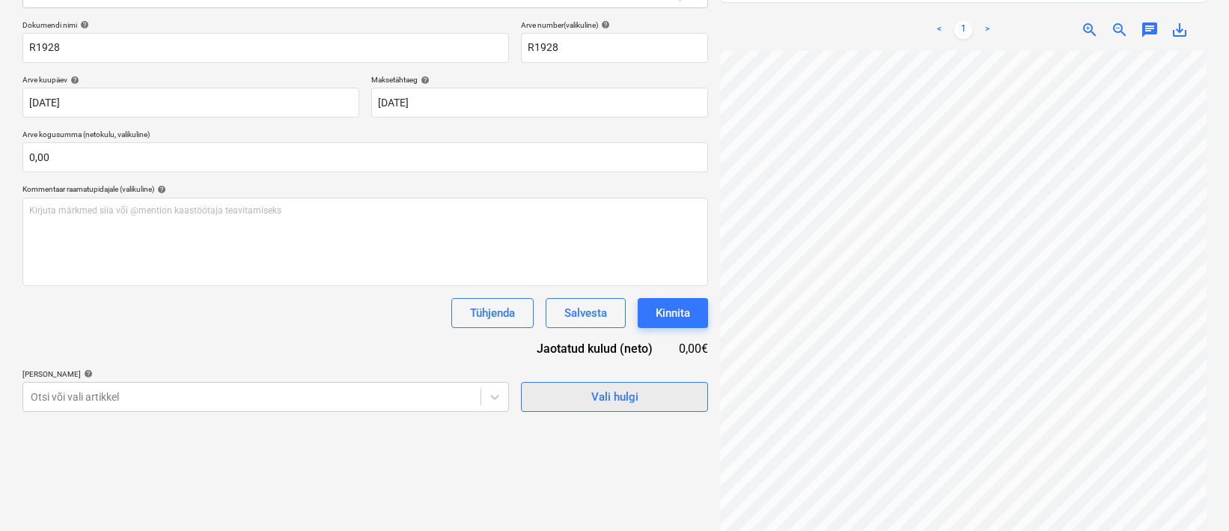
click at [585, 398] on span "Vali hulgi" at bounding box center [615, 396] width 150 height 19
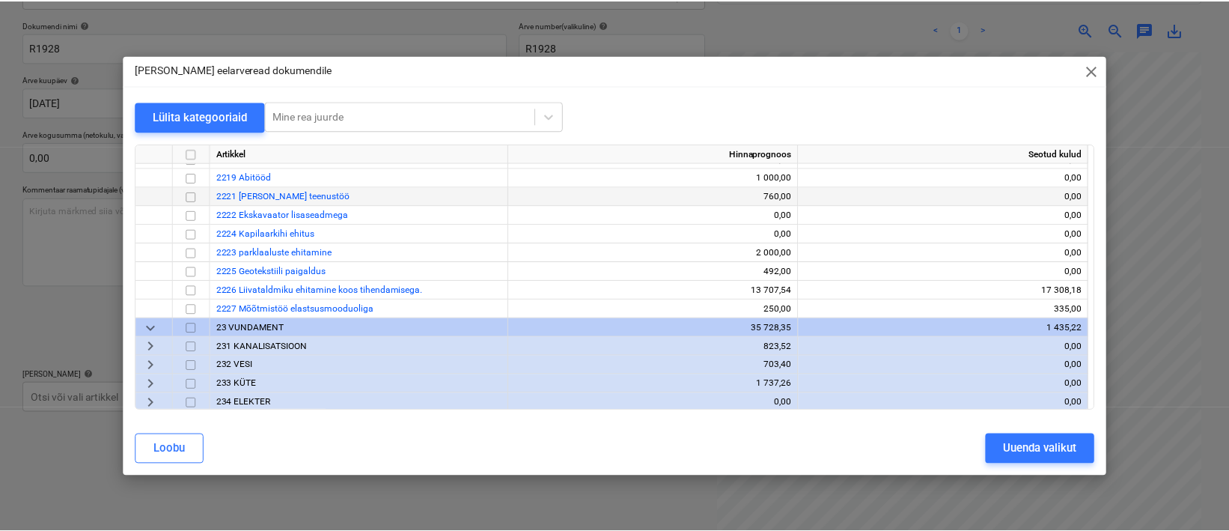
scroll to position [293, 0]
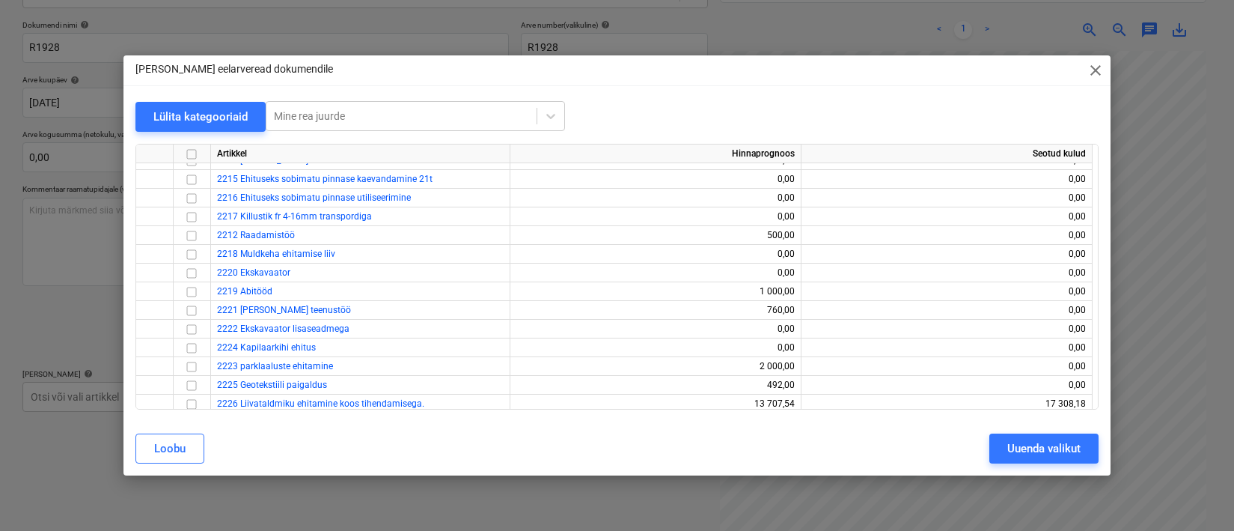
click at [1099, 72] on span "close" at bounding box center [1096, 70] width 18 height 18
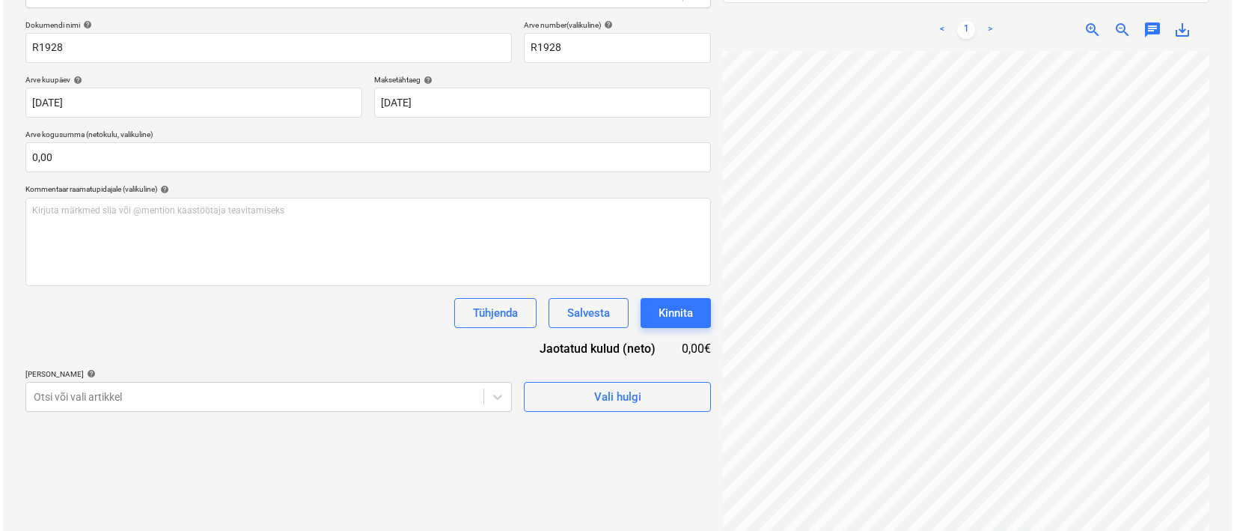
scroll to position [311, 55]
click at [617, 399] on div "Vali hulgi" at bounding box center [614, 396] width 47 height 19
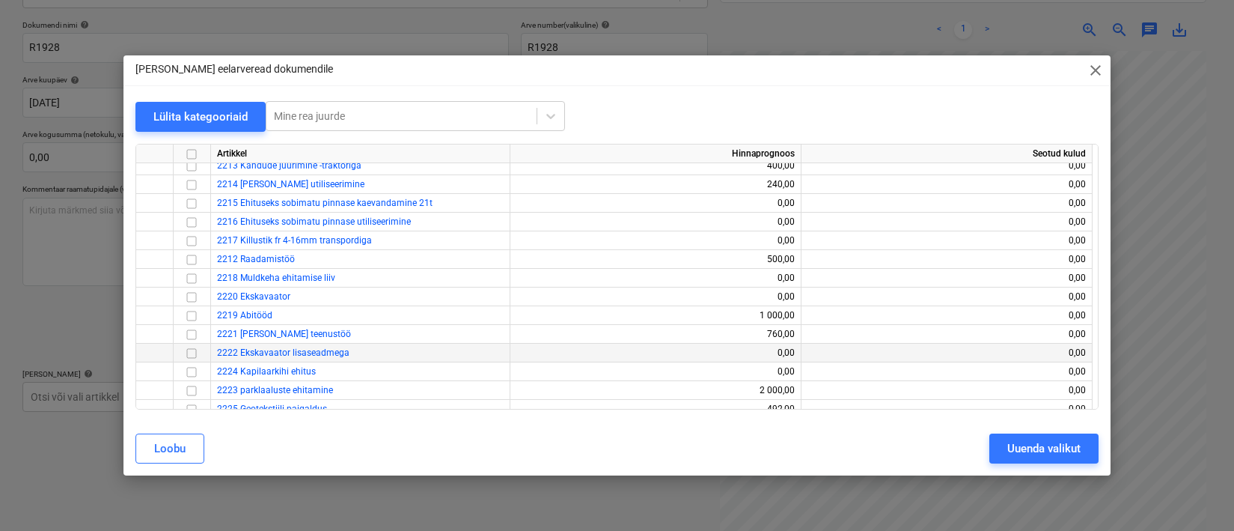
scroll to position [299, 0]
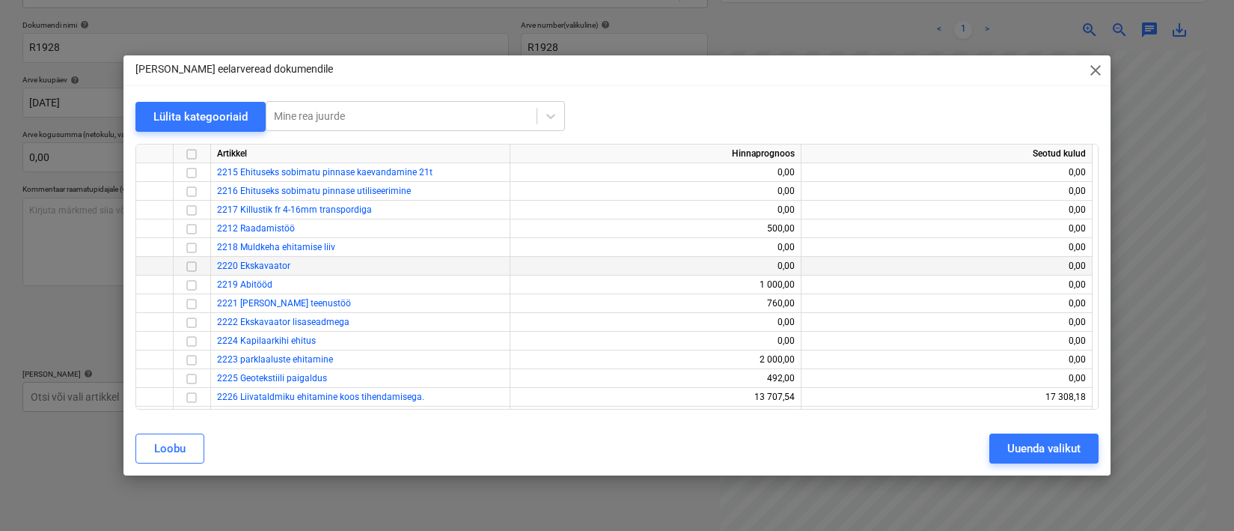
click at [197, 264] on input "checkbox" at bounding box center [192, 266] width 18 height 18
click at [1011, 445] on div "Uuenda valikut" at bounding box center [1043, 448] width 73 height 19
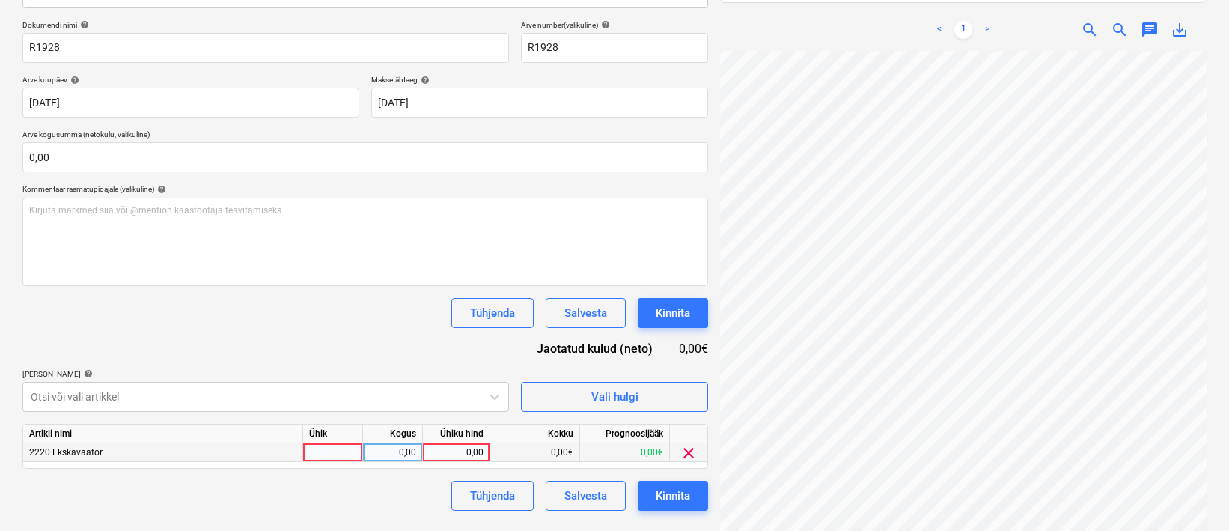
click at [353, 450] on div at bounding box center [333, 452] width 60 height 19
click at [409, 456] on div "0,00" at bounding box center [392, 452] width 47 height 19
type input "1"
click at [475, 453] on div "0,00" at bounding box center [456, 452] width 55 height 19
type input "6129,32"
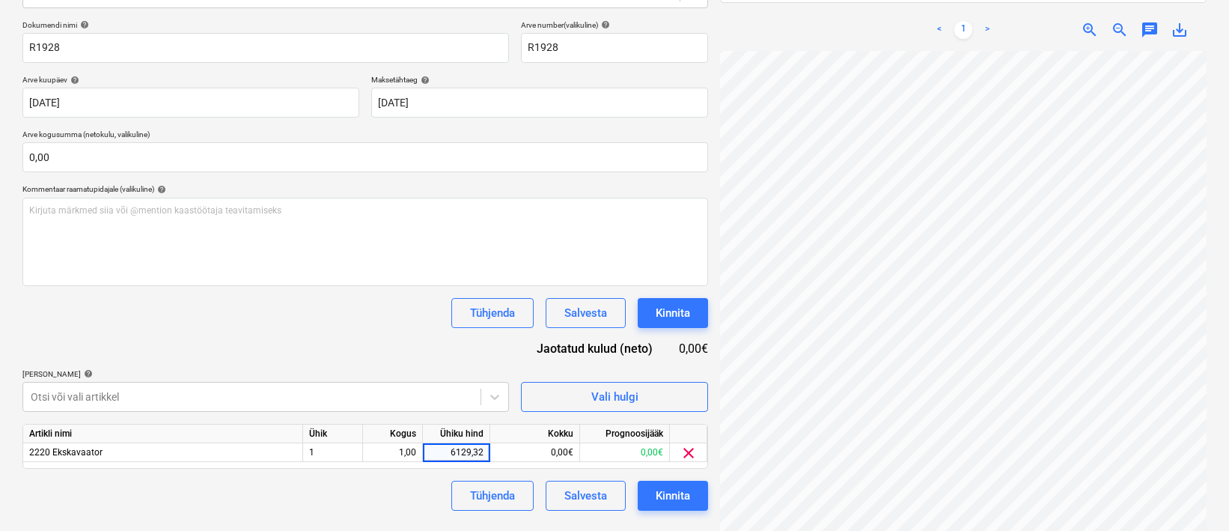
click at [370, 497] on div "Tühjenda Salvesta Kinnita" at bounding box center [364, 495] width 685 height 30
click at [691, 490] on button "Kinnita" at bounding box center [673, 495] width 70 height 30
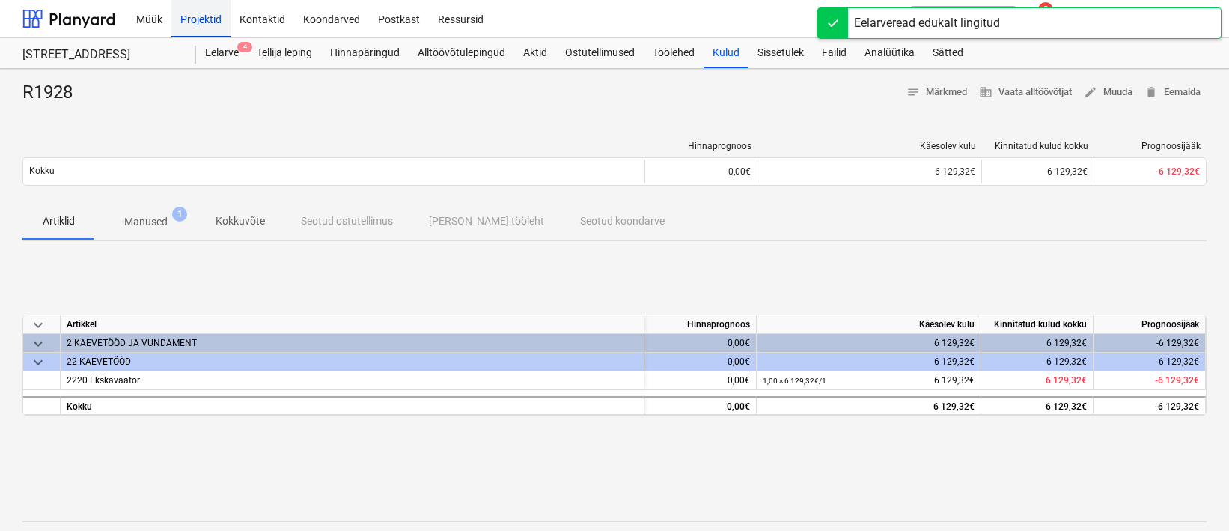
click at [201, 19] on div "Projektid" at bounding box center [200, 18] width 59 height 38
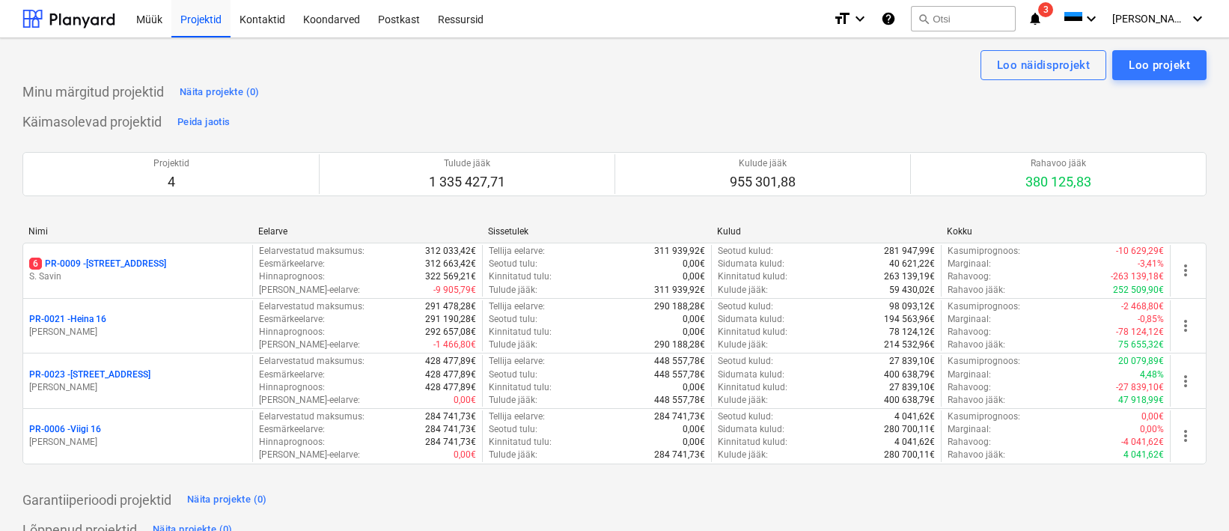
click at [90, 314] on p "PR-0021 - Heina 16" at bounding box center [67, 319] width 77 height 13
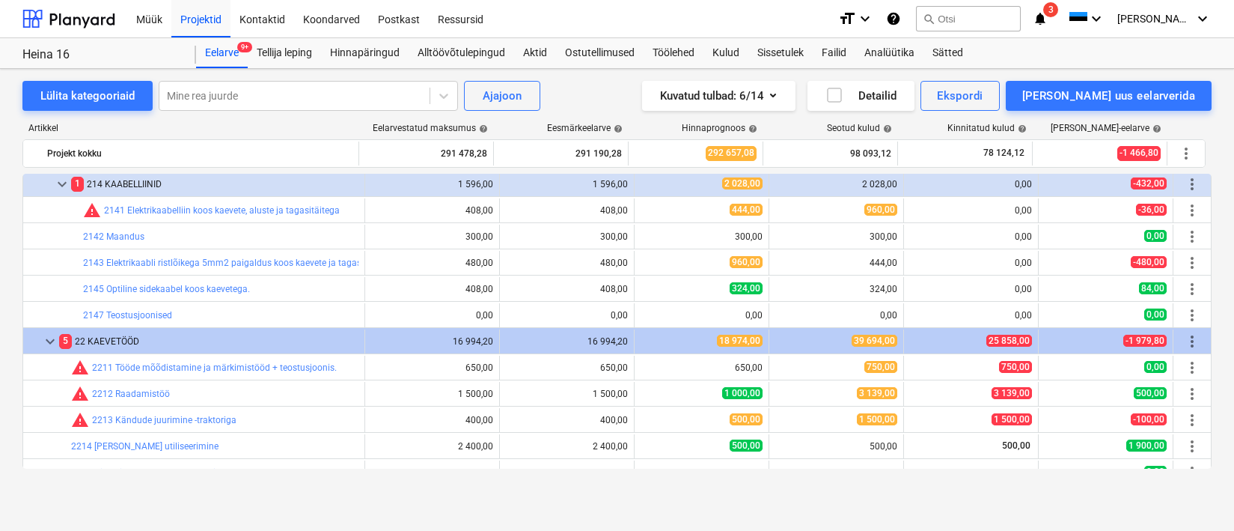
scroll to position [174, 0]
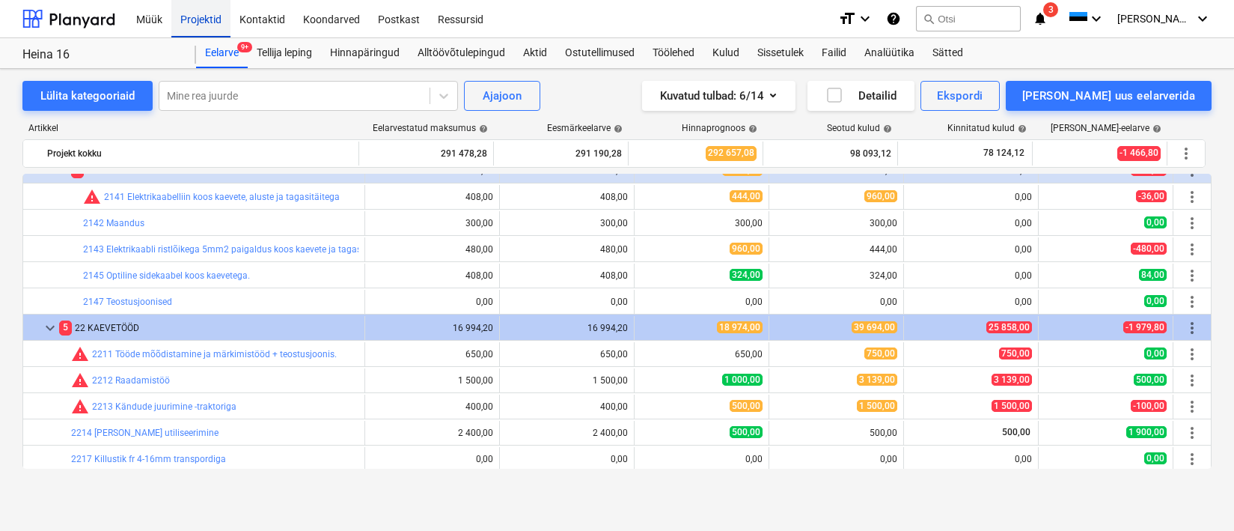
click at [213, 20] on div "Projektid" at bounding box center [200, 18] width 59 height 38
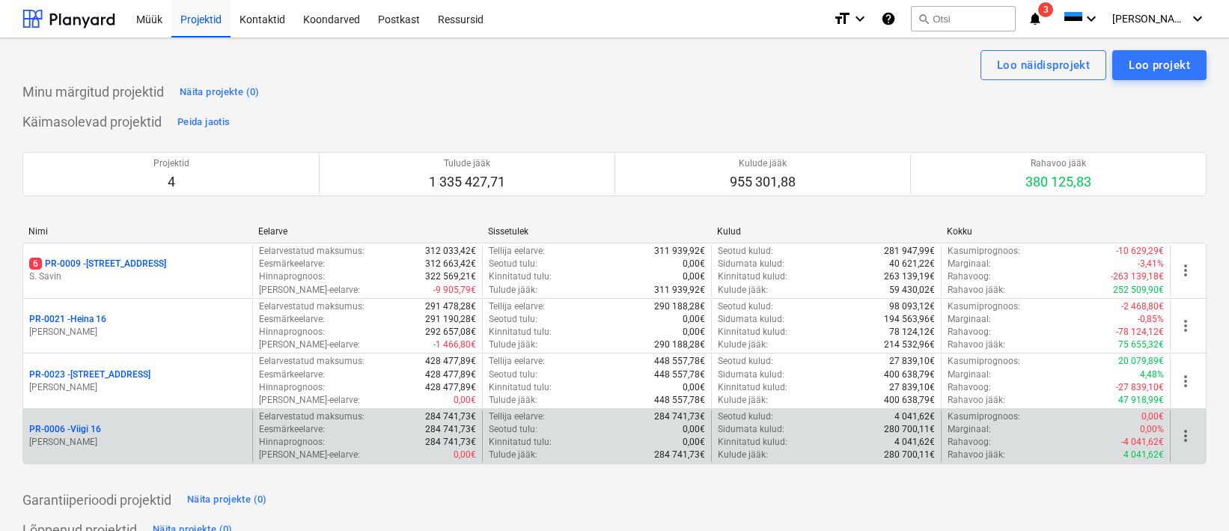
click at [88, 435] on p "PR-0006 - Viigi 16" at bounding box center [65, 429] width 72 height 13
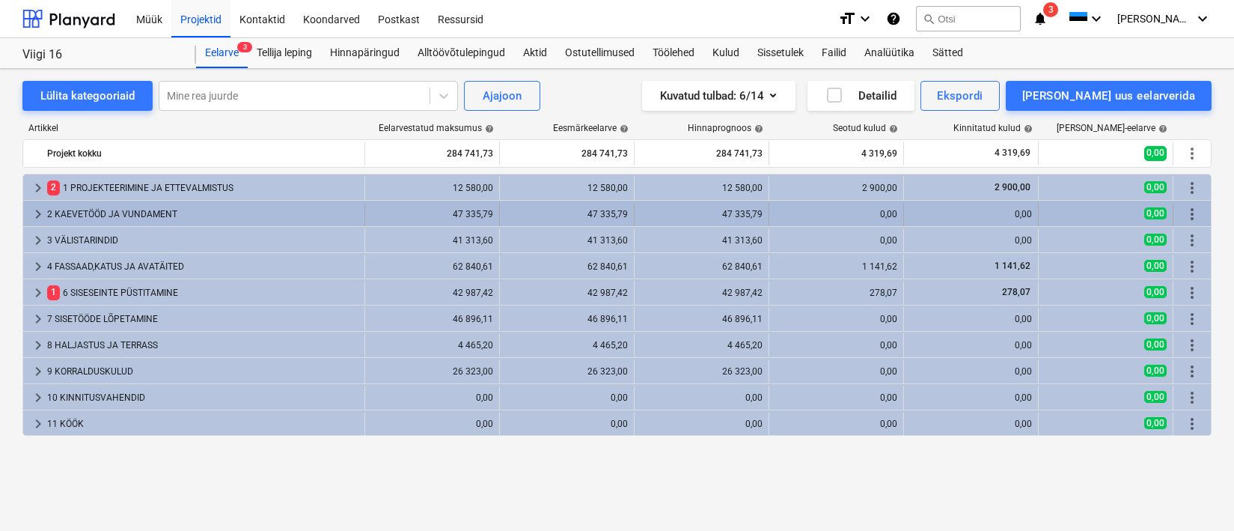
click at [124, 219] on div "2 KAEVETÖÖD JA VUNDAMENT" at bounding box center [202, 214] width 311 height 24
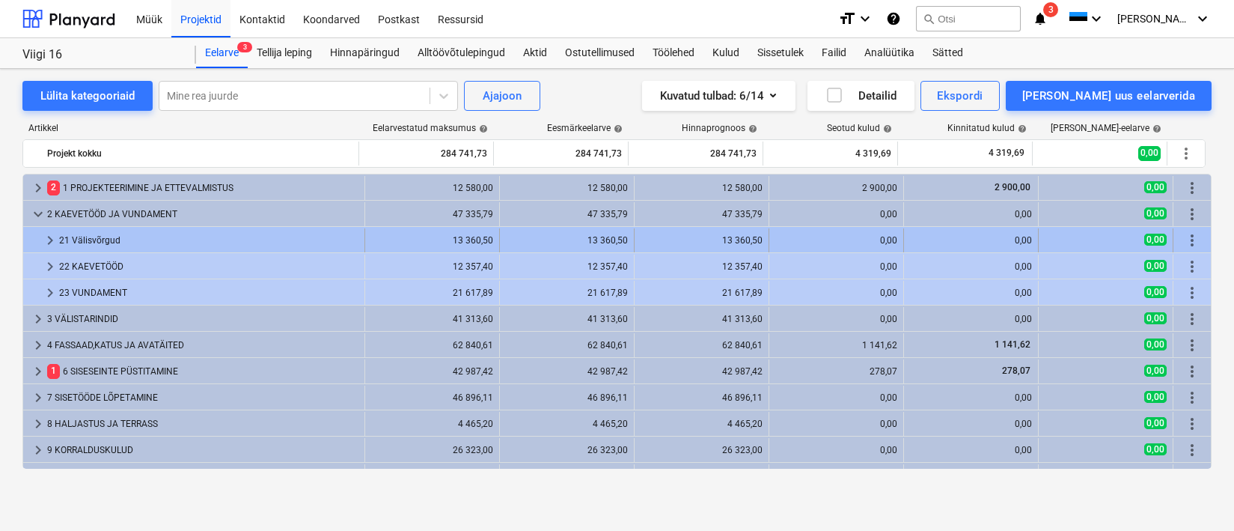
click at [177, 241] on div "21 Välisvõrgud" at bounding box center [208, 240] width 299 height 24
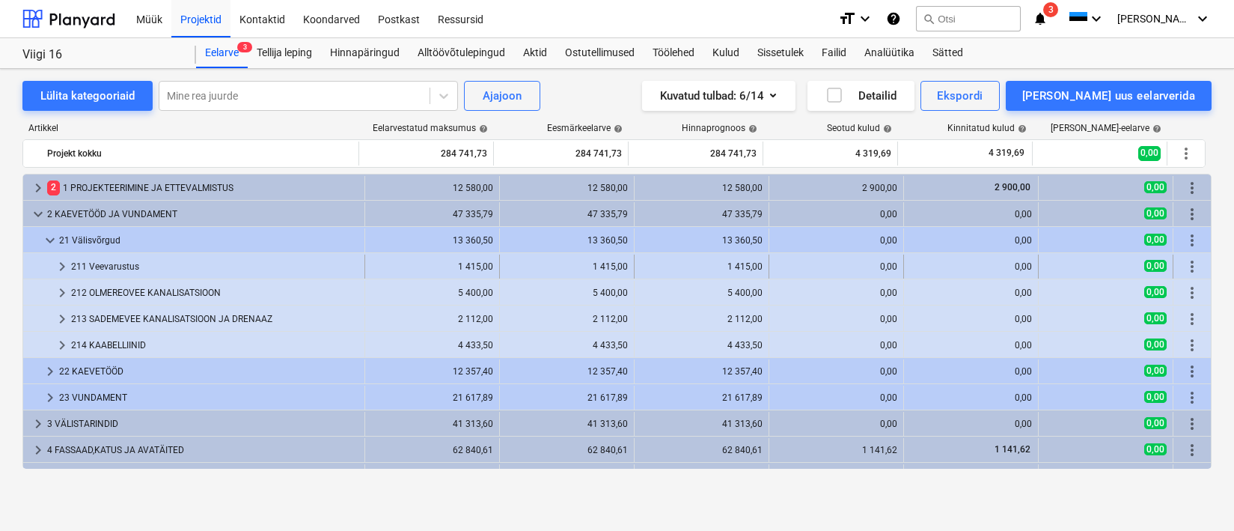
click at [194, 265] on div "211 Veevarustus" at bounding box center [214, 266] width 287 height 24
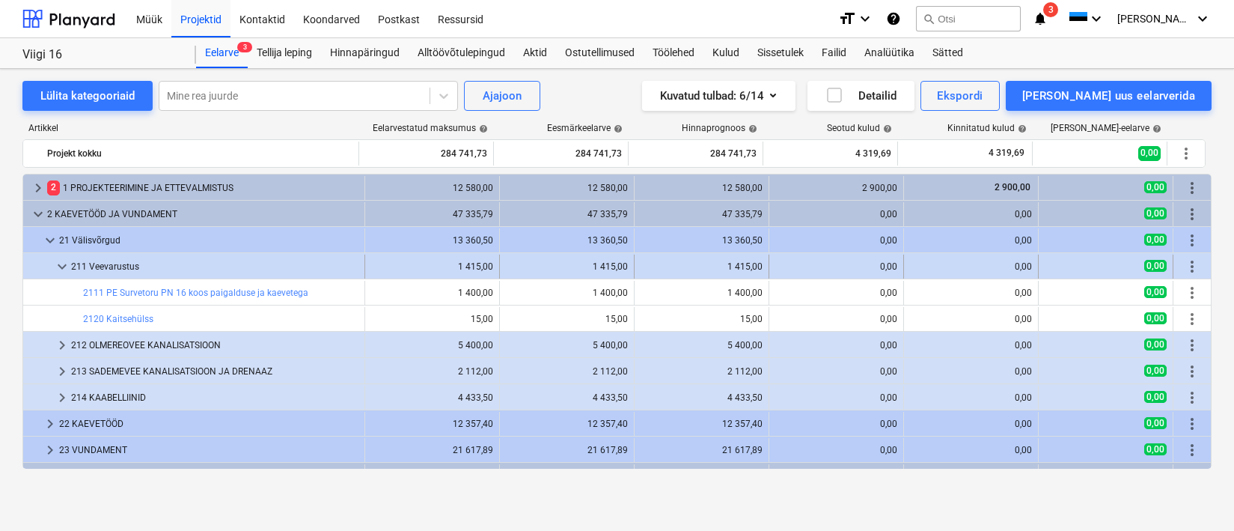
click at [195, 264] on div "211 Veevarustus" at bounding box center [214, 266] width 287 height 24
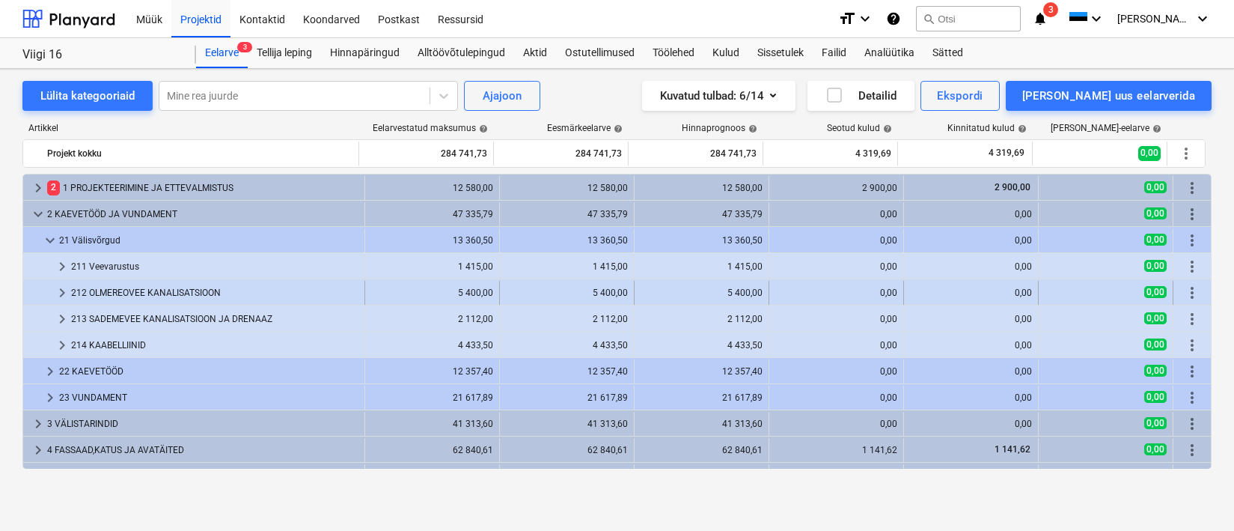
click at [183, 290] on div "212 OLMEREOVEE KANALISATSIOON" at bounding box center [214, 293] width 287 height 24
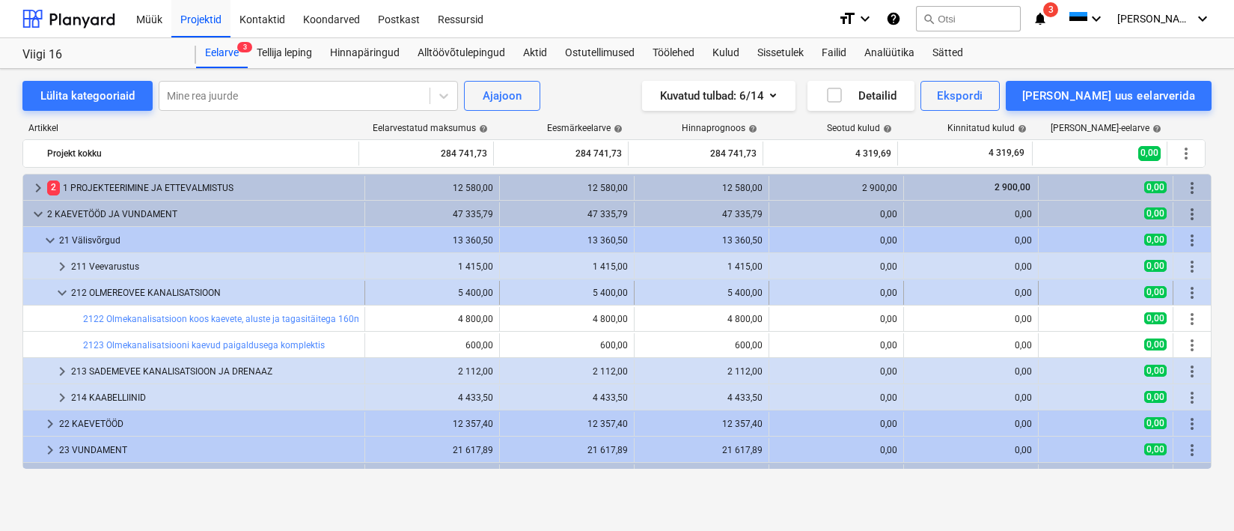
click at [183, 290] on div "212 OLMEREOVEE KANALISATSIOON" at bounding box center [214, 293] width 287 height 24
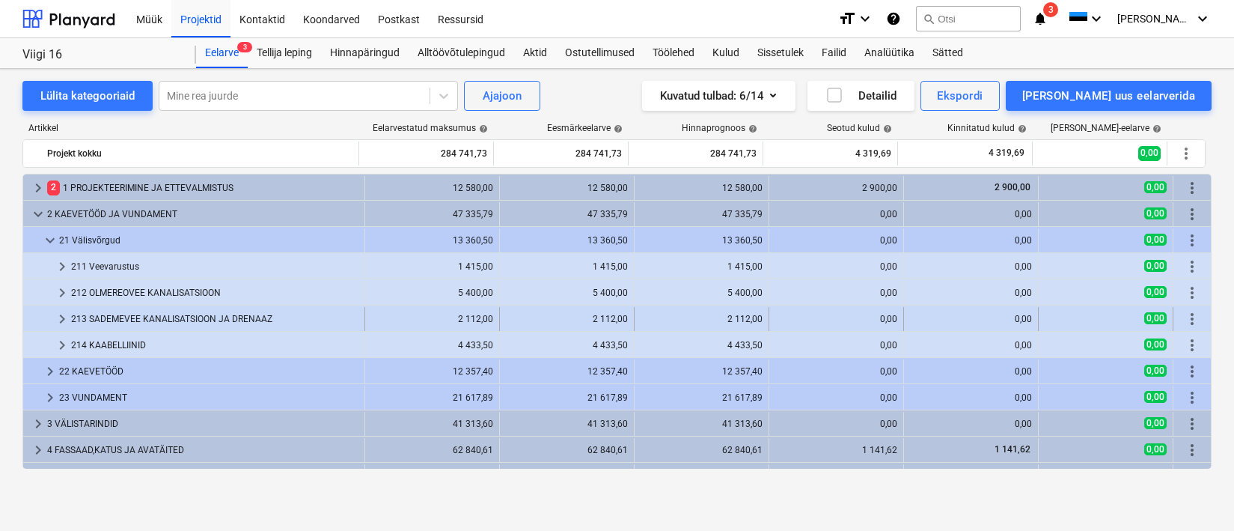
click at [180, 322] on div "213 SADEMEVEE KANALISATSIOON JA DRENAAZ" at bounding box center [214, 319] width 287 height 24
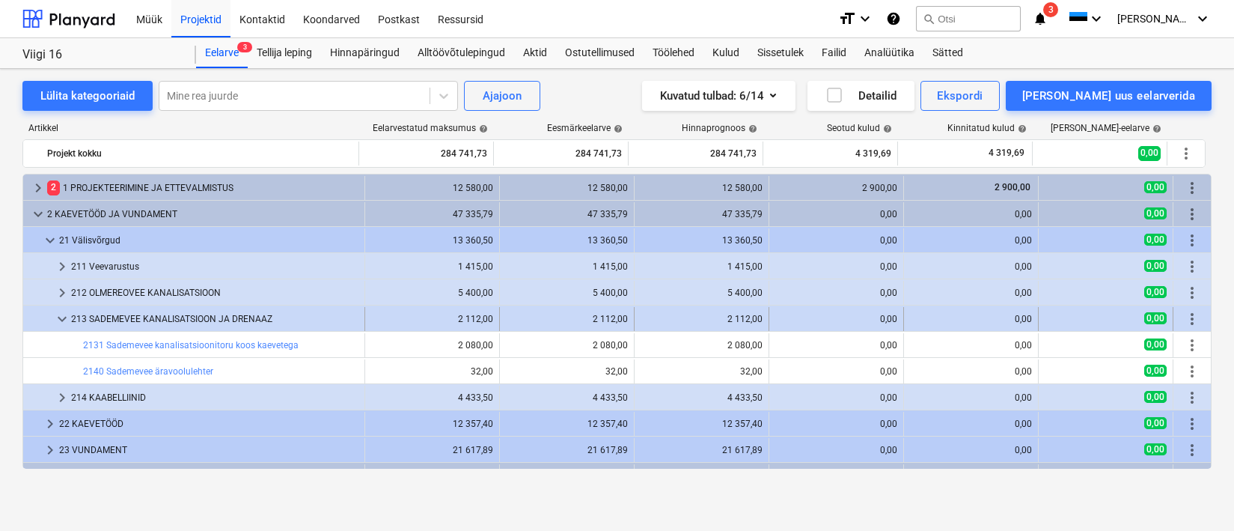
click at [112, 321] on div "213 SADEMEVEE KANALISATSIOON JA DRENAAZ" at bounding box center [214, 319] width 287 height 24
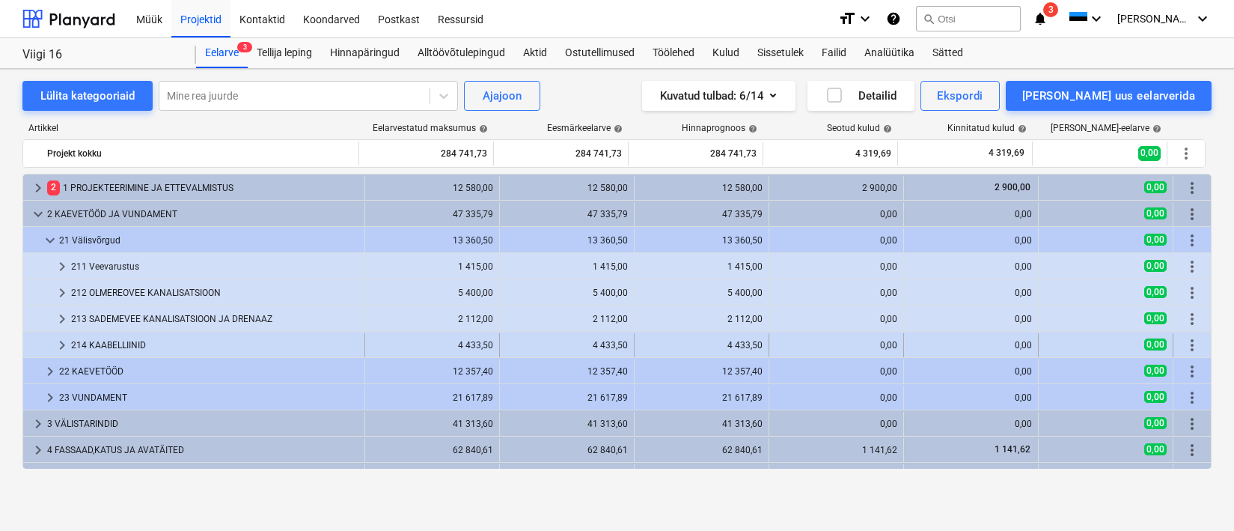
click at [125, 343] on div "214 KAABELLIINID" at bounding box center [214, 345] width 287 height 24
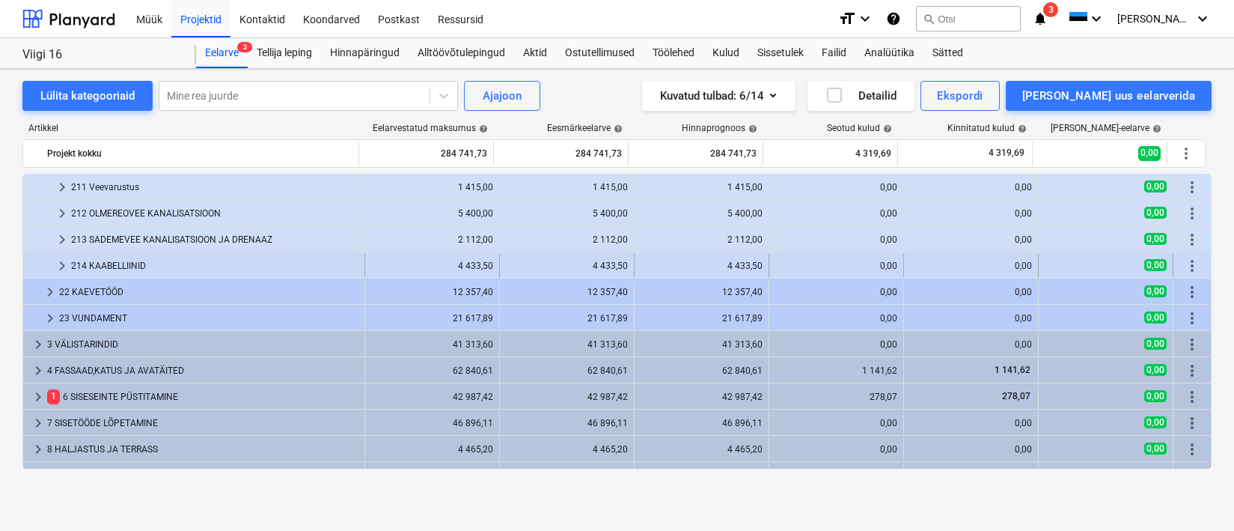
scroll to position [102, 0]
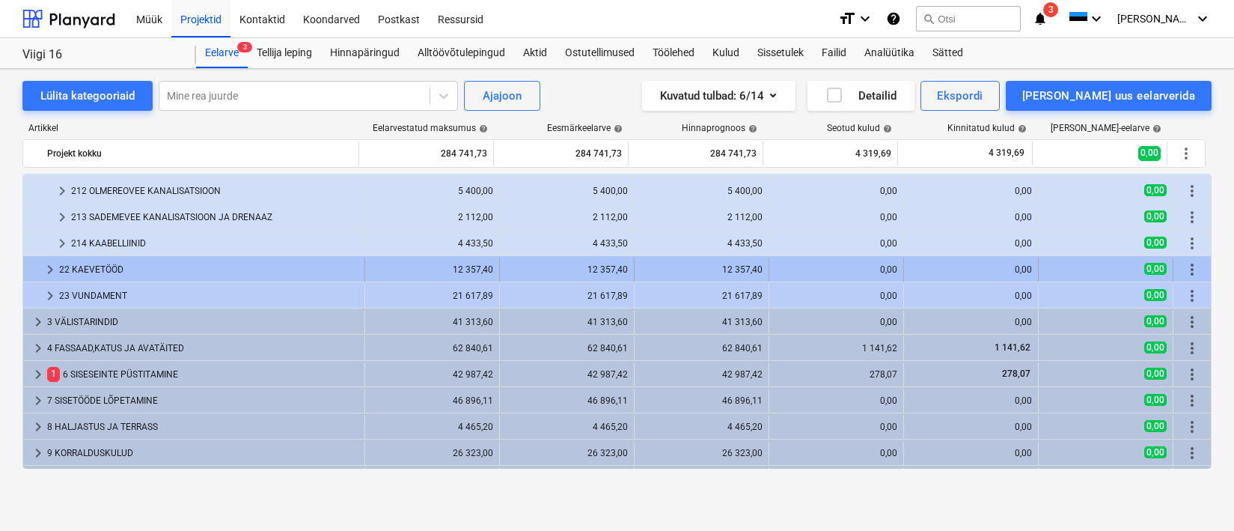
click at [71, 276] on div "22 KAEVETÖÖD" at bounding box center [208, 269] width 299 height 24
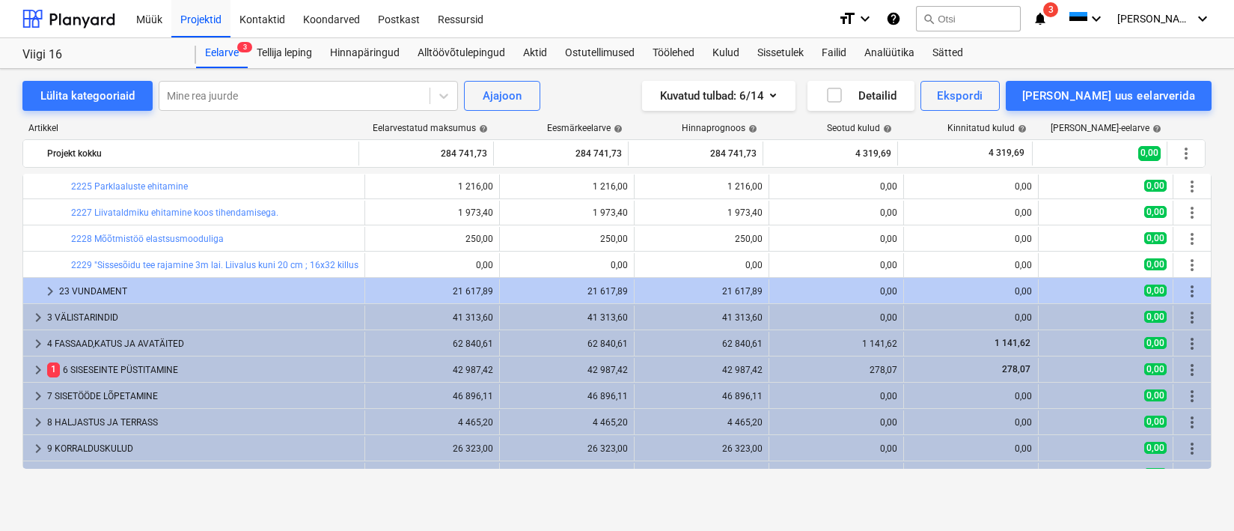
scroll to position [406, 0]
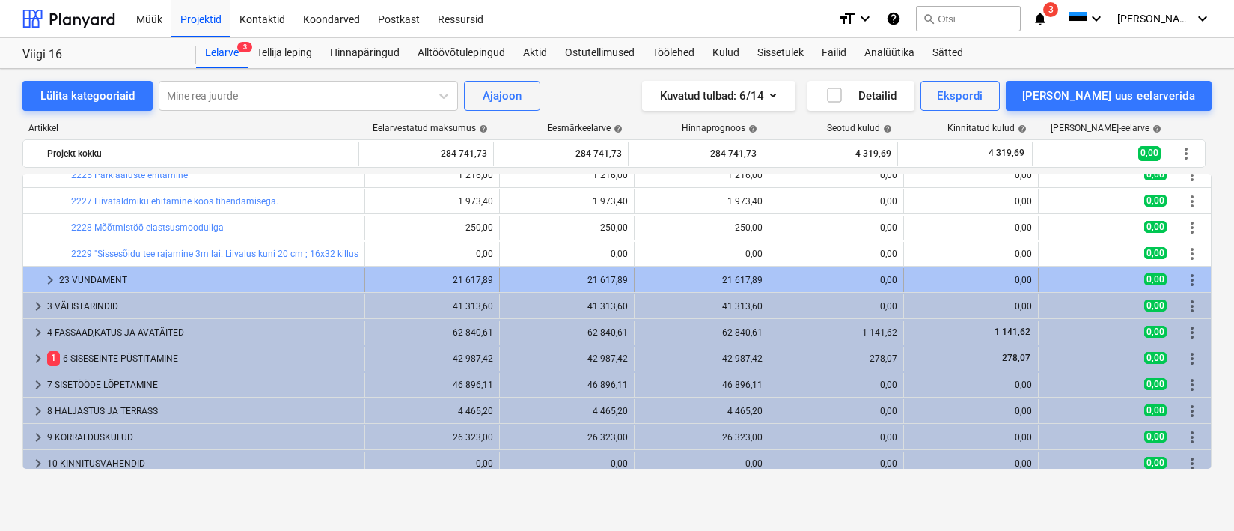
click at [158, 278] on div "23 VUNDAMENT" at bounding box center [208, 280] width 299 height 24
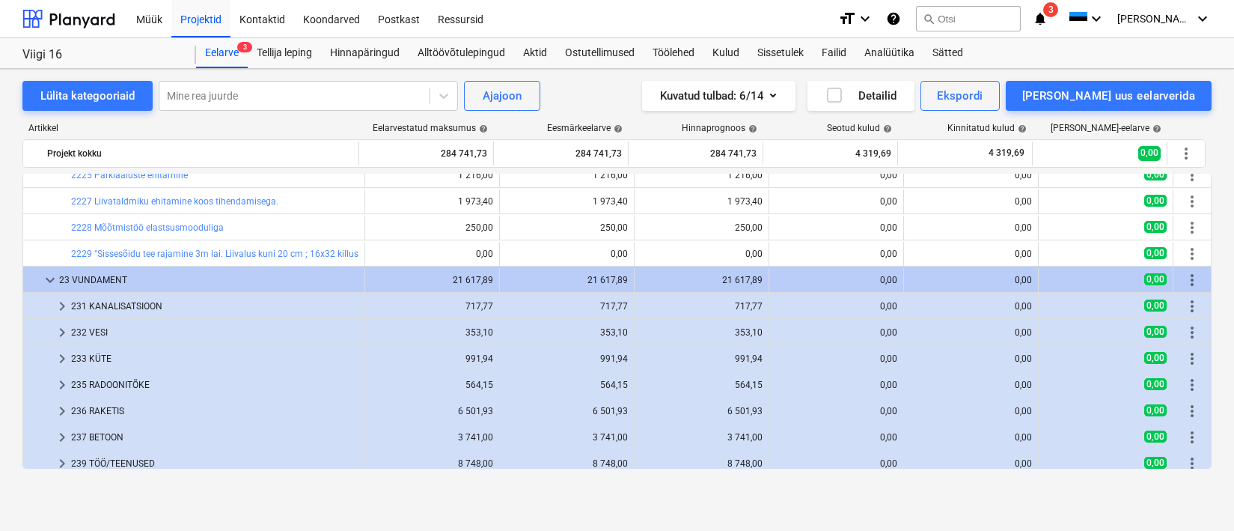
scroll to position [430, 0]
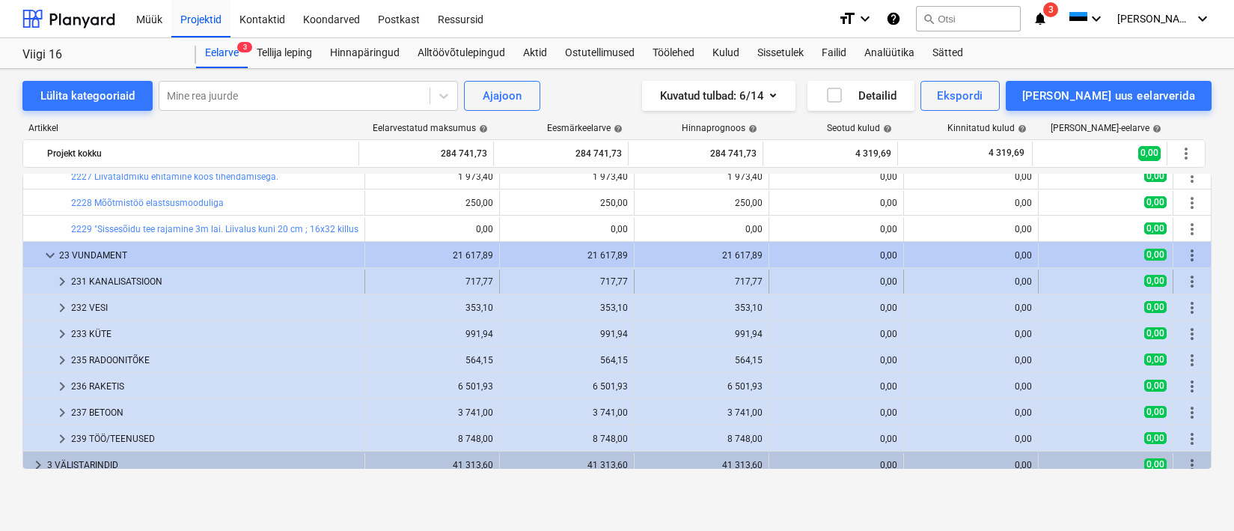
click at [143, 284] on div "231 KANALISATSIOON" at bounding box center [214, 281] width 287 height 24
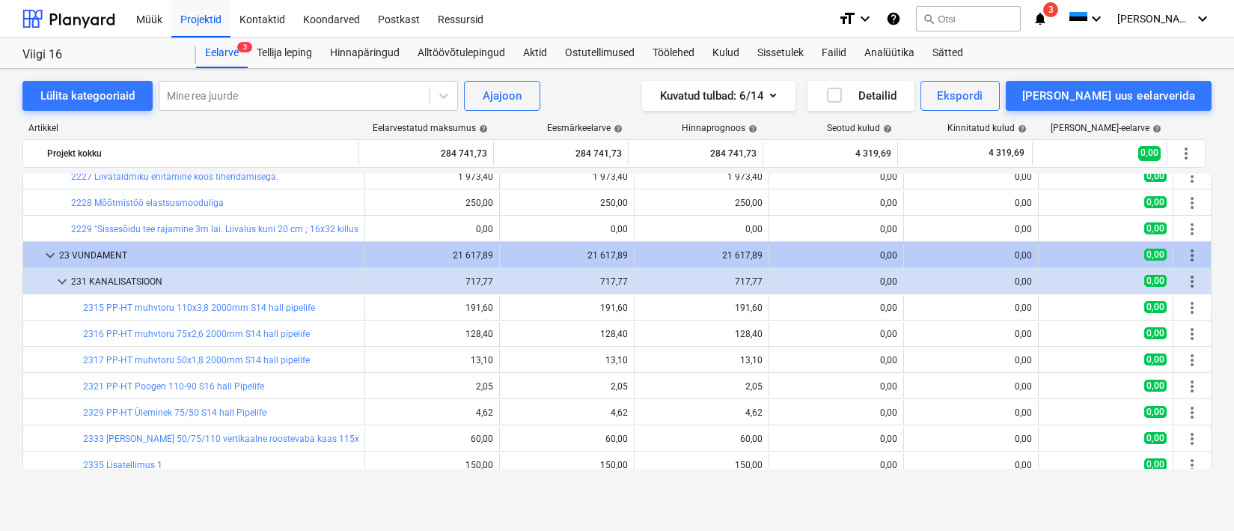
scroll to position [418, 0]
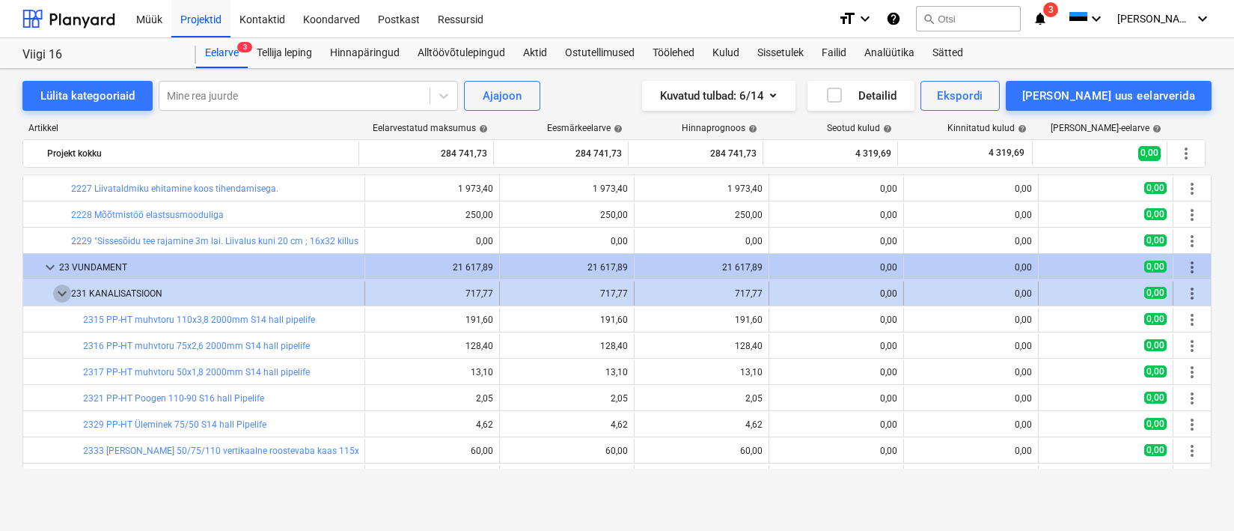
click at [68, 294] on span "keyboard_arrow_down" at bounding box center [62, 293] width 18 height 18
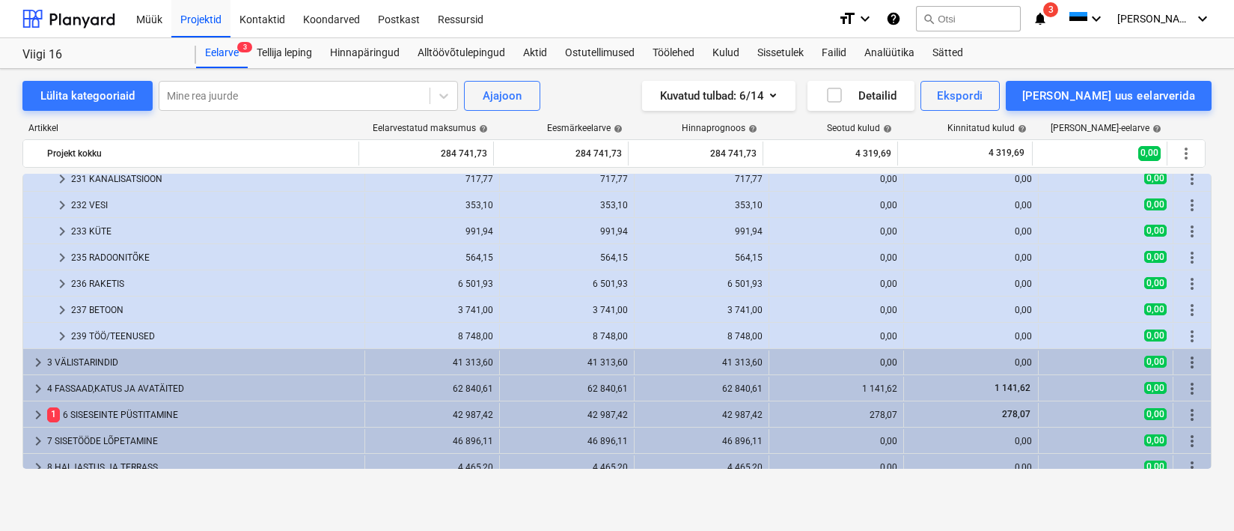
scroll to position [472, 0]
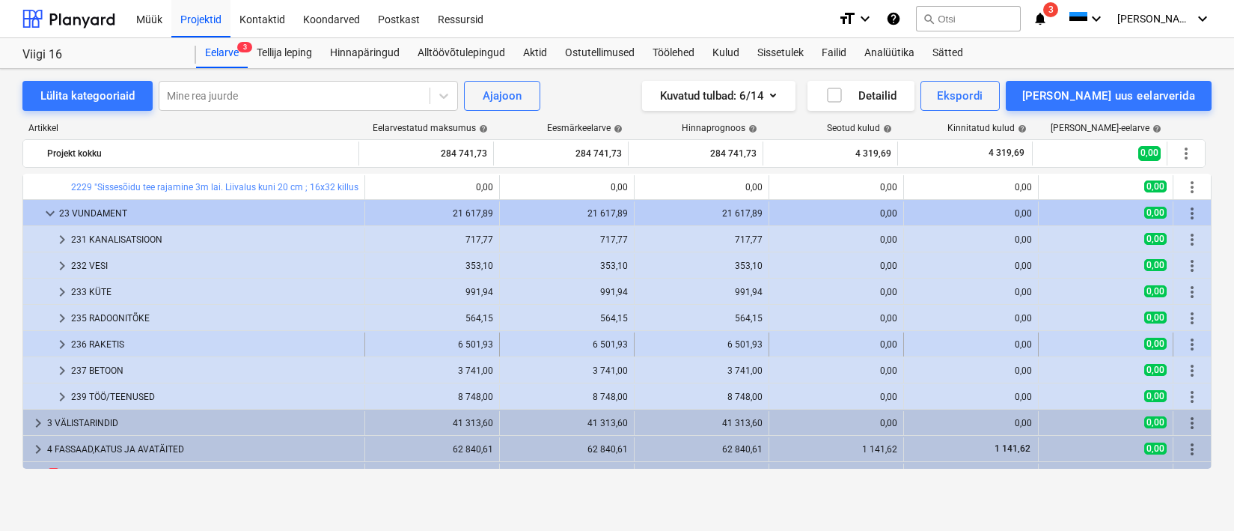
click at [228, 345] on div "236 RAKETIS" at bounding box center [214, 344] width 287 height 24
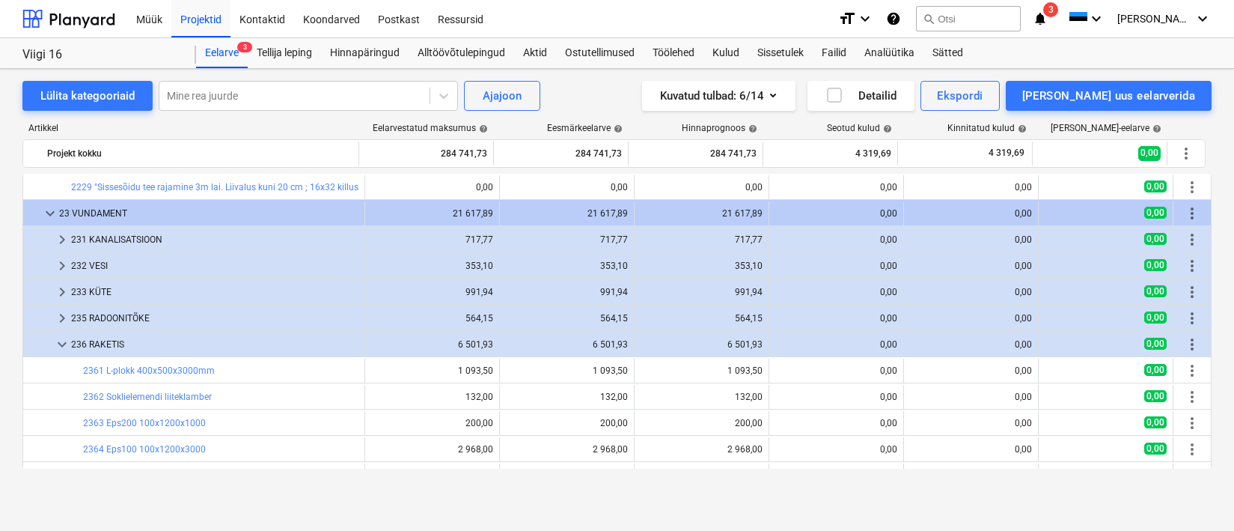
click at [229, 344] on div "236 RAKETIS" at bounding box center [214, 344] width 287 height 24
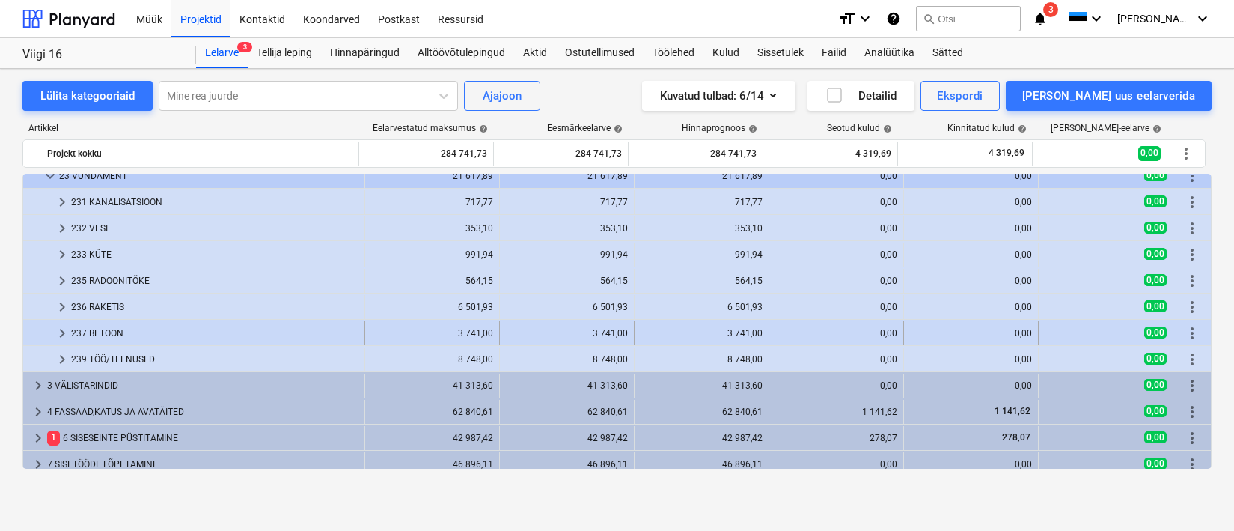
scroll to position [496, 0]
